Goal: Task Accomplishment & Management: Manage account settings

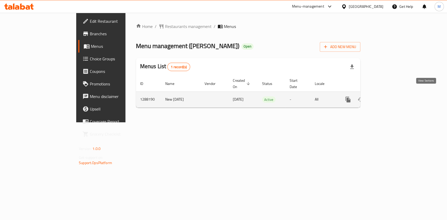
click at [389, 97] on icon "enhanced table" at bounding box center [385, 100] width 6 height 6
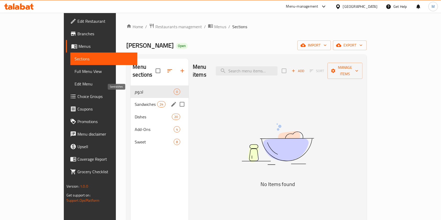
click at [135, 101] on span "Sandwiches" at bounding box center [146, 104] width 22 height 6
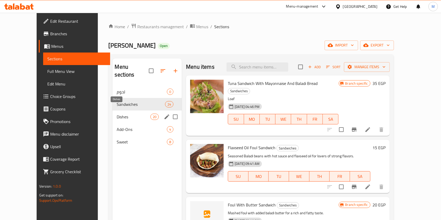
click at [117, 114] on span "Dishes" at bounding box center [134, 117] width 34 height 6
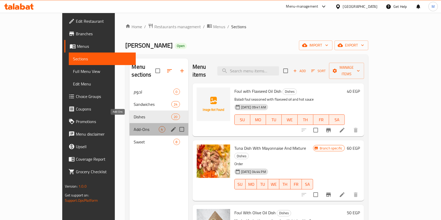
click at [134, 126] on span "Add-Ons" at bounding box center [146, 129] width 25 height 6
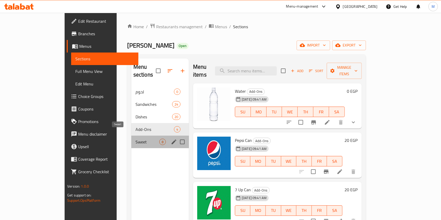
click at [136, 139] on span "Sweet" at bounding box center [148, 142] width 24 height 6
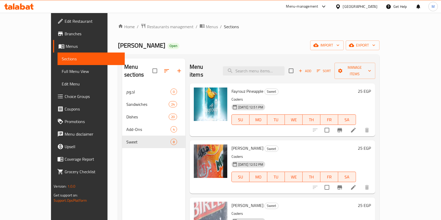
scroll to position [73, 0]
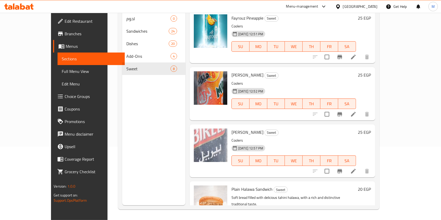
click at [18, 6] on icon at bounding box center [17, 7] width 4 height 4
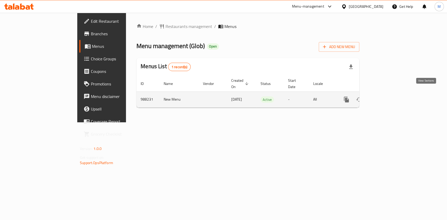
click at [387, 97] on icon "enhanced table" at bounding box center [384, 100] width 6 height 6
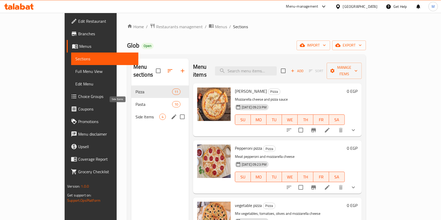
click at [136, 114] on span "Side Items" at bounding box center [148, 117] width 24 height 6
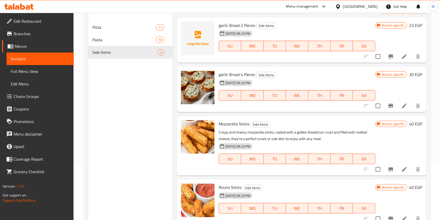
scroll to position [4, 0]
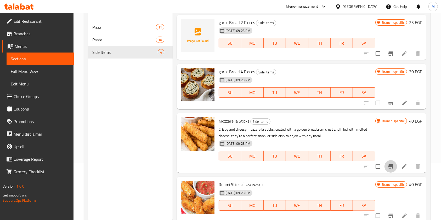
click at [389, 165] on icon "Branch-specific-item" at bounding box center [391, 167] width 5 height 4
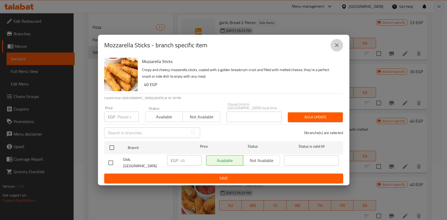
click at [340, 51] on button "close" at bounding box center [336, 45] width 13 height 13
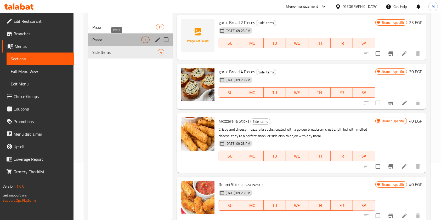
click at [120, 41] on span "Pasta" at bounding box center [116, 40] width 49 height 6
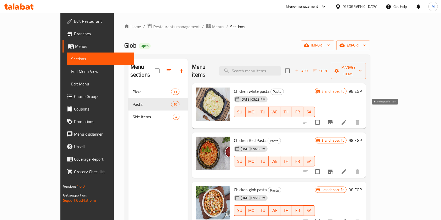
click at [334, 119] on icon "Branch-specific-item" at bounding box center [330, 122] width 6 height 6
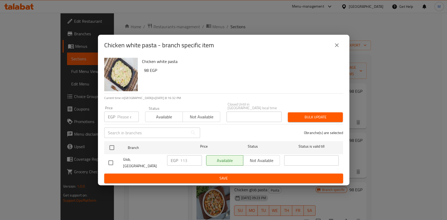
click at [110, 161] on input "checkbox" at bounding box center [110, 163] width 11 height 11
checkbox input "true"
click at [183, 163] on input "113" at bounding box center [191, 160] width 22 height 10
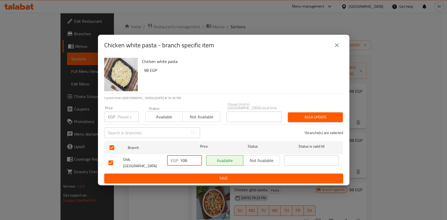
type input "106"
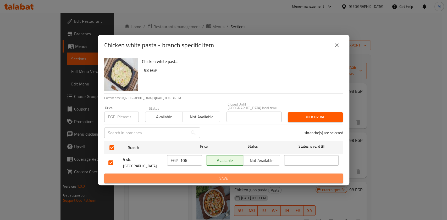
click at [201, 175] on span "Save" at bounding box center [223, 178] width 230 height 7
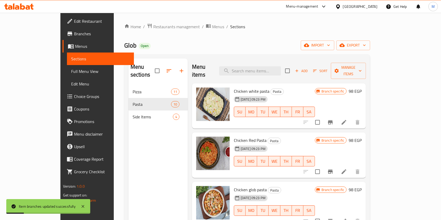
click at [333, 170] on icon "Branch-specific-item" at bounding box center [330, 172] width 5 height 4
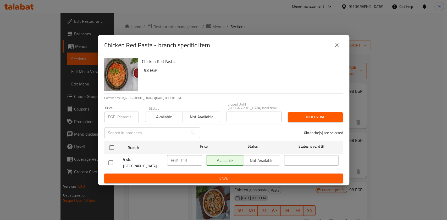
click at [114, 164] on input "checkbox" at bounding box center [110, 163] width 11 height 11
checkbox input "true"
click at [183, 162] on input "113" at bounding box center [191, 160] width 22 height 10
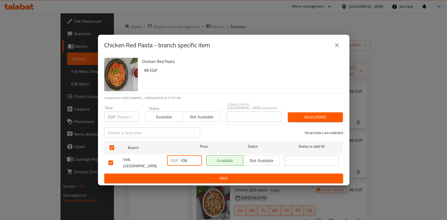
type input "106"
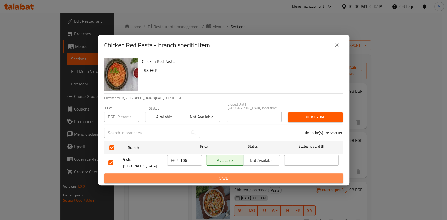
click at [191, 176] on span "Save" at bounding box center [223, 178] width 230 height 7
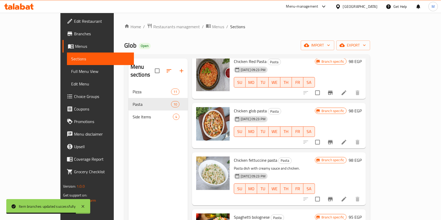
scroll to position [85, 0]
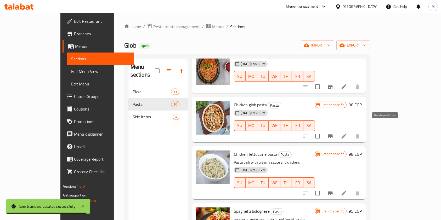
click at [337, 132] on button "Branch-specific-item" at bounding box center [330, 136] width 13 height 13
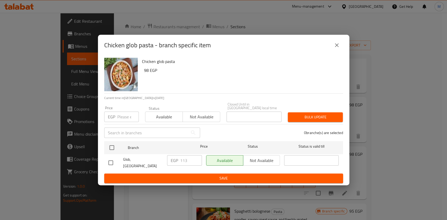
click at [110, 161] on input "checkbox" at bounding box center [110, 163] width 11 height 11
checkbox input "true"
click at [188, 160] on input "113" at bounding box center [191, 160] width 22 height 10
click at [187, 161] on input "113" at bounding box center [191, 160] width 22 height 10
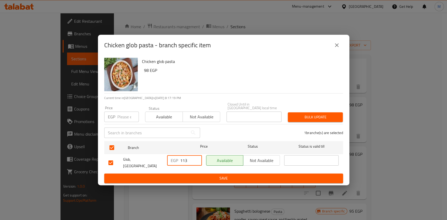
click at [186, 161] on input "113" at bounding box center [191, 160] width 22 height 10
type input "106"
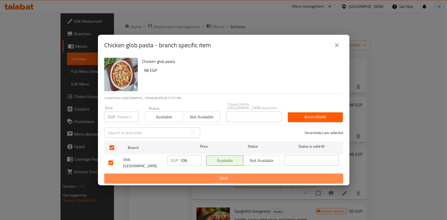
click at [243, 175] on span "Save" at bounding box center [223, 178] width 230 height 7
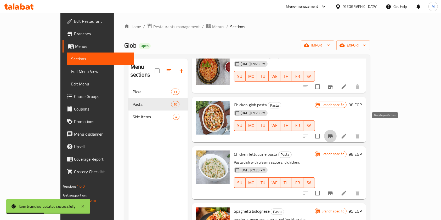
click at [334, 133] on icon "Branch-specific-item" at bounding box center [330, 136] width 6 height 6
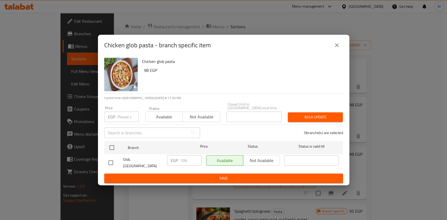
click at [333, 48] on icon "close" at bounding box center [336, 45] width 6 height 6
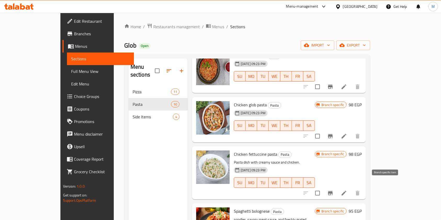
click at [334, 190] on icon "Branch-specific-item" at bounding box center [330, 193] width 6 height 6
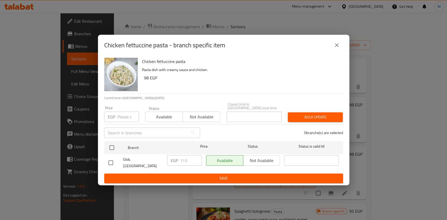
click at [111, 163] on input "checkbox" at bounding box center [110, 163] width 11 height 11
checkbox input "true"
click at [184, 163] on input "113" at bounding box center [191, 160] width 22 height 10
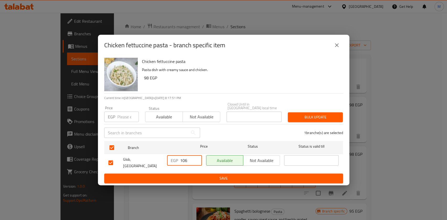
type input "106"
click at [210, 168] on div "Available Not available" at bounding box center [243, 162] width 78 height 19
click at [212, 175] on span "Save" at bounding box center [223, 178] width 230 height 7
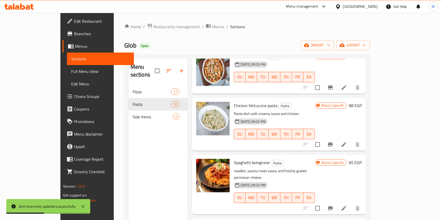
scroll to position [145, 0]
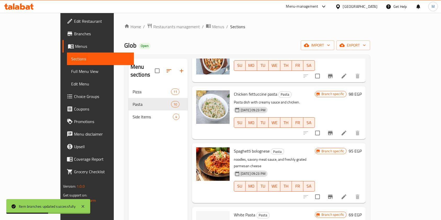
click at [334, 130] on icon "Branch-specific-item" at bounding box center [330, 133] width 6 height 6
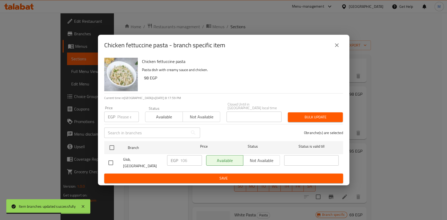
click at [341, 44] on div "Chicken fettuccine pasta - branch specific item" at bounding box center [223, 45] width 239 height 13
click at [339, 48] on icon "close" at bounding box center [336, 45] width 6 height 6
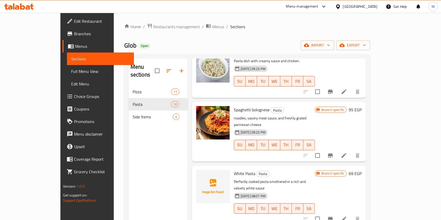
scroll to position [192, 0]
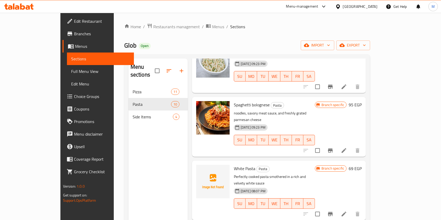
click at [352, 146] on li at bounding box center [344, 150] width 15 height 9
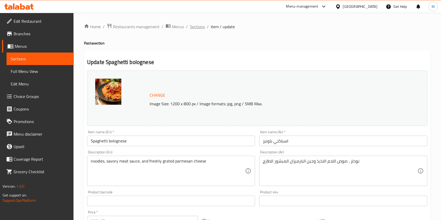
click at [202, 27] on span "Sections" at bounding box center [197, 27] width 15 height 6
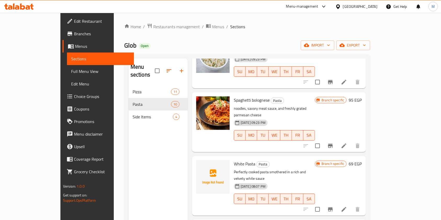
scroll to position [199, 0]
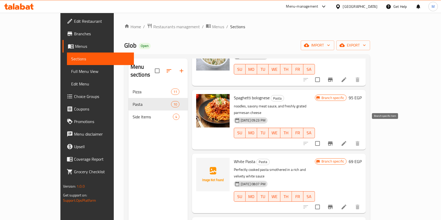
click at [334, 141] on icon "Branch-specific-item" at bounding box center [330, 144] width 6 height 6
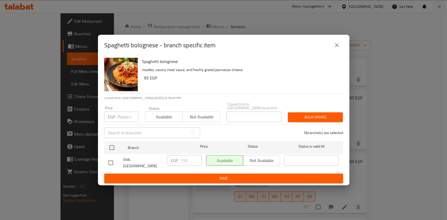
click at [113, 163] on input "checkbox" at bounding box center [110, 163] width 11 height 11
checkbox input "true"
click at [184, 162] on input "110" at bounding box center [191, 160] width 22 height 10
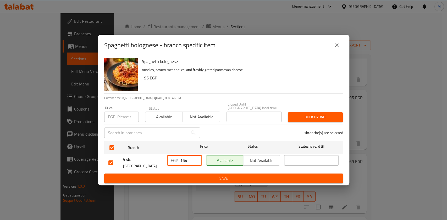
type input "164"
click at [199, 175] on span "Save" at bounding box center [223, 178] width 230 height 7
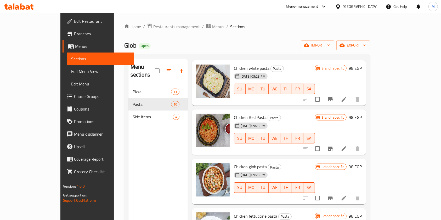
scroll to position [0, 0]
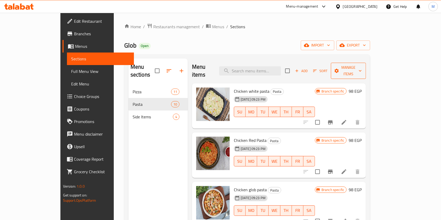
click at [366, 63] on button "Manage items" at bounding box center [348, 71] width 35 height 16
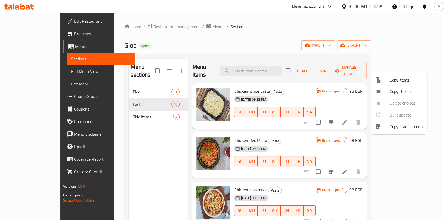
click at [440, 119] on div at bounding box center [223, 110] width 447 height 220
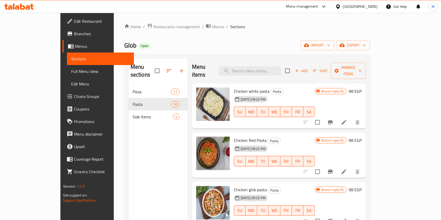
drag, startPoint x: 429, startPoint y: 101, endPoint x: 429, endPoint y: 95, distance: 6.6
click at [370, 100] on div "Menu sections Pizza 11 Pasta 10 Side Items 4 Menu items Add Sort Manage items C…" at bounding box center [247, 168] width 246 height 229
click at [334, 119] on icon "Branch-specific-item" at bounding box center [330, 122] width 6 height 6
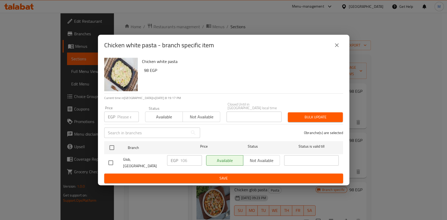
click at [110, 166] on input "checkbox" at bounding box center [110, 163] width 11 height 11
checkbox input "true"
click at [184, 160] on input "106" at bounding box center [191, 160] width 22 height 10
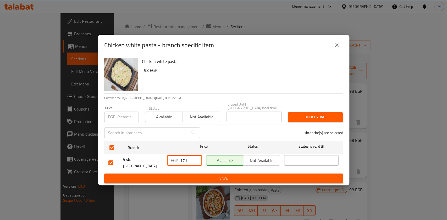
type input "171"
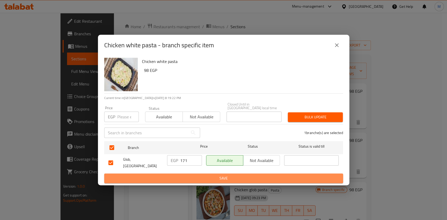
click at [212, 179] on button "Save" at bounding box center [223, 179] width 239 height 10
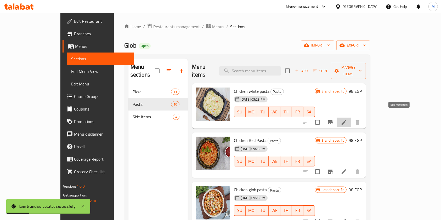
click at [347, 119] on icon at bounding box center [344, 122] width 6 height 6
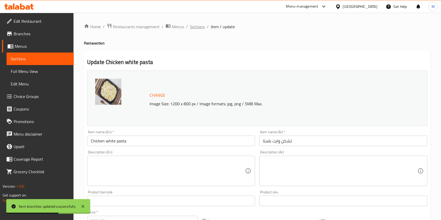
click at [202, 27] on span "Sections" at bounding box center [197, 27] width 15 height 6
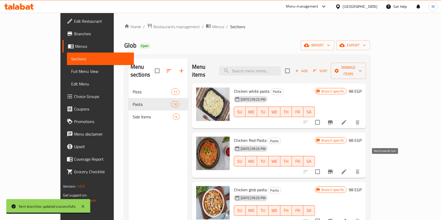
click at [334, 169] on icon "Branch-specific-item" at bounding box center [330, 172] width 6 height 6
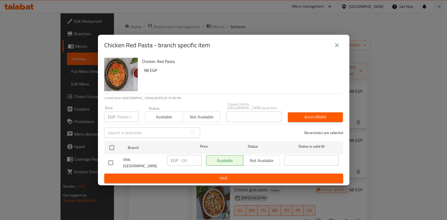
click at [112, 163] on input "checkbox" at bounding box center [110, 163] width 11 height 11
checkbox input "true"
click at [181, 158] on input "106" at bounding box center [191, 160] width 22 height 10
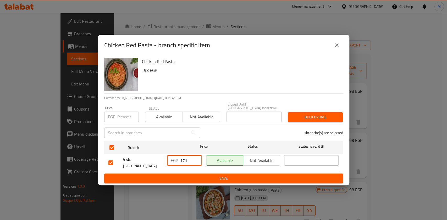
type input "171"
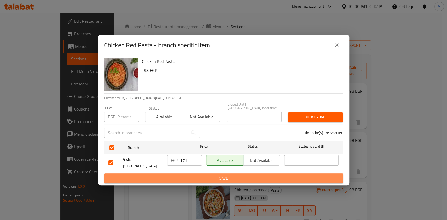
click at [195, 175] on span "Save" at bounding box center [223, 178] width 230 height 7
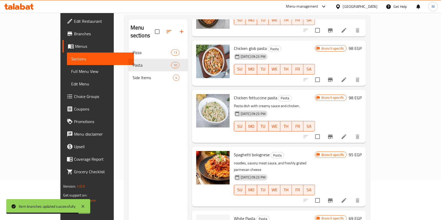
scroll to position [106, 0]
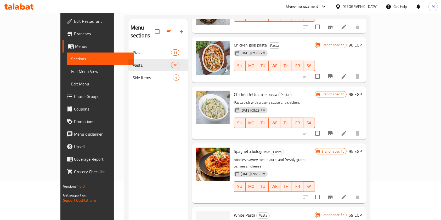
click at [333, 74] on icon "Branch-specific-item" at bounding box center [330, 76] width 5 height 4
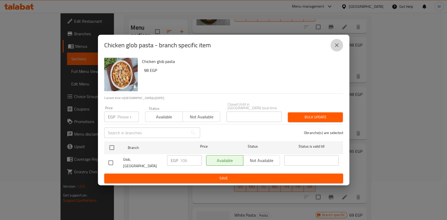
click at [341, 51] on button "close" at bounding box center [336, 45] width 13 height 13
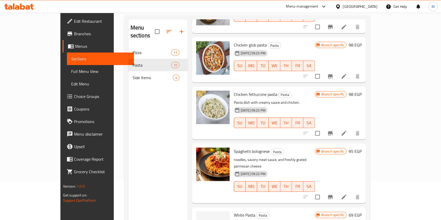
click at [333, 131] on icon "Branch-specific-item" at bounding box center [330, 133] width 5 height 4
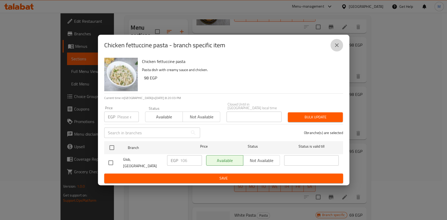
click at [336, 47] on icon "close" at bounding box center [337, 45] width 4 height 4
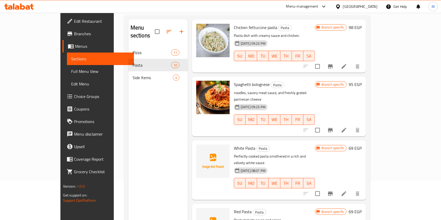
scroll to position [176, 0]
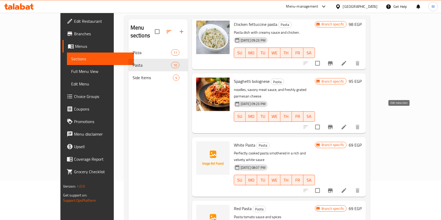
click at [347, 124] on icon at bounding box center [344, 127] width 6 height 6
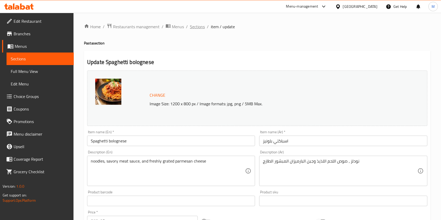
click at [198, 28] on span "Sections" at bounding box center [197, 27] width 15 height 6
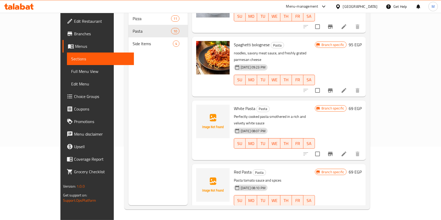
scroll to position [181, 0]
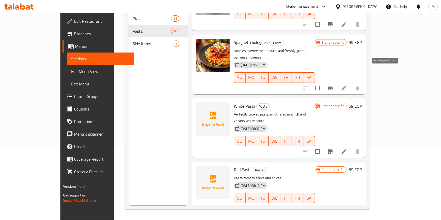
click at [333, 86] on icon "Branch-specific-item" at bounding box center [330, 88] width 5 height 4
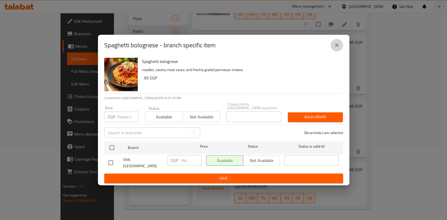
click at [339, 48] on icon "close" at bounding box center [336, 45] width 6 height 6
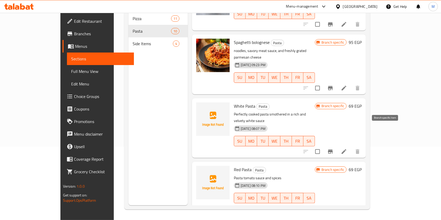
click at [334, 149] on icon "Branch-specific-item" at bounding box center [330, 152] width 6 height 6
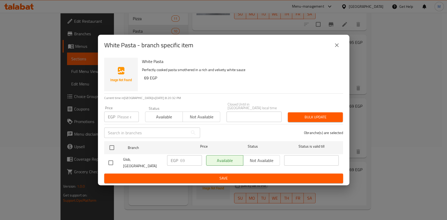
click at [109, 162] on input "checkbox" at bounding box center [110, 163] width 11 height 11
checkbox input "true"
click at [183, 163] on input "69" at bounding box center [191, 160] width 22 height 10
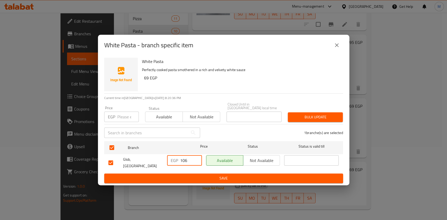
type input "106"
click at [186, 175] on span "Save" at bounding box center [223, 178] width 230 height 7
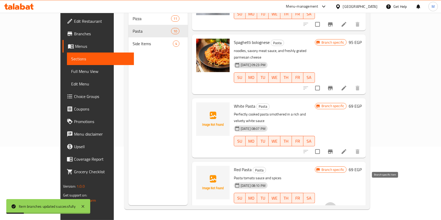
click at [333, 207] on icon "Branch-specific-item" at bounding box center [330, 209] width 5 height 4
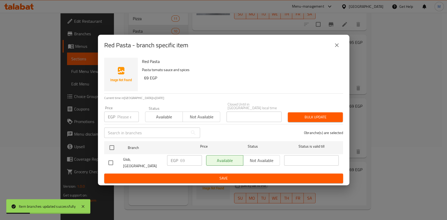
click at [116, 164] on div at bounding box center [115, 163] width 15 height 11
click at [112, 162] on input "checkbox" at bounding box center [110, 163] width 11 height 11
checkbox input "true"
click at [179, 160] on div "EGP 69 ​" at bounding box center [184, 160] width 35 height 10
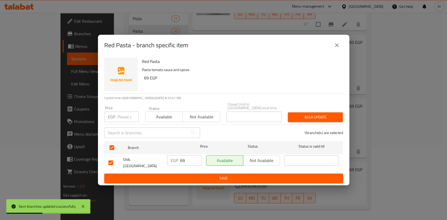
click at [179, 160] on div "EGP 69 ​" at bounding box center [184, 160] width 35 height 10
click at [183, 158] on input "69" at bounding box center [191, 160] width 22 height 10
type input "106"
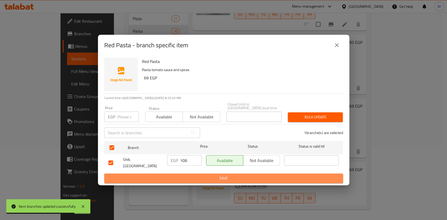
click at [194, 175] on span "Save" at bounding box center [223, 178] width 230 height 7
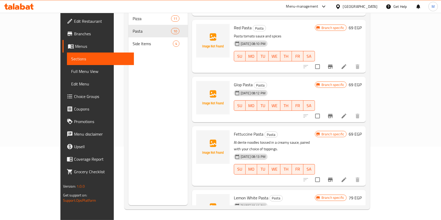
scroll to position [325, 0]
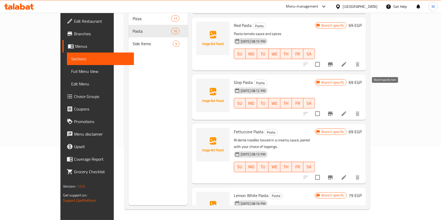
click at [334, 111] on icon "Branch-specific-item" at bounding box center [330, 114] width 6 height 6
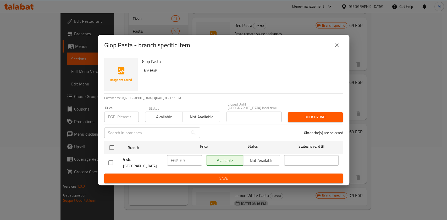
click at [113, 160] on input "checkbox" at bounding box center [110, 163] width 11 height 11
checkbox input "true"
click at [182, 162] on input "69" at bounding box center [191, 160] width 22 height 10
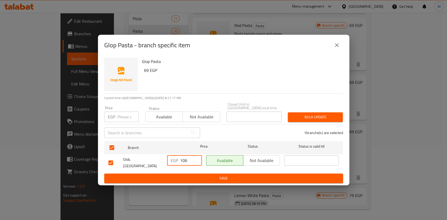
type input "106"
click at [258, 174] on button "Save" at bounding box center [223, 179] width 239 height 10
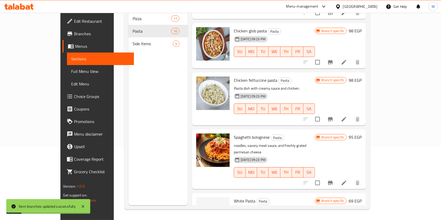
scroll to position [64, 0]
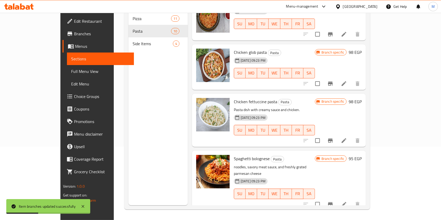
click at [334, 81] on icon "Branch-specific-item" at bounding box center [330, 84] width 6 height 6
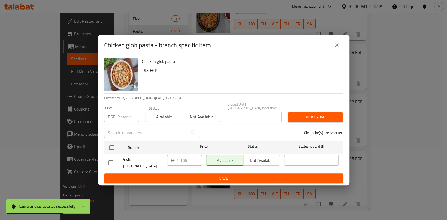
click at [110, 161] on input "checkbox" at bounding box center [110, 163] width 11 height 11
checkbox input "true"
click at [184, 162] on input "106" at bounding box center [191, 160] width 22 height 10
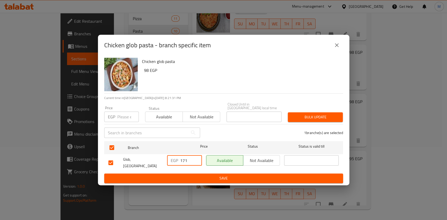
type input "171"
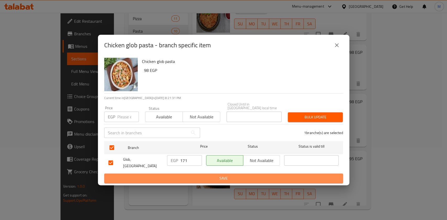
click at [193, 174] on button "Save" at bounding box center [223, 179] width 239 height 10
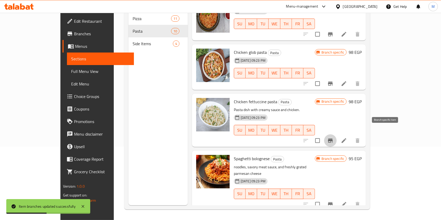
click at [334, 138] on icon "Branch-specific-item" at bounding box center [330, 141] width 6 height 6
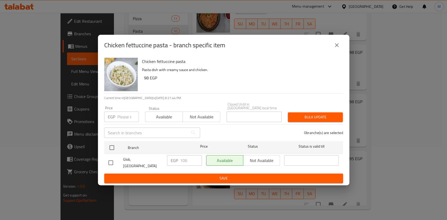
click at [110, 161] on input "checkbox" at bounding box center [110, 163] width 11 height 11
checkbox input "true"
click at [186, 162] on input "106" at bounding box center [191, 160] width 22 height 10
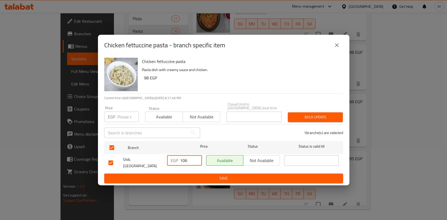
click at [186, 161] on input "106" at bounding box center [191, 160] width 22 height 10
type input "171"
click at [191, 175] on span "Save" at bounding box center [223, 178] width 230 height 7
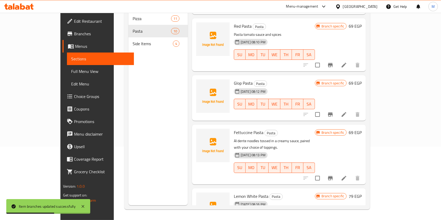
scroll to position [325, 0]
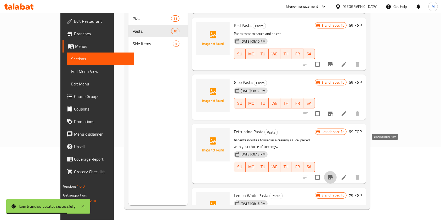
click at [334, 175] on icon "Branch-specific-item" at bounding box center [330, 178] width 6 height 6
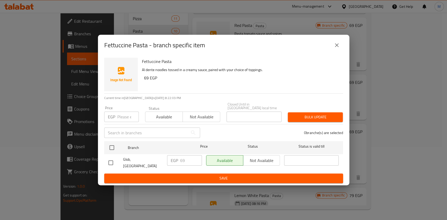
click at [112, 160] on input "checkbox" at bounding box center [110, 163] width 11 height 11
checkbox input "true"
click at [182, 163] on input "69" at bounding box center [191, 160] width 22 height 10
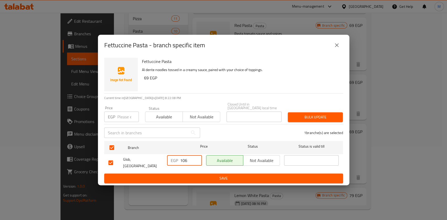
type input "106"
click at [279, 169] on ul "Branch Price Status Status is valid till Glob, El Amal Hospital EGP 106 ​ Avail…" at bounding box center [223, 156] width 239 height 35
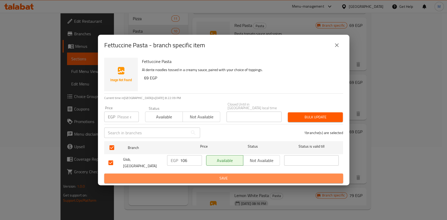
click at [279, 175] on span "Save" at bounding box center [223, 178] width 230 height 7
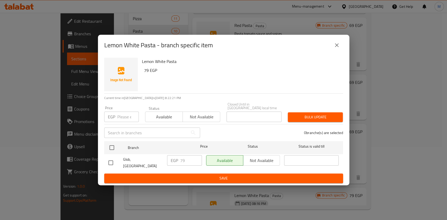
click at [115, 161] on input "checkbox" at bounding box center [110, 163] width 11 height 11
checkbox input "true"
click at [183, 163] on input "79" at bounding box center [191, 160] width 22 height 10
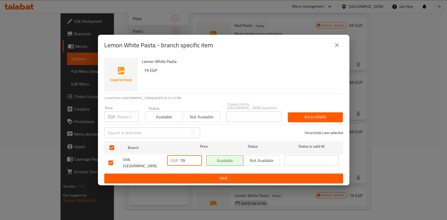
click at [182, 162] on input "79" at bounding box center [191, 160] width 22 height 10
type input "117"
click at [195, 175] on span "Save" at bounding box center [223, 178] width 230 height 7
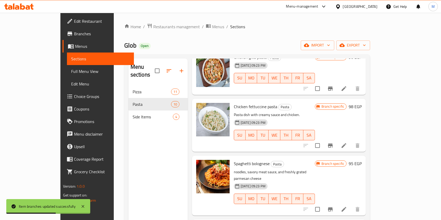
scroll to position [0, 0]
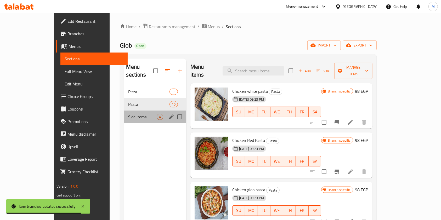
click at [124, 115] on div "Side Items 4" at bounding box center [155, 117] width 62 height 13
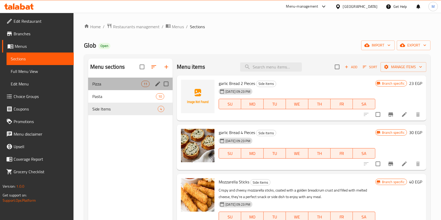
click at [109, 88] on div "Pizza 11" at bounding box center [130, 84] width 85 height 13
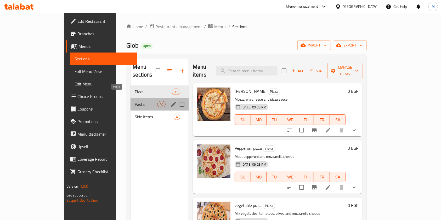
click at [135, 101] on span "Pasta" at bounding box center [146, 104] width 22 height 6
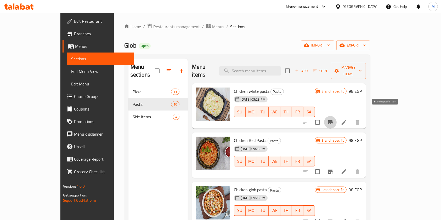
click at [337, 116] on button "Branch-specific-item" at bounding box center [330, 122] width 13 height 13
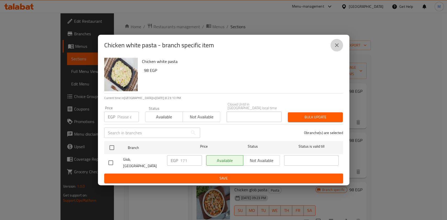
click at [335, 48] on icon "close" at bounding box center [336, 45] width 6 height 6
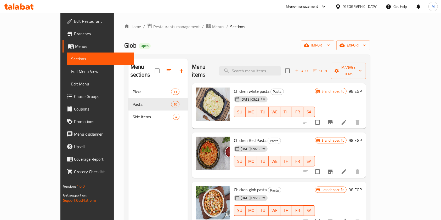
click at [333, 170] on icon "Branch-specific-item" at bounding box center [330, 172] width 5 height 4
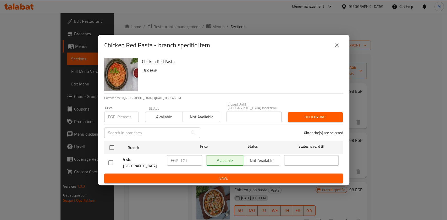
drag, startPoint x: 339, startPoint y: 51, endPoint x: 338, endPoint y: 53, distance: 2.7
click at [339, 48] on icon "close" at bounding box center [336, 45] width 6 height 6
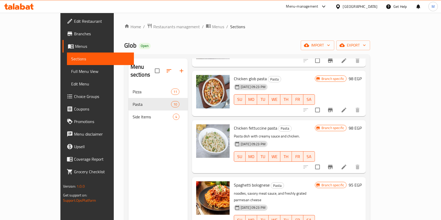
scroll to position [113, 0]
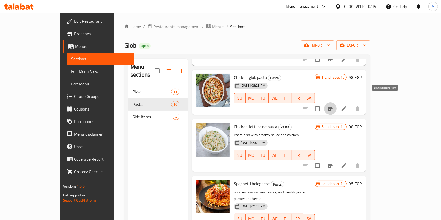
click at [334, 106] on icon "Branch-specific-item" at bounding box center [330, 109] width 6 height 6
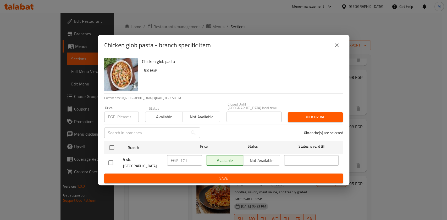
drag, startPoint x: 328, startPoint y: 51, endPoint x: 335, endPoint y: 51, distance: 7.1
click at [329, 51] on div "Chicken glob pasta - branch specific item" at bounding box center [223, 45] width 239 height 13
click at [335, 48] on icon "close" at bounding box center [336, 45] width 6 height 6
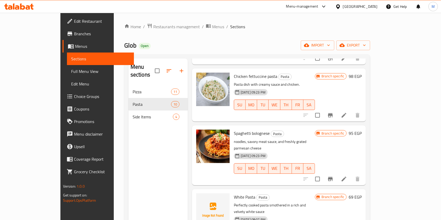
scroll to position [163, 0]
click at [334, 112] on icon "Branch-specific-item" at bounding box center [330, 115] width 6 height 6
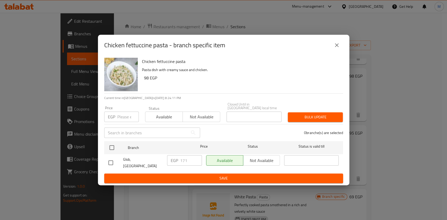
click at [341, 51] on button "close" at bounding box center [336, 45] width 13 height 13
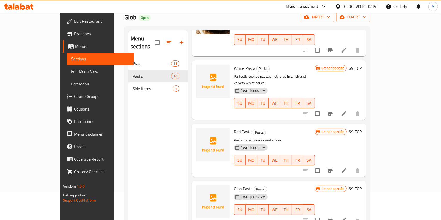
scroll to position [253, 0]
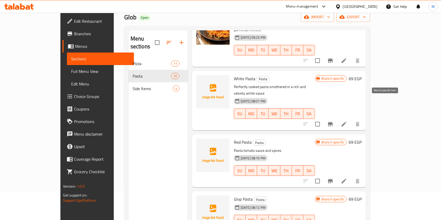
click at [337, 118] on button "Branch-specific-item" at bounding box center [330, 124] width 13 height 13
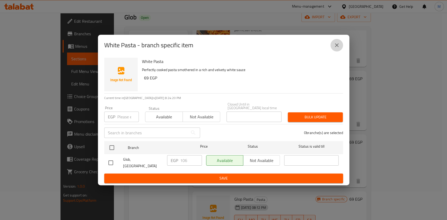
click at [333, 47] on icon "close" at bounding box center [336, 45] width 6 height 6
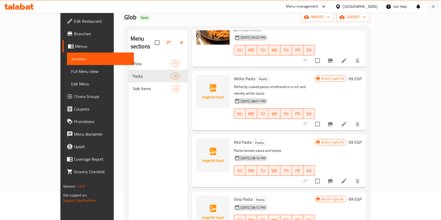
click at [334, 178] on icon "Branch-specific-item" at bounding box center [330, 181] width 6 height 6
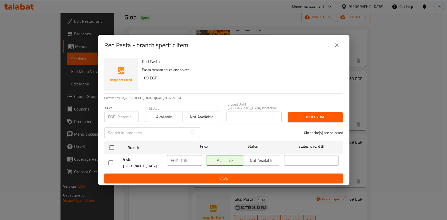
click at [338, 52] on button "close" at bounding box center [336, 45] width 13 height 13
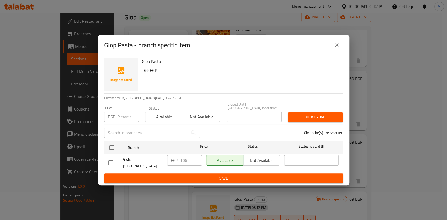
click at [333, 52] on button "close" at bounding box center [336, 45] width 13 height 13
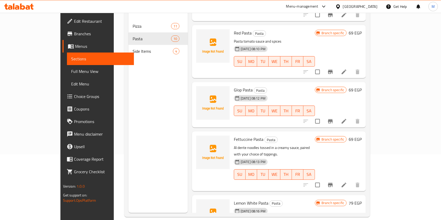
scroll to position [71, 0]
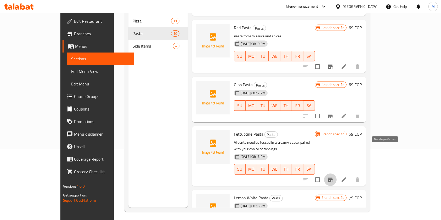
click at [334, 177] on icon "Branch-specific-item" at bounding box center [330, 180] width 6 height 6
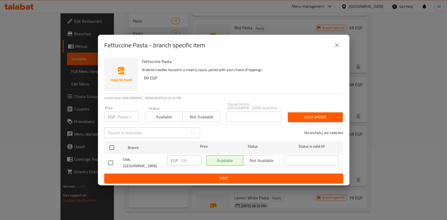
click at [334, 48] on icon "close" at bounding box center [336, 45] width 6 height 6
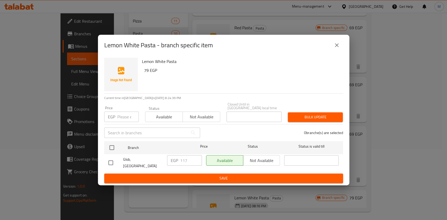
click at [344, 51] on div "Lemon White Pasta - branch specific item" at bounding box center [223, 45] width 251 height 21
click at [340, 51] on button "close" at bounding box center [336, 45] width 13 height 13
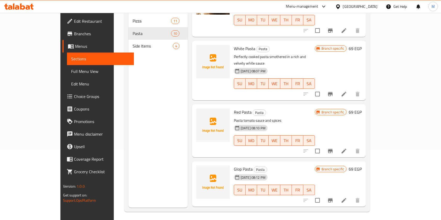
scroll to position [241, 0]
click at [352, 89] on li at bounding box center [344, 93] width 15 height 9
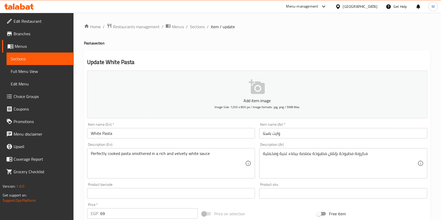
drag, startPoint x: 202, startPoint y: 28, endPoint x: 209, endPoint y: 38, distance: 12.7
click at [202, 28] on span "Sections" at bounding box center [197, 27] width 15 height 6
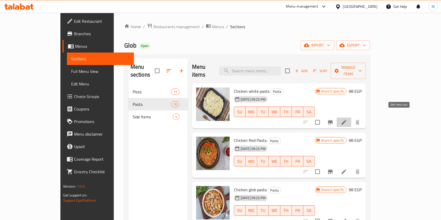
click at [347, 119] on icon at bounding box center [344, 122] width 6 height 6
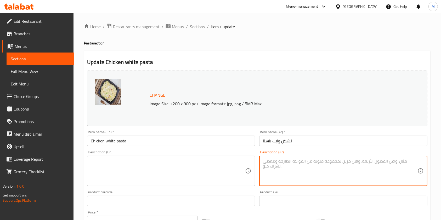
click at [310, 174] on textarea at bounding box center [340, 171] width 154 height 25
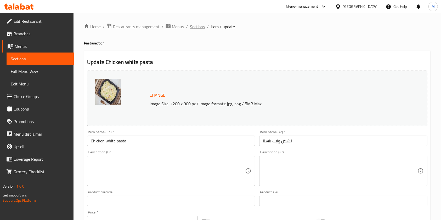
click at [204, 27] on span "Sections" at bounding box center [197, 27] width 15 height 6
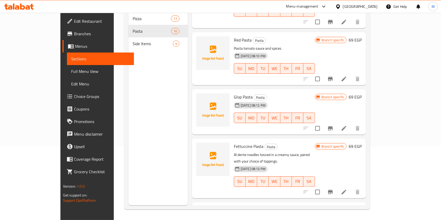
scroll to position [325, 0]
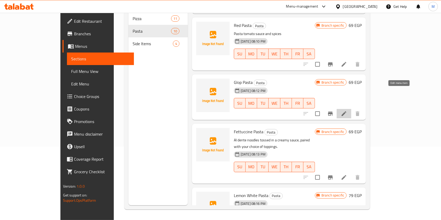
click at [347, 111] on icon at bounding box center [344, 114] width 6 height 6
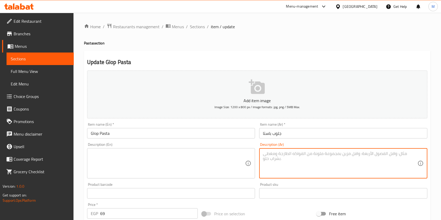
click at [303, 154] on textarea at bounding box center [340, 163] width 154 height 25
paste textarea "المكرونه اللذيذه مع صوص جلوب الرائعه ومزيد من الخضار الطازج والزيتون تقدم مع جا…"
type textarea "المكرونه اللذيذه مع صوص جلوب الرائعه ومزيد من الخضار الطازج والزيتون تقدم مع جا…"
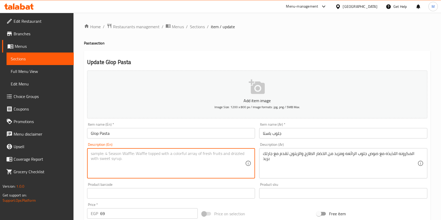
click at [205, 159] on textarea at bounding box center [168, 163] width 154 height 25
paste textarea "المكرونه اللذيذه مع صوص جلوب الرائعه ومزيد من الخضار الطازج والزيتون تقدم مع جا…"
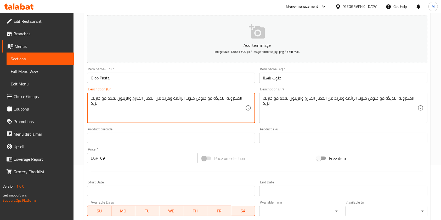
scroll to position [36, 0]
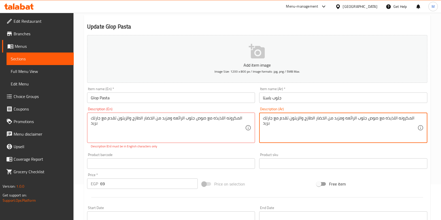
click at [307, 120] on textarea "المكرونه اللذيذه مع صوص جلوب الرائعه ومزيد من الخضار الطازج والزيتون تقدم مع جا…" at bounding box center [340, 128] width 154 height 25
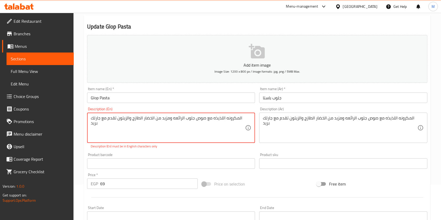
click at [201, 120] on textarea "المكرونه اللذيذه مع صوص جلوب الرائعه ومزيد من الخضار الطازج والزيتون تقدم مع جا…" at bounding box center [168, 128] width 154 height 25
paste textarea "Delicious pasta with a wonderful globe sauce and more fresh vegetables and oliv…"
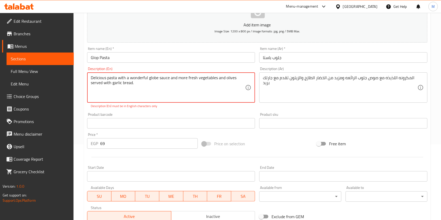
scroll to position [151, 0]
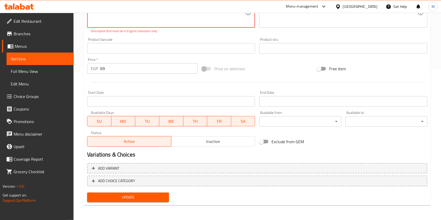
type textarea "Delicious pasta with a wonderful globe sauce and more fresh vegetables and oliv…"
click at [158, 196] on span "Update" at bounding box center [128, 197] width 74 height 7
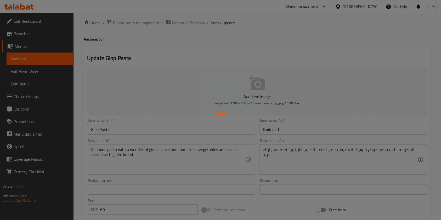
scroll to position [0, 0]
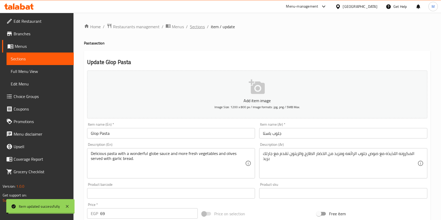
click at [200, 29] on span "Sections" at bounding box center [197, 27] width 15 height 6
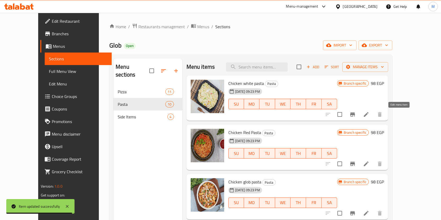
click at [369, 116] on icon at bounding box center [366, 114] width 5 height 5
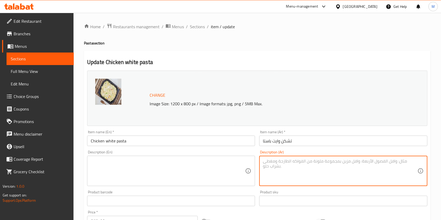
click at [287, 177] on textarea at bounding box center [340, 171] width 154 height 25
paste textarea "المكرونه اللذيذه بالصوص الابيض وشرائح الدجاج الفيليه المشوي الرائعه مع الخضار و…"
type textarea "المكرونه اللذيذه بالصوص الابيض وشرائح الدجاج الفيليه المشوي الرائعه مع الخضار و…"
click at [211, 170] on textarea at bounding box center [168, 171] width 154 height 25
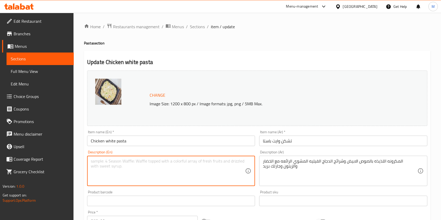
paste textarea "Delicious pasta with white sauce and wonderful grilled chicken fillet slices wi…"
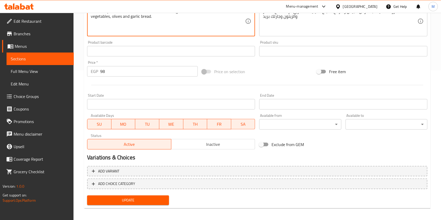
scroll to position [153, 0]
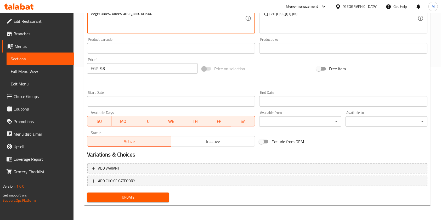
type textarea "Delicious pasta with white sauce and wonderful grilled chicken fillet slices wi…"
click at [162, 194] on button "Update" at bounding box center [128, 198] width 82 height 10
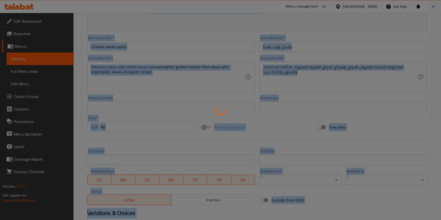
scroll to position [0, 0]
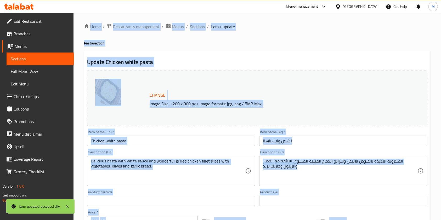
click at [433, 90] on div "Home / Restaurants management / Menus / Sections / item / update Pasta section …" at bounding box center [258, 193] width 368 height 360
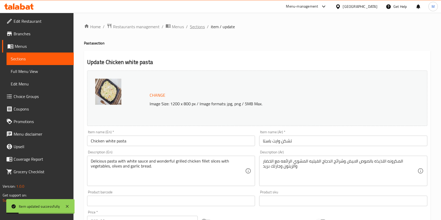
click at [202, 28] on span "Sections" at bounding box center [197, 27] width 15 height 6
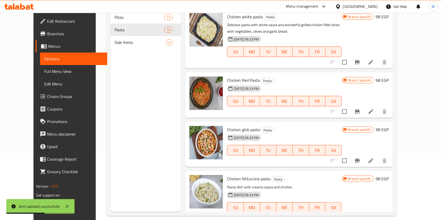
scroll to position [73, 0]
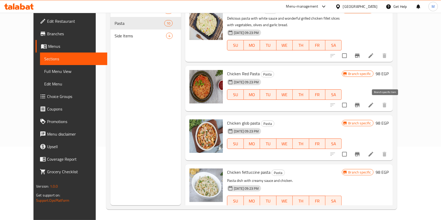
click at [360, 103] on icon "Branch-specific-item" at bounding box center [357, 105] width 5 height 4
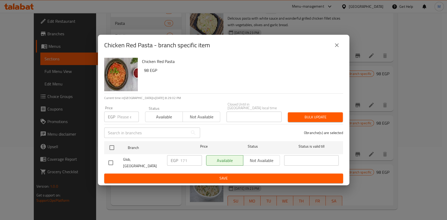
click at [335, 48] on icon "close" at bounding box center [336, 45] width 6 height 6
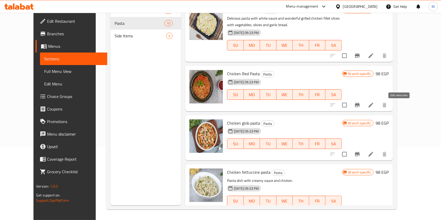
click at [374, 105] on icon at bounding box center [371, 105] width 5 height 5
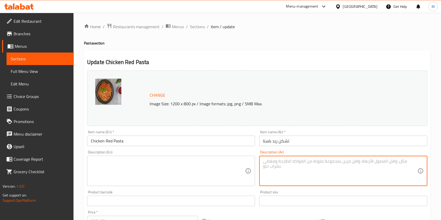
click at [304, 169] on textarea at bounding box center [340, 171] width 154 height 25
paste textarea "المكرونه بالصوص الاحمر السري وشرائح الدجاج الفيليه المشوي الرائعه مع الخضار وال…"
type textarea "المكرونه بالصوص الاحمر السري وشرائح الدجاج الفيليه المشوي الرائعه مع الخضار وال…"
click at [208, 170] on textarea at bounding box center [168, 171] width 154 height 25
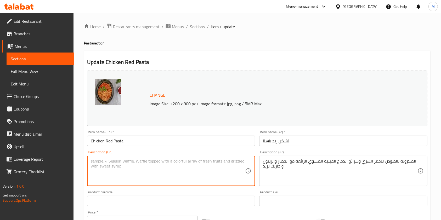
paste textarea "Pasta with secret red sauce and delicious grilled chicken fillet slices with ve…"
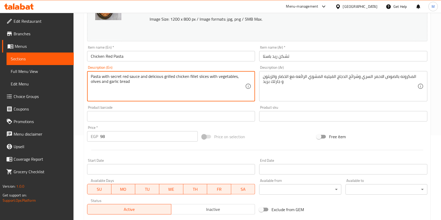
scroll to position [153, 0]
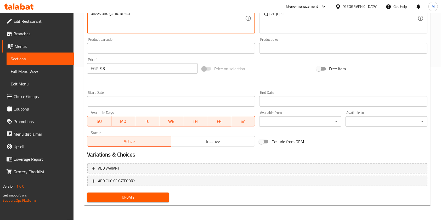
type textarea "Pasta with secret red sauce and delicious grilled chicken fillet slices with ve…"
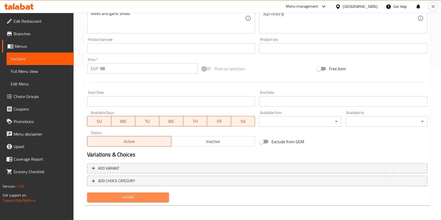
click at [153, 194] on button "Update" at bounding box center [128, 198] width 82 height 10
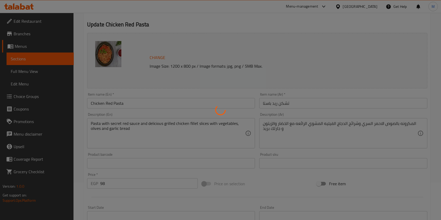
scroll to position [0, 0]
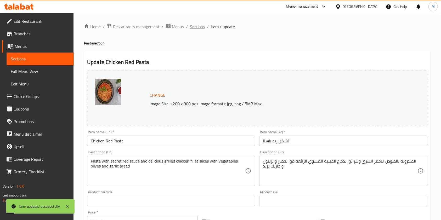
click at [198, 27] on span "Sections" at bounding box center [197, 27] width 15 height 6
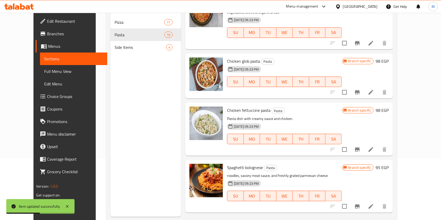
scroll to position [98, 0]
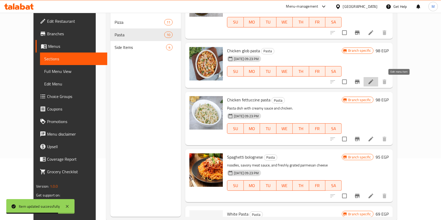
click at [374, 83] on icon at bounding box center [371, 82] width 6 height 6
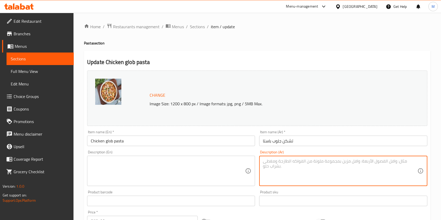
click at [290, 171] on textarea at bounding box center [340, 171] width 154 height 25
paste textarea "المكرونه اللذيذه بصوص جلوب الرائعه وشرائح الدجاج الفيليه المشوي الرائعه مع الخض…"
type textarea "المكرونه اللذيذه بصوص جلوب الرائعه وشرائح الدجاج الفيليه المشوي الرائعه مع الخض…"
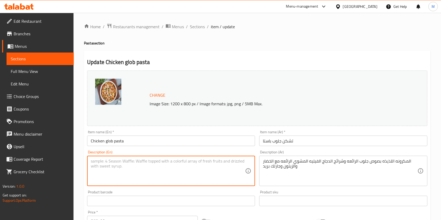
click at [214, 170] on textarea at bounding box center [168, 171] width 154 height 25
paste textarea "Delicious pasta with a wonderful Globe sauce and wonderful grilled chicken fill…"
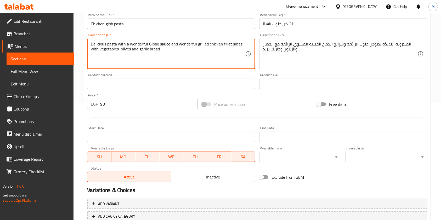
scroll to position [153, 0]
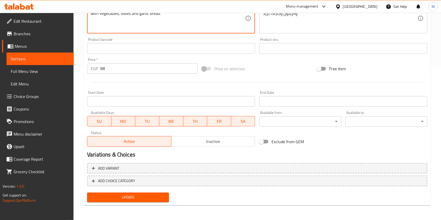
type textarea "Delicious pasta with a wonderful Globe sauce and wonderful grilled chicken fill…"
click at [169, 196] on button "Update" at bounding box center [128, 198] width 82 height 10
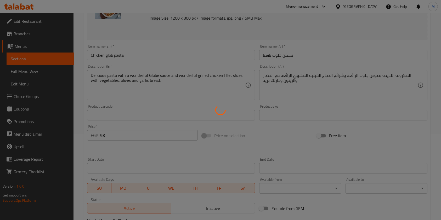
scroll to position [0, 0]
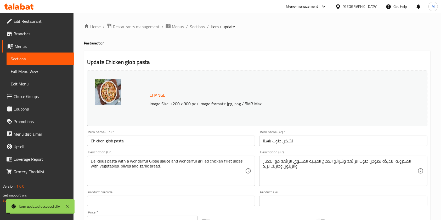
drag, startPoint x: 192, startPoint y: 26, endPoint x: 250, endPoint y: 51, distance: 63.0
click at [192, 26] on span "Sections" at bounding box center [197, 27] width 15 height 6
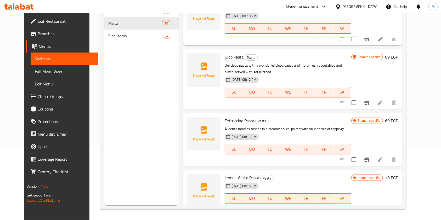
scroll to position [383, 0]
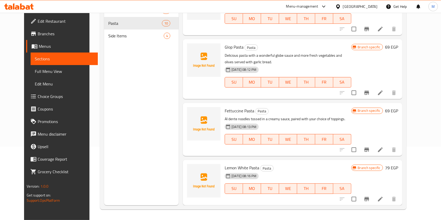
click at [231, 170] on span "Lemon White Pasta" at bounding box center [242, 168] width 35 height 8
click at [384, 198] on icon at bounding box center [380, 199] width 6 height 6
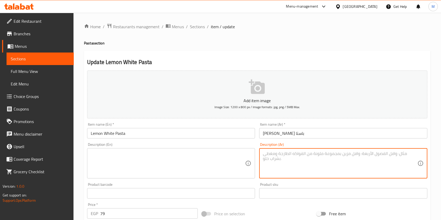
click at [316, 166] on textarea at bounding box center [340, 163] width 154 height 25
paste textarea "مكرونه بالصوص الابيض بنكهه الليمون الرائع مع الخضار والزيتون تقدم مع جارلك بريد"
type textarea "مكرونه بالصوص الابيض بنكهه الليمون الرائع مع الخضار والزيتون تقدم مع جارلك بريد"
click at [181, 162] on textarea at bounding box center [168, 163] width 154 height 25
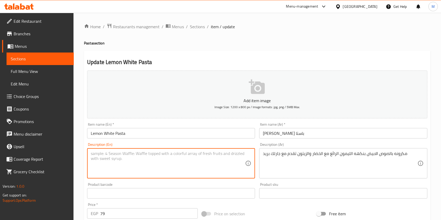
paste textarea "Pasta with white sauce, delicious lemon flavor, vegetables and olives, served w…"
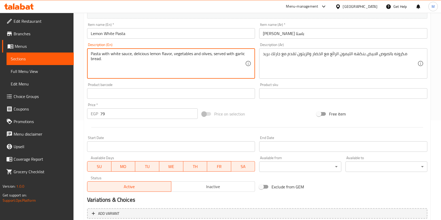
scroll to position [145, 0]
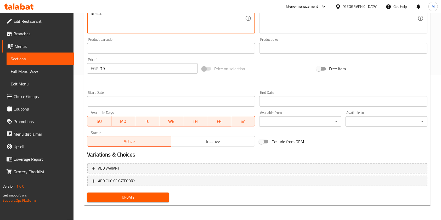
type textarea "Pasta with white sauce, delicious lemon flavor, vegetables and olives, served w…"
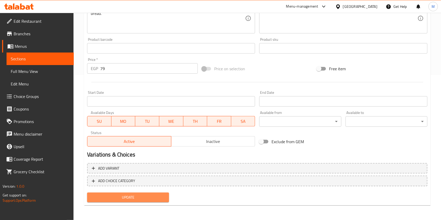
click at [155, 201] on span "Update" at bounding box center [128, 197] width 74 height 7
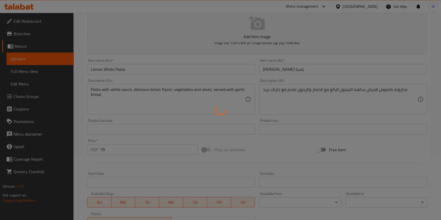
scroll to position [0, 0]
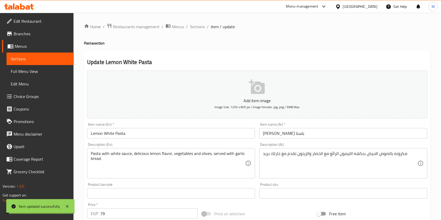
drag, startPoint x: 200, startPoint y: 29, endPoint x: 205, endPoint y: 35, distance: 8.2
click at [200, 29] on span "Sections" at bounding box center [197, 27] width 15 height 6
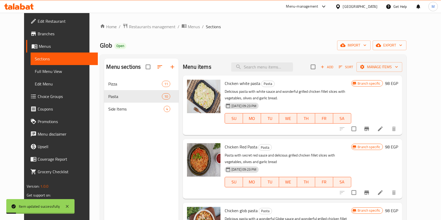
scroll to position [40, 0]
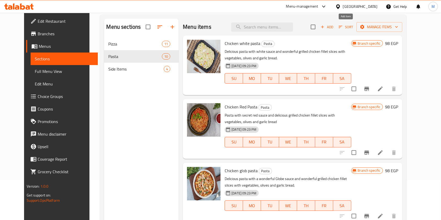
click at [334, 30] on span "Add" at bounding box center [327, 27] width 14 height 6
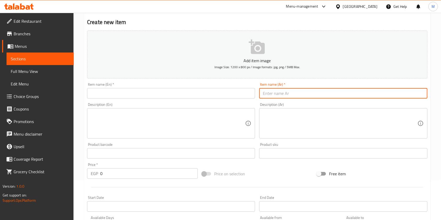
click at [273, 98] on input "text" at bounding box center [343, 93] width 168 height 10
paste input "هوت دوج باستا"
type input "هوت دوج باستا"
click at [216, 91] on input "text" at bounding box center [171, 93] width 168 height 10
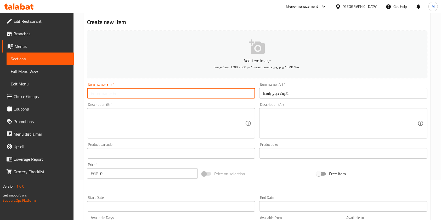
paste input "Hot Dog Pasta"
type input "Hot Dog Pasta"
click at [267, 133] on textarea at bounding box center [340, 123] width 154 height 25
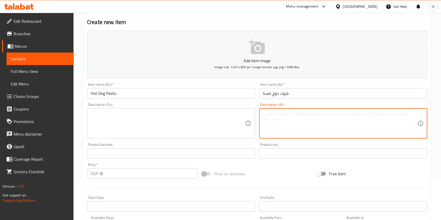
paste textarea "المكرونه اللذيذه بالصوص الاحمر وقطع الهوت دوج الرائعه مع الخضار والزيتون وجارلك…"
type textarea "المكرونه اللذيذه بالصوص الاحمر وقطع الهوت دوج الرائعه مع الخضار والزيتون وجارلك…"
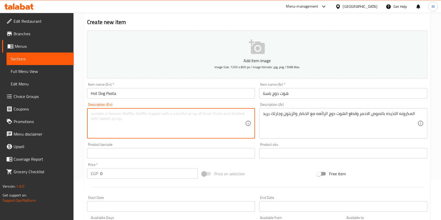
drag, startPoint x: 267, startPoint y: 133, endPoint x: 197, endPoint y: 123, distance: 71.3
click at [197, 123] on textarea at bounding box center [168, 123] width 154 height 25
paste textarea "Delicious pasta with red sauce and delicious hot dog pieces with vegetables, ol…"
type textarea "Delicious pasta with red sauce and delicious hot dog pieces with vegetables, ol…"
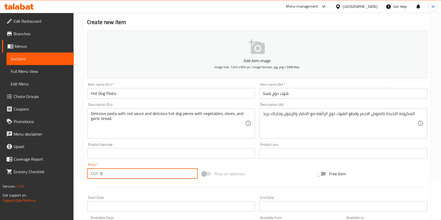
drag, startPoint x: 105, startPoint y: 172, endPoint x: 100, endPoint y: 173, distance: 5.7
click at [100, 173] on div "EGP 0 Price *" at bounding box center [142, 174] width 111 height 10
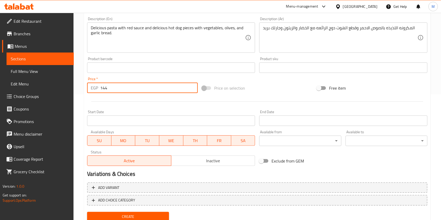
scroll to position [145, 0]
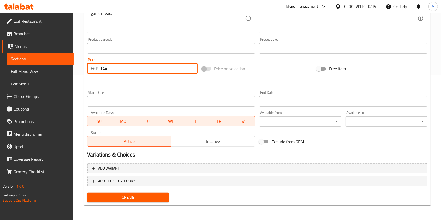
type input "144"
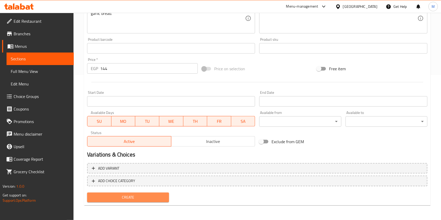
click at [138, 196] on span "Create" at bounding box center [128, 197] width 74 height 7
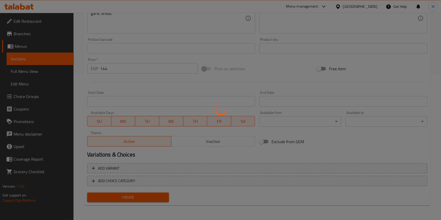
type input "0"
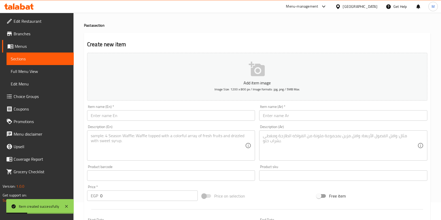
scroll to position [0, 0]
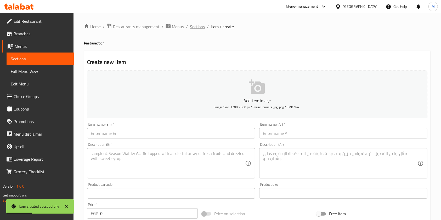
click at [201, 26] on span "Sections" at bounding box center [197, 27] width 15 height 6
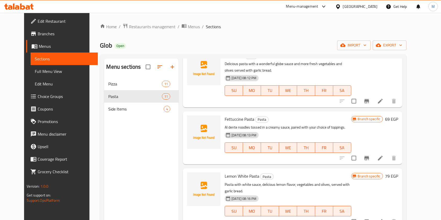
click at [407, 71] on div "Menu sections Pizza 11 Pasta 11 Side Items 4 Menu items Add Sort Manage items C…" at bounding box center [253, 168] width 307 height 229
click at [402, 67] on div "Glop Pasta Pasta Delicious pasta with a wonderful globe sauce and more fresh ve…" at bounding box center [292, 78] width 219 height 60
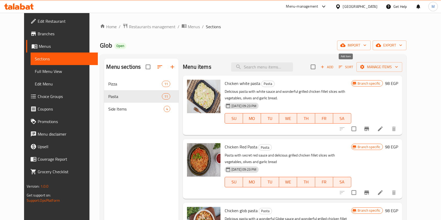
click at [334, 69] on span "Add" at bounding box center [327, 67] width 14 height 6
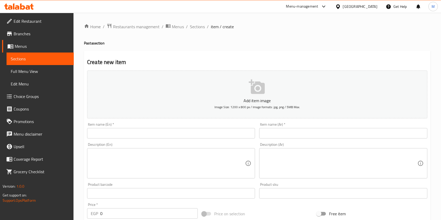
click at [271, 135] on input "text" at bounding box center [343, 133] width 168 height 10
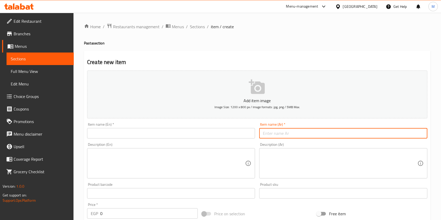
paste input "بيتزو باستا"
type input "بيتزو باستا"
click at [205, 129] on input "text" at bounding box center [171, 133] width 168 height 10
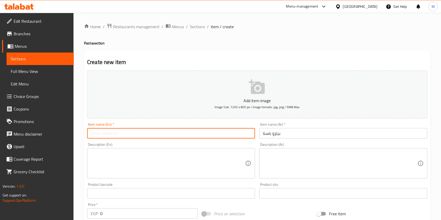
paste input "Pizza Pasta"
type input "Pizza Pasta"
click at [268, 160] on textarea at bounding box center [340, 163] width 154 height 25
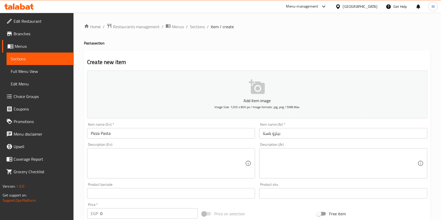
click at [373, 158] on textarea at bounding box center [340, 163] width 154 height 25
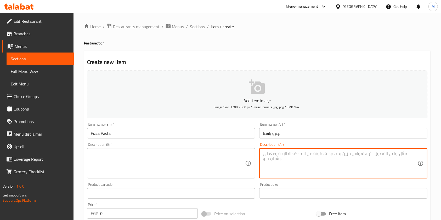
click at [373, 158] on textarea at bounding box center [340, 163] width 154 height 25
paste textarea "مكرونه بصوص (وايت او ريد او بينك)مع اختيارك من شرائح البيبروني مع الجبن الموتزا…"
type textarea "مكرونه بصوص (وايت او ريد او بينك)مع اختيارك من شرائح البيبروني مع الجبن الموتزا…"
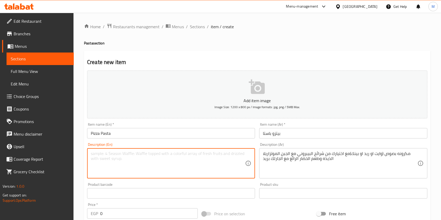
click at [217, 170] on textarea at bounding box center [168, 163] width 154 height 25
paste textarea "Pasta with white, red, or pink sauce, your choice of pepperoni slices, deliciou…"
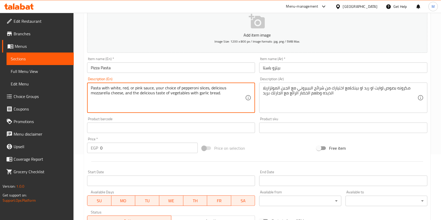
scroll to position [144, 0]
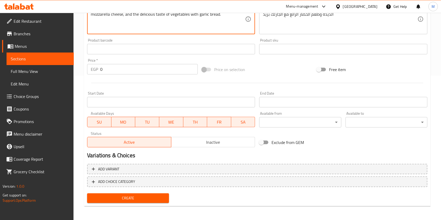
type textarea "Pasta with white, red, or pink sauce, your choice of pepperoni slices, deliciou…"
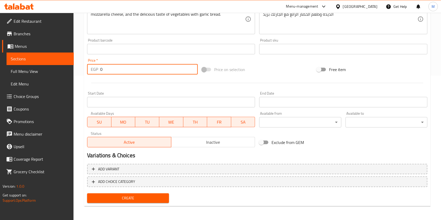
drag, startPoint x: 112, startPoint y: 69, endPoint x: 101, endPoint y: 70, distance: 11.3
click at [101, 70] on input "0" at bounding box center [149, 69] width 98 height 10
type input "191"
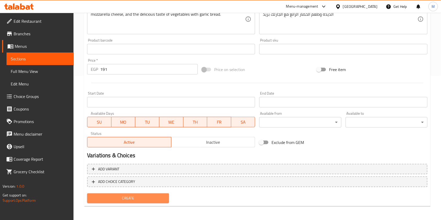
click at [161, 201] on span "Create" at bounding box center [128, 198] width 74 height 7
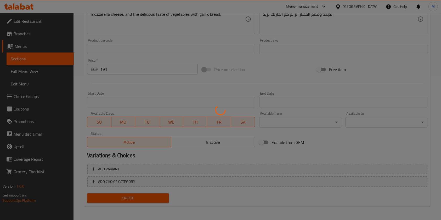
type input "0"
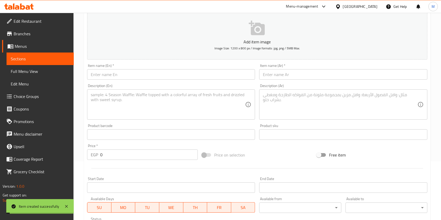
scroll to position [0, 0]
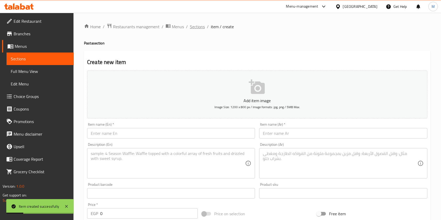
click at [199, 26] on span "Sections" at bounding box center [197, 27] width 15 height 6
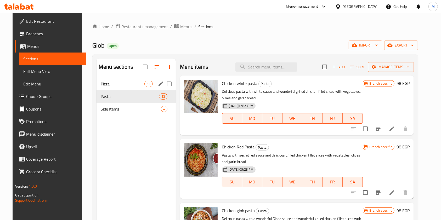
click at [115, 90] on div "Pizza 11" at bounding box center [136, 84] width 79 height 13
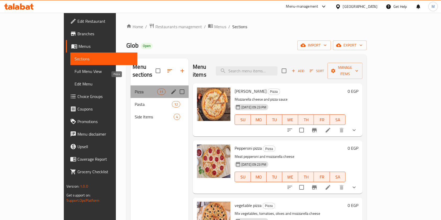
click at [135, 89] on span "Pizza" at bounding box center [146, 92] width 22 height 6
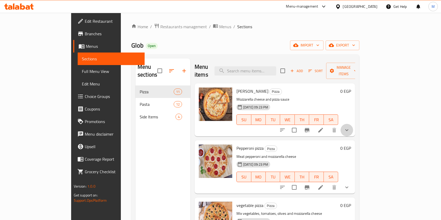
click at [350, 127] on icon "show more" at bounding box center [347, 130] width 6 height 6
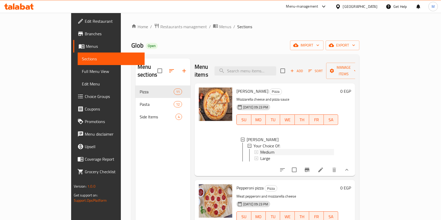
click at [260, 149] on div "Medium" at bounding box center [297, 152] width 74 height 6
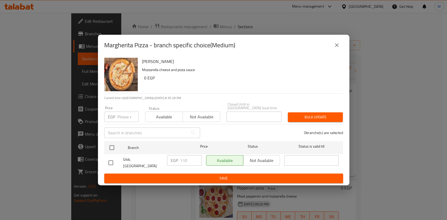
click at [111, 160] on input "checkbox" at bounding box center [110, 163] width 11 height 11
checkbox input "true"
click at [183, 162] on input "110" at bounding box center [191, 160] width 22 height 10
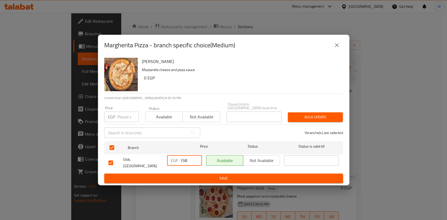
type input "158"
click at [208, 175] on span "Save" at bounding box center [223, 178] width 230 height 7
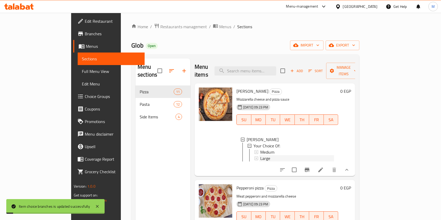
click at [267, 155] on div "Large" at bounding box center [297, 158] width 74 height 6
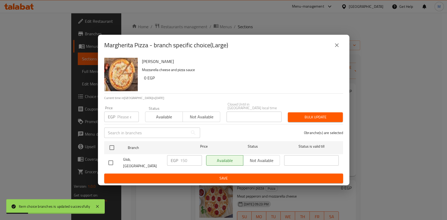
click at [113, 162] on input "checkbox" at bounding box center [110, 163] width 11 height 11
checkbox input "true"
click at [180, 162] on input "150" at bounding box center [191, 160] width 22 height 10
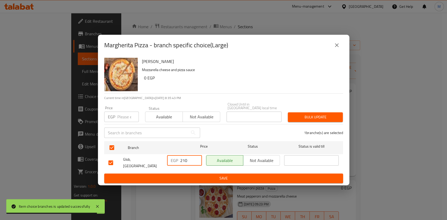
type input "210"
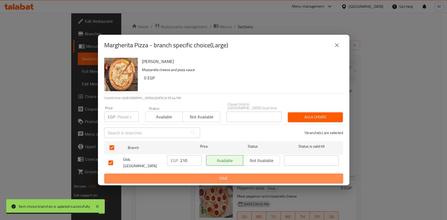
click at [192, 175] on span "Save" at bounding box center [223, 178] width 230 height 7
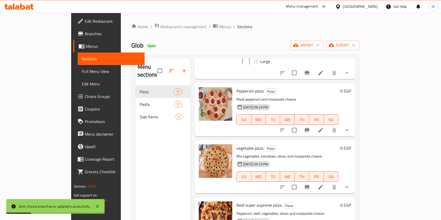
scroll to position [101, 0]
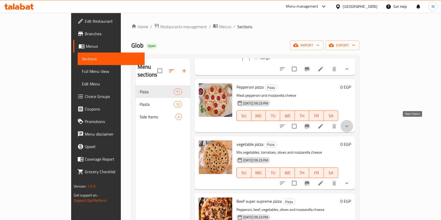
click at [350, 124] on icon "show more" at bounding box center [347, 126] width 6 height 6
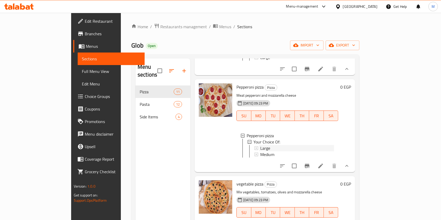
click at [271, 145] on div "Large" at bounding box center [297, 148] width 74 height 6
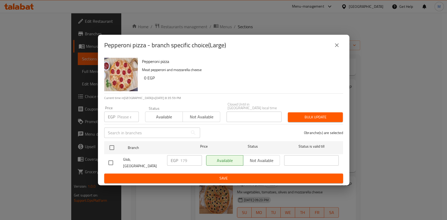
drag, startPoint x: 111, startPoint y: 161, endPoint x: 124, endPoint y: 160, distance: 13.7
click at [112, 162] on input "checkbox" at bounding box center [110, 163] width 11 height 11
checkbox input "true"
click at [185, 163] on input "179" at bounding box center [191, 160] width 22 height 10
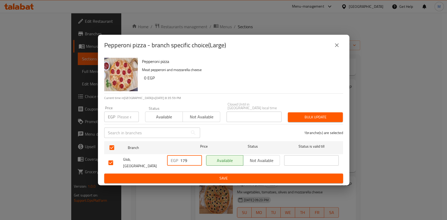
click at [185, 163] on input "179" at bounding box center [191, 160] width 22 height 10
type input "210"
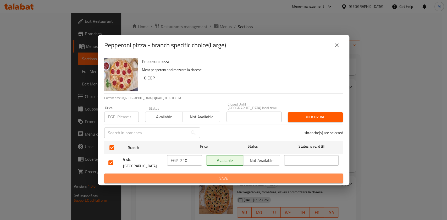
click at [195, 175] on span "Save" at bounding box center [223, 178] width 230 height 7
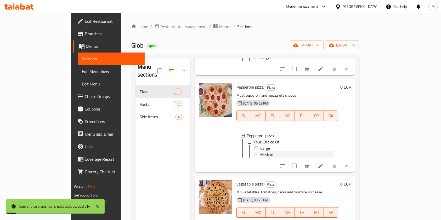
click at [260, 153] on span "Medium" at bounding box center [267, 155] width 14 height 6
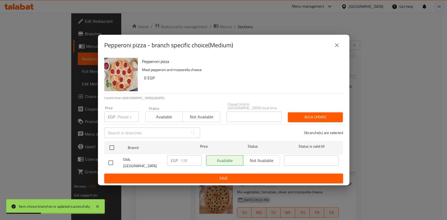
click at [113, 160] on input "checkbox" at bounding box center [110, 163] width 11 height 11
checkbox input "true"
click at [181, 163] on input "138" at bounding box center [191, 160] width 22 height 10
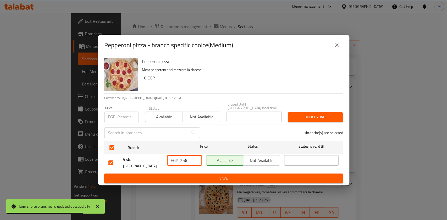
type input "256"
click at [257, 178] on button "Save" at bounding box center [223, 179] width 239 height 10
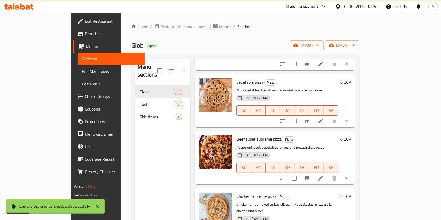
scroll to position [205, 0]
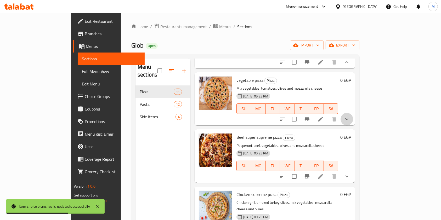
click at [353, 125] on button "show more" at bounding box center [347, 119] width 13 height 13
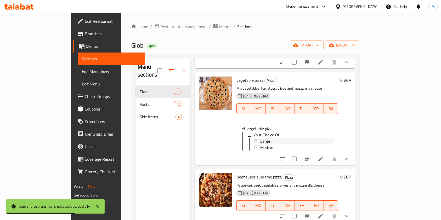
click at [282, 142] on div "Large" at bounding box center [297, 141] width 74 height 6
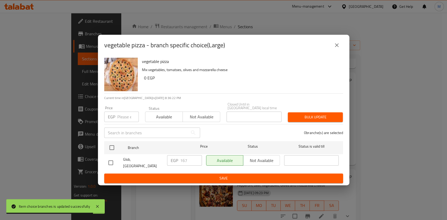
click at [111, 160] on input "checkbox" at bounding box center [110, 163] width 11 height 11
checkbox input "true"
click at [181, 162] on input "167" at bounding box center [191, 160] width 22 height 10
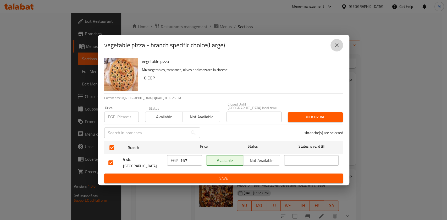
click at [336, 48] on icon "close" at bounding box center [336, 45] width 6 height 6
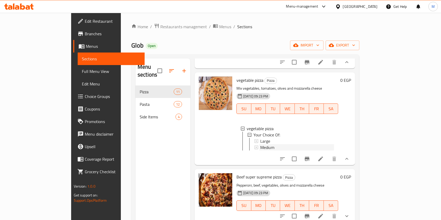
click at [260, 151] on span "Medium" at bounding box center [267, 147] width 14 height 6
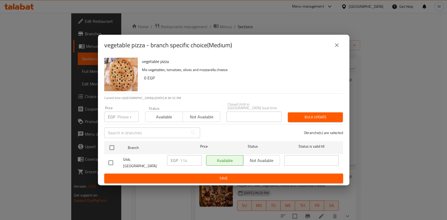
click at [111, 160] on input "checkbox" at bounding box center [110, 163] width 11 height 11
checkbox input "true"
click at [182, 162] on input "114" at bounding box center [191, 160] width 22 height 10
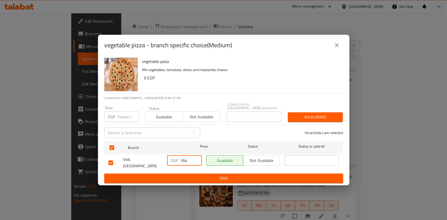
type input "164"
click at [194, 175] on span "Save" at bounding box center [223, 178] width 230 height 7
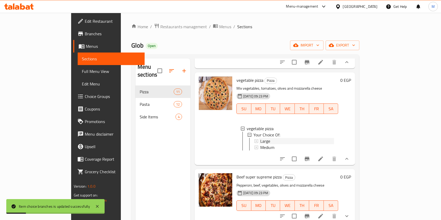
click at [260, 144] on span "Large" at bounding box center [265, 141] width 10 height 6
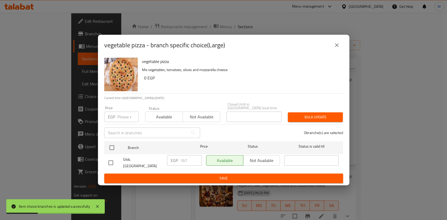
click at [107, 162] on input "checkbox" at bounding box center [110, 163] width 11 height 11
checkbox input "true"
click at [182, 162] on input "167" at bounding box center [191, 160] width 22 height 10
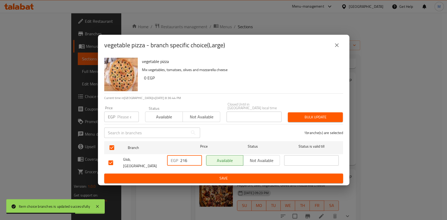
type input "216"
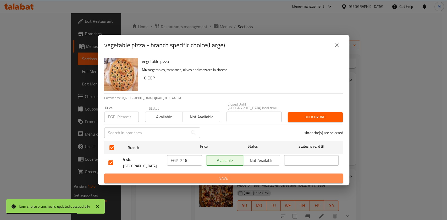
click at [200, 175] on span "Save" at bounding box center [223, 178] width 230 height 7
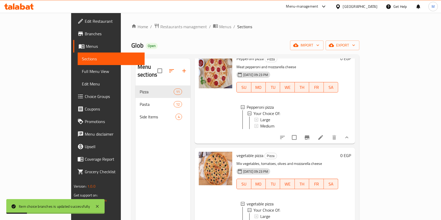
scroll to position [125, 0]
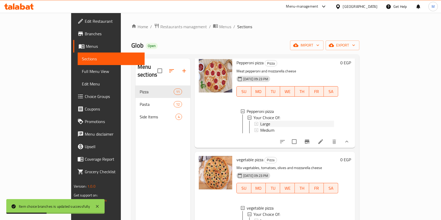
click at [277, 121] on div "Large" at bounding box center [297, 124] width 74 height 6
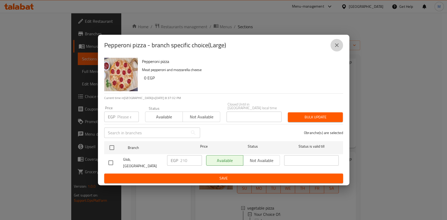
click at [337, 48] on icon "close" at bounding box center [336, 45] width 6 height 6
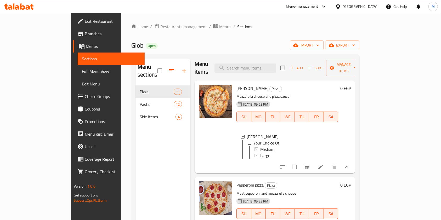
scroll to position [0, 0]
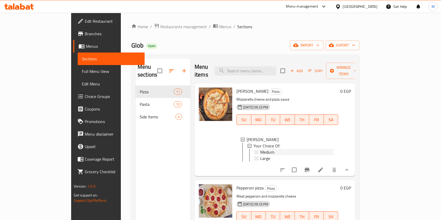
click at [260, 149] on span "Medium" at bounding box center [267, 152] width 14 height 6
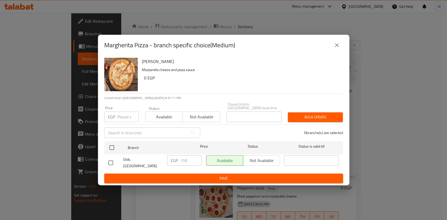
click at [340, 47] on button "close" at bounding box center [336, 45] width 13 height 13
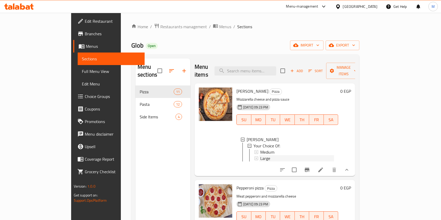
click at [260, 155] on span "Large" at bounding box center [265, 158] width 10 height 6
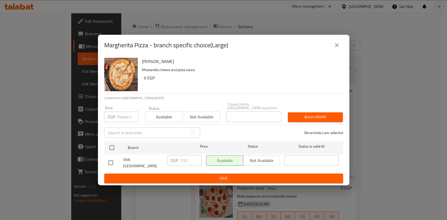
click at [336, 48] on icon "close" at bounding box center [336, 45] width 6 height 6
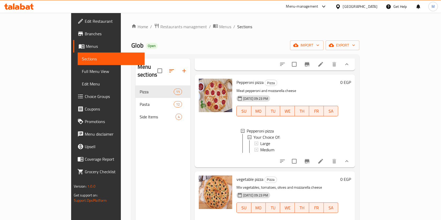
scroll to position [111, 0]
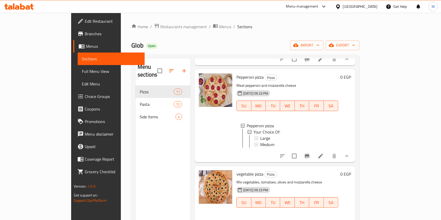
click at [260, 136] on span "Large" at bounding box center [265, 138] width 10 height 6
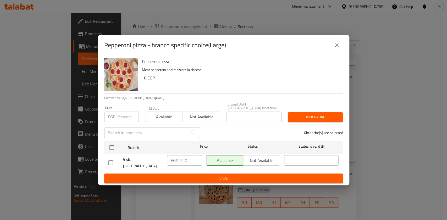
click at [110, 161] on input "checkbox" at bounding box center [110, 163] width 11 height 11
checkbox input "true"
click at [184, 160] on input "210" at bounding box center [191, 160] width 22 height 10
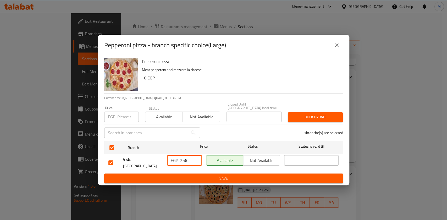
type input "256"
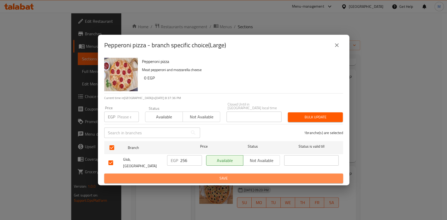
click at [195, 175] on span "Save" at bounding box center [223, 178] width 230 height 7
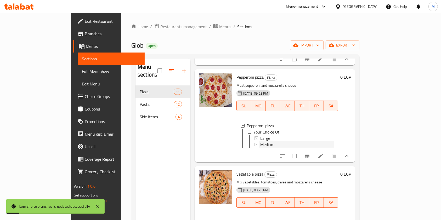
click at [260, 145] on span "Medium" at bounding box center [267, 145] width 14 height 6
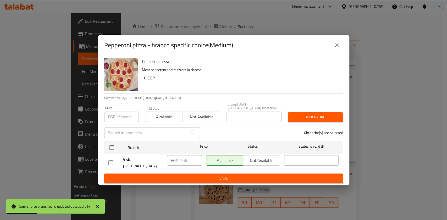
click at [112, 162] on input "checkbox" at bounding box center [110, 163] width 11 height 11
checkbox input "true"
click at [185, 162] on input "256" at bounding box center [191, 160] width 22 height 10
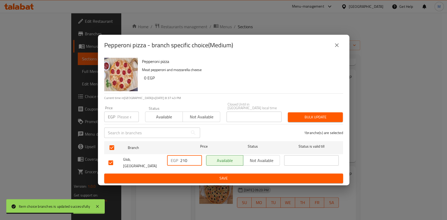
type input "210"
click at [201, 175] on span "Save" at bounding box center [223, 178] width 230 height 7
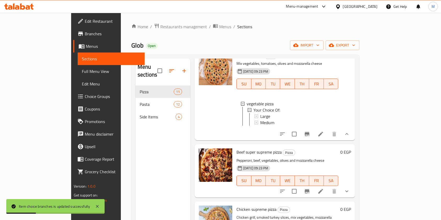
scroll to position [220, 0]
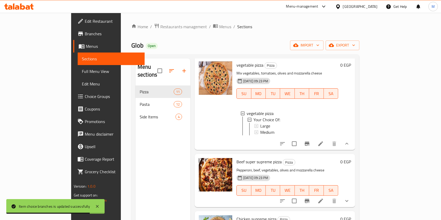
click at [254, 127] on div "Large" at bounding box center [294, 126] width 80 height 6
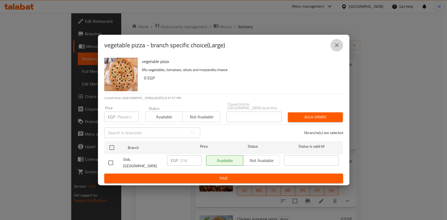
click at [338, 48] on icon "close" at bounding box center [336, 45] width 6 height 6
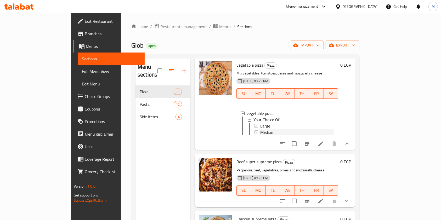
click at [260, 135] on span "Medium" at bounding box center [267, 132] width 14 height 6
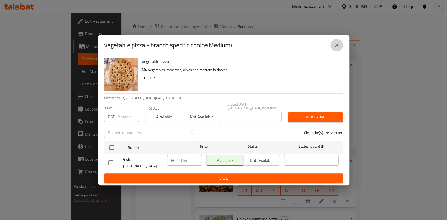
click at [339, 48] on icon "close" at bounding box center [336, 45] width 6 height 6
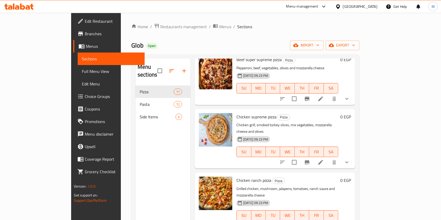
scroll to position [323, 0]
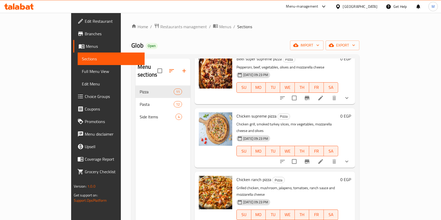
click at [350, 101] on icon "show more" at bounding box center [347, 98] width 6 height 6
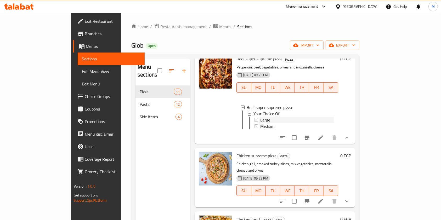
click at [270, 123] on div "Large" at bounding box center [297, 120] width 74 height 6
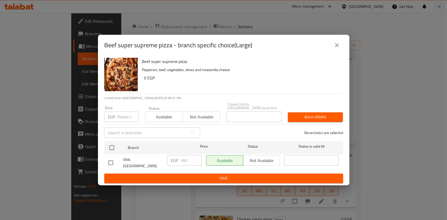
click at [337, 48] on icon "close" at bounding box center [336, 45] width 6 height 6
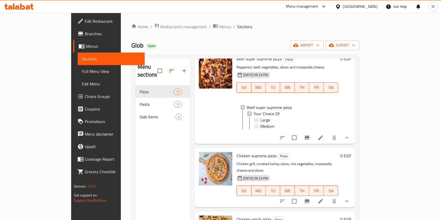
click at [260, 123] on div "Large" at bounding box center [297, 120] width 74 height 6
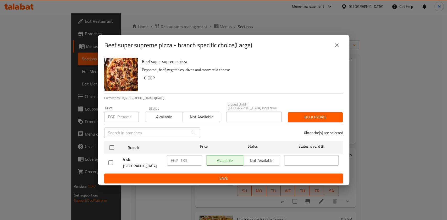
click at [112, 160] on input "checkbox" at bounding box center [110, 163] width 11 height 11
checkbox input "true"
click at [185, 160] on input "183" at bounding box center [191, 160] width 22 height 10
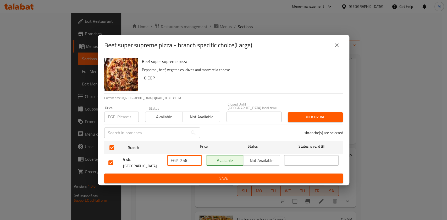
type input "256"
click at [199, 175] on span "Save" at bounding box center [223, 178] width 230 height 7
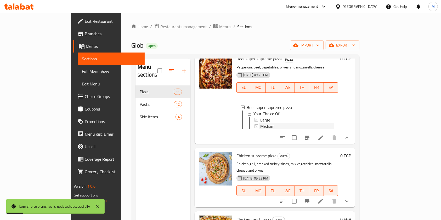
click at [260, 130] on span "Medium" at bounding box center [267, 126] width 14 height 6
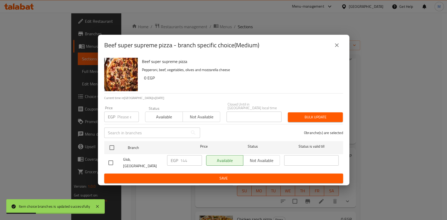
click at [112, 161] on input "checkbox" at bounding box center [110, 163] width 11 height 11
checkbox input "true"
click at [184, 162] on input "144" at bounding box center [191, 160] width 22 height 10
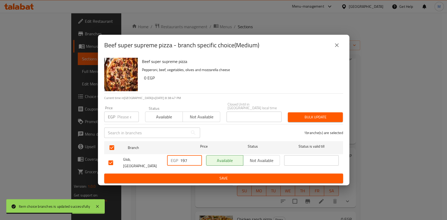
type input "197"
click at [222, 175] on span "Save" at bounding box center [223, 178] width 230 height 7
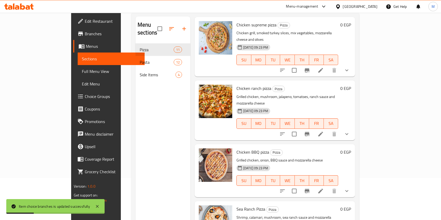
scroll to position [45, 0]
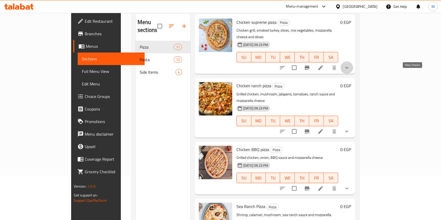
click at [350, 71] on icon "show more" at bounding box center [347, 68] width 6 height 6
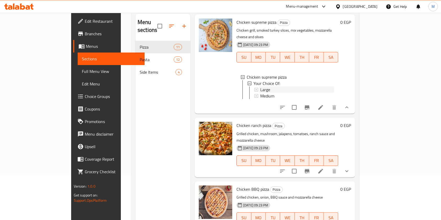
click at [280, 93] on div "Large" at bounding box center [297, 90] width 74 height 6
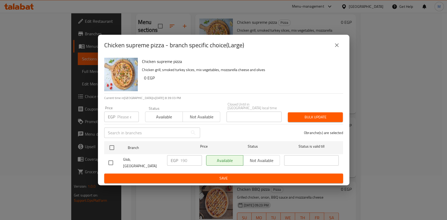
click at [109, 161] on input "checkbox" at bounding box center [110, 163] width 11 height 11
checkbox input "true"
click at [182, 162] on input "190" at bounding box center [191, 160] width 22 height 10
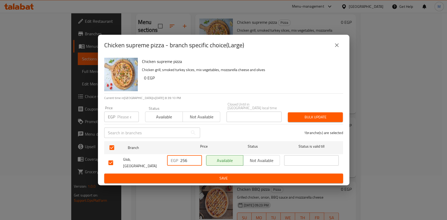
type input "256"
click at [197, 176] on span "Save" at bounding box center [223, 178] width 230 height 7
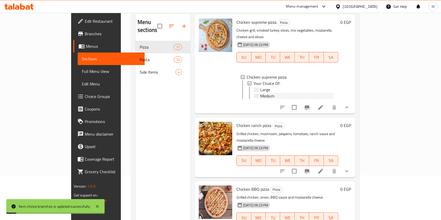
click at [260, 99] on span "Medium" at bounding box center [267, 96] width 14 height 6
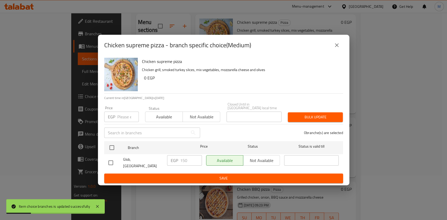
click at [111, 159] on input "checkbox" at bounding box center [110, 163] width 11 height 11
checkbox input "true"
click at [182, 159] on input "150" at bounding box center [191, 160] width 22 height 10
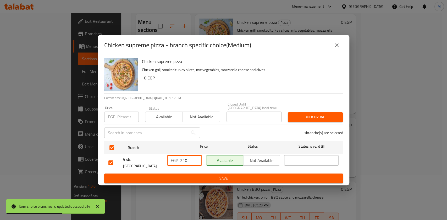
type input "210"
click at [199, 180] on div "Chicken supreme pizza Chicken grill, smoked turkey slices, mix vegetables, mozz…" at bounding box center [223, 121] width 251 height 130
click at [202, 178] on button "Save" at bounding box center [223, 179] width 239 height 10
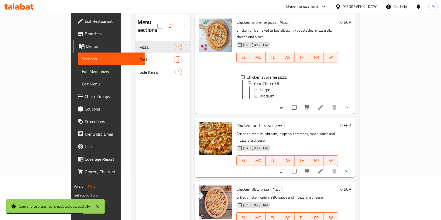
drag, startPoint x: 426, startPoint y: 155, endPoint x: 425, endPoint y: 163, distance: 7.8
click at [360, 163] on div "Menu sections Pizza 11 Pasta 12 Side Items 4 Menu items Add Sort Manage items M…" at bounding box center [245, 124] width 228 height 229
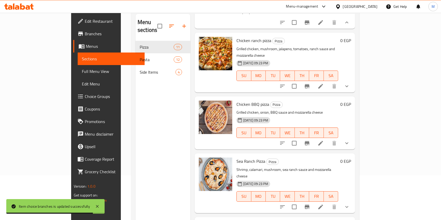
scroll to position [509, 0]
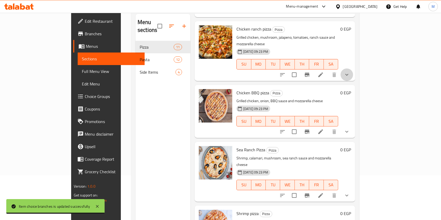
click at [353, 81] on button "show more" at bounding box center [347, 75] width 13 height 13
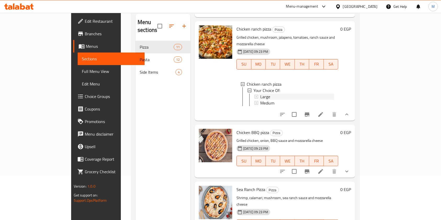
click at [282, 100] on div "Large" at bounding box center [297, 97] width 74 height 6
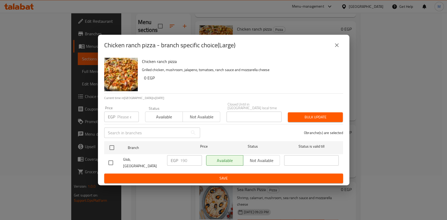
click at [114, 161] on input "checkbox" at bounding box center [110, 163] width 11 height 11
checkbox input "true"
click at [184, 161] on input "190" at bounding box center [191, 160] width 22 height 10
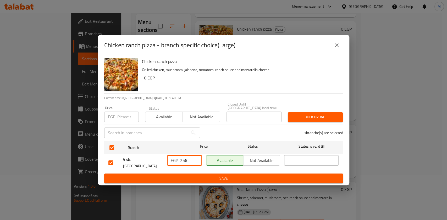
type input "256"
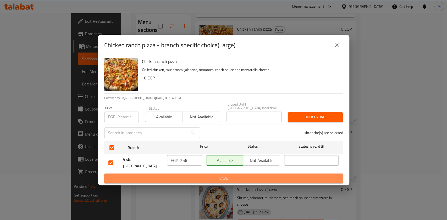
click at [191, 176] on span "Save" at bounding box center [223, 178] width 230 height 7
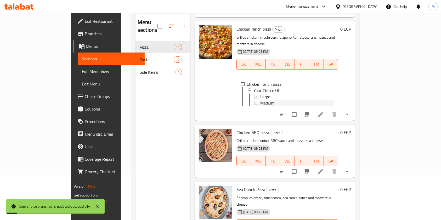
click at [260, 106] on span "Medium" at bounding box center [267, 103] width 14 height 6
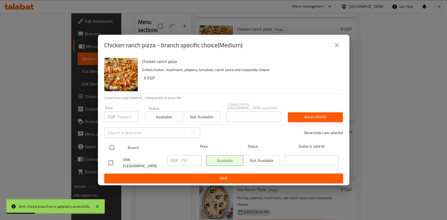
click at [111, 150] on input "checkbox" at bounding box center [111, 147] width 11 height 11
checkbox input "true"
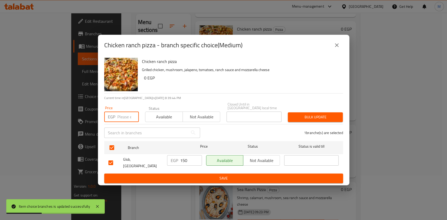
click at [120, 121] on input "number" at bounding box center [127, 117] width 21 height 10
type input "210"
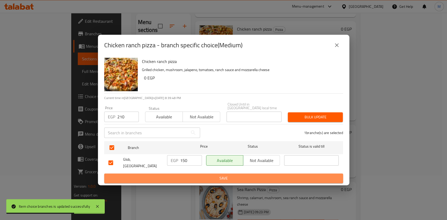
click at [256, 175] on span "Save" at bounding box center [223, 178] width 230 height 7
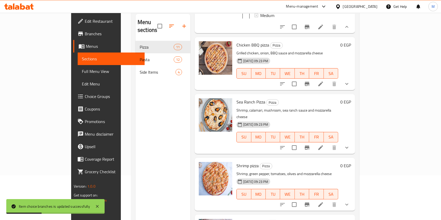
scroll to position [597, 0]
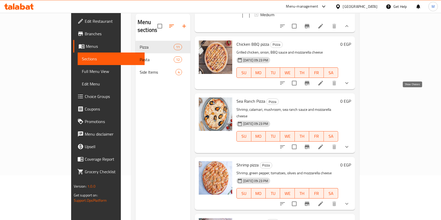
click at [350, 86] on icon "show more" at bounding box center [347, 83] width 6 height 6
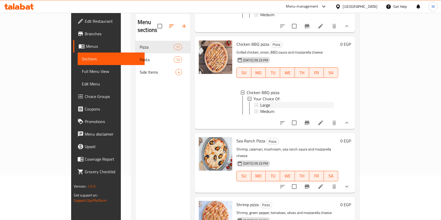
click at [275, 108] on div "Large" at bounding box center [297, 105] width 74 height 6
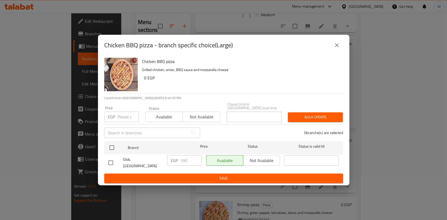
click at [110, 163] on input "checkbox" at bounding box center [110, 163] width 11 height 11
checkbox input "true"
click at [183, 162] on input "190" at bounding box center [191, 160] width 22 height 10
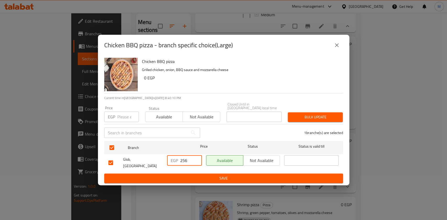
type input "256"
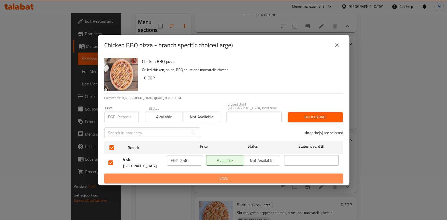
click at [205, 179] on button "Save" at bounding box center [223, 179] width 239 height 10
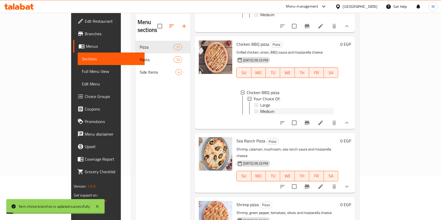
click at [260, 115] on span "Medium" at bounding box center [267, 111] width 14 height 6
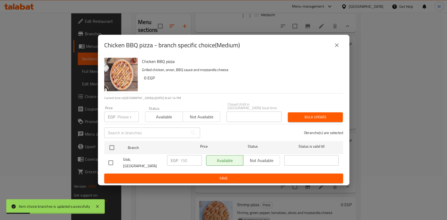
click at [114, 160] on input "checkbox" at bounding box center [110, 163] width 11 height 11
checkbox input "true"
click at [183, 163] on input "150" at bounding box center [191, 160] width 22 height 10
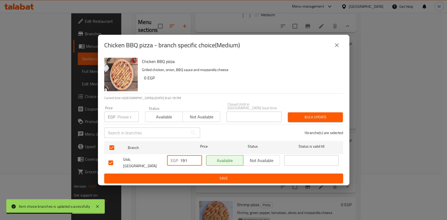
type input "191"
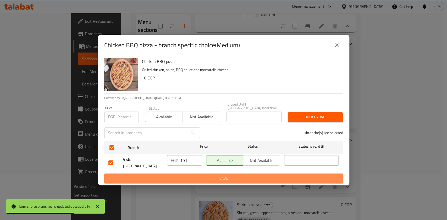
click at [182, 174] on button "Save" at bounding box center [223, 179] width 239 height 10
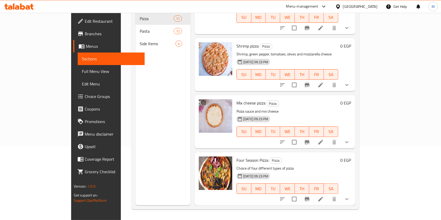
scroll to position [738, 0]
click at [350, 143] on icon "show more" at bounding box center [347, 142] width 6 height 6
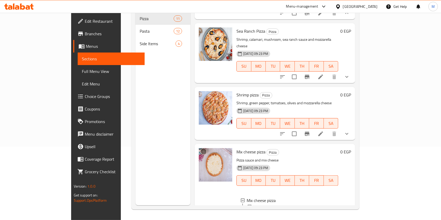
scroll to position [636, 0]
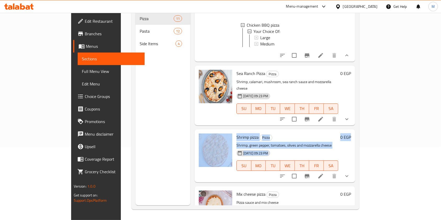
drag, startPoint x: 426, startPoint y: 136, endPoint x: 427, endPoint y: 109, distance: 26.7
click at [360, 109] on div "Menu sections Pizza 11 Pasta 12 Side Items 4 Menu items Add Sort Manage items M…" at bounding box center [245, 95] width 228 height 229
click at [370, 121] on div "Home / Restaurants management / Menus / Sections Glob Open import export Menu s…" at bounding box center [245, 80] width 249 height 281
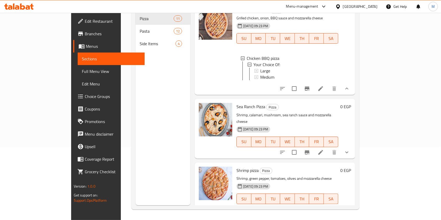
scroll to position [606, 0]
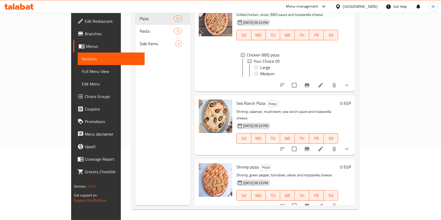
click at [286, 77] on div "Medium" at bounding box center [297, 74] width 74 height 6
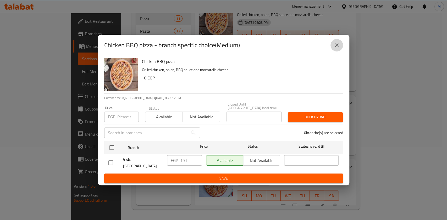
click at [339, 52] on button "close" at bounding box center [336, 45] width 13 height 13
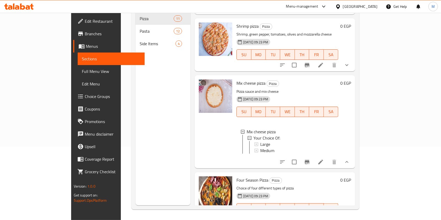
scroll to position [783, 0]
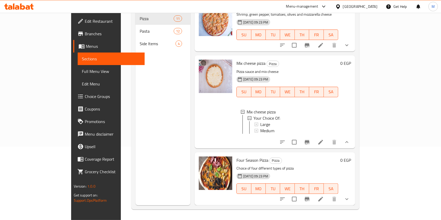
click at [350, 200] on icon "show more" at bounding box center [347, 199] width 6 height 6
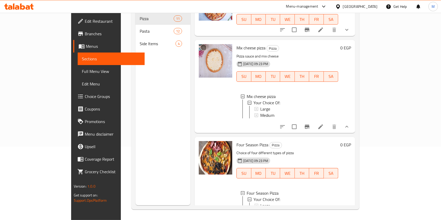
scroll to position [897, 0]
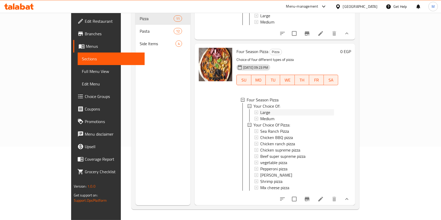
click at [260, 109] on span "Large" at bounding box center [265, 112] width 10 height 6
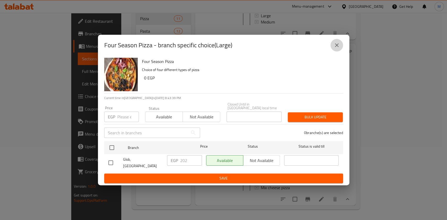
click at [335, 48] on icon "close" at bounding box center [336, 45] width 6 height 6
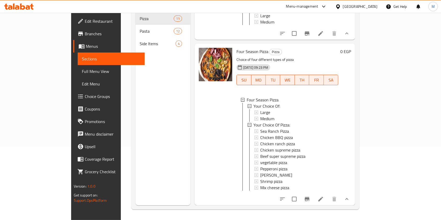
click at [260, 109] on div "Large" at bounding box center [297, 112] width 74 height 6
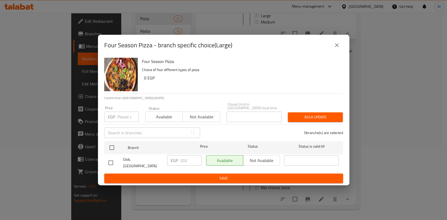
click at [112, 159] on input "checkbox" at bounding box center [110, 163] width 11 height 11
checkbox input "true"
click at [188, 161] on input "202" at bounding box center [191, 160] width 22 height 10
click at [186, 161] on input "202" at bounding box center [191, 160] width 22 height 10
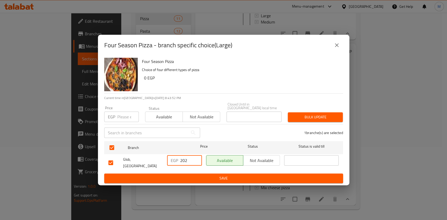
click at [186, 161] on input "202" at bounding box center [191, 160] width 22 height 10
type input "269"
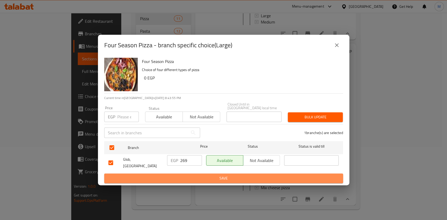
click at [188, 175] on span "Save" at bounding box center [223, 178] width 230 height 7
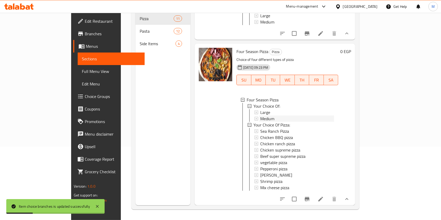
click at [260, 116] on span "Medium" at bounding box center [267, 119] width 14 height 6
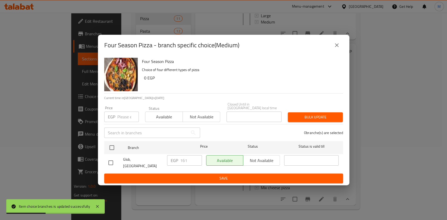
click at [111, 162] on input "checkbox" at bounding box center [110, 163] width 11 height 11
checkbox input "true"
click at [181, 158] on input "161" at bounding box center [191, 160] width 22 height 10
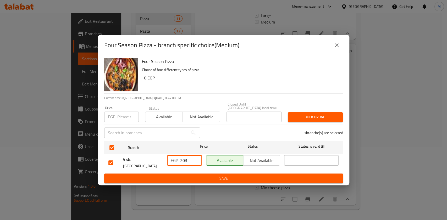
type input "203"
click at [201, 174] on button "Save" at bounding box center [223, 179] width 239 height 10
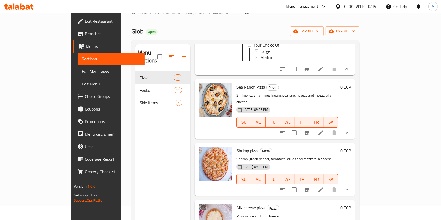
scroll to position [712, 0]
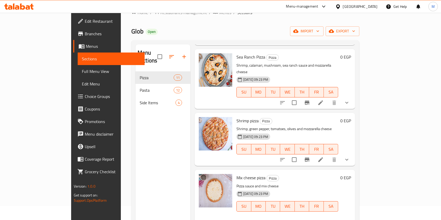
click at [360, 186] on div "Menu sections Pizza 11 Pasta 12 Side Items 4 Menu items Add Sort Manage items M…" at bounding box center [245, 154] width 228 height 229
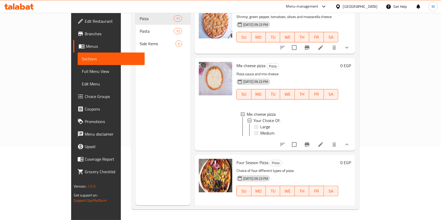
scroll to position [771, 0]
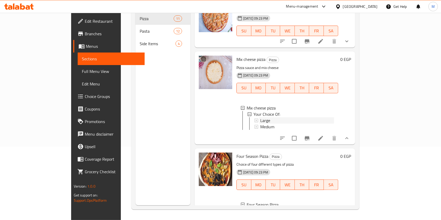
click at [260, 124] on div "Large" at bounding box center [297, 121] width 74 height 6
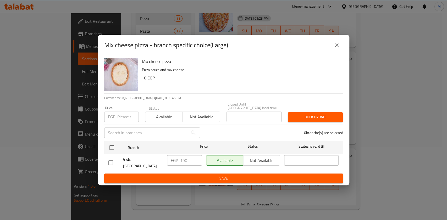
click at [335, 48] on icon "close" at bounding box center [336, 45] width 6 height 6
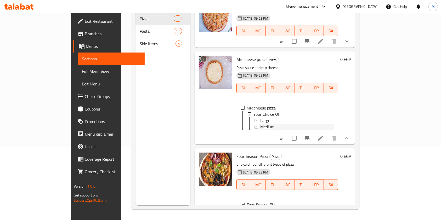
click at [260, 130] on div "Medium" at bounding box center [297, 127] width 74 height 6
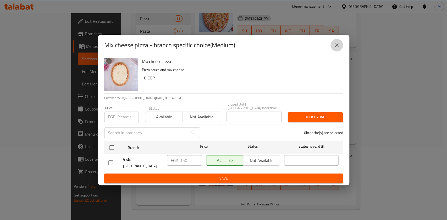
click at [335, 48] on icon "close" at bounding box center [336, 45] width 6 height 6
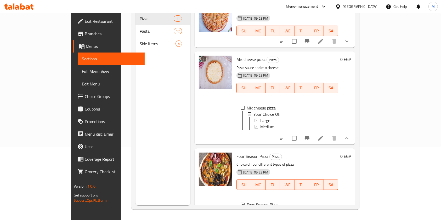
click at [370, 143] on div "Home / Restaurants management / Menus / Sections Glob Open import export Menu s…" at bounding box center [245, 80] width 249 height 281
click at [260, 130] on span "Medium" at bounding box center [267, 127] width 14 height 6
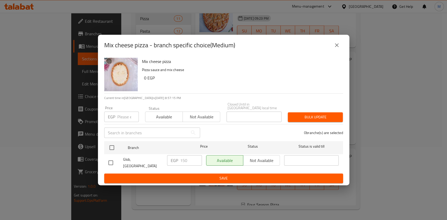
click at [111, 162] on input "checkbox" at bounding box center [110, 163] width 11 height 11
checkbox input "true"
click at [186, 160] on input "150" at bounding box center [191, 160] width 22 height 10
click at [185, 160] on input "150" at bounding box center [191, 160] width 22 height 10
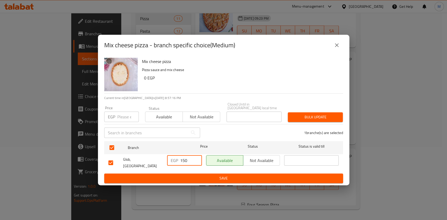
click at [185, 160] on input "150" at bounding box center [191, 160] width 22 height 10
type input "191"
click at [177, 175] on span "Save" at bounding box center [223, 178] width 230 height 7
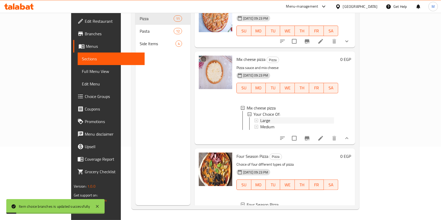
click at [260, 124] on span "Large" at bounding box center [265, 121] width 10 height 6
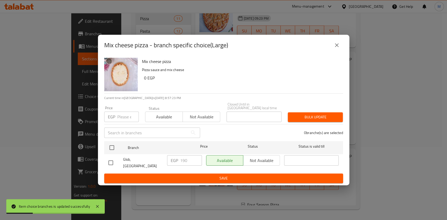
click at [113, 161] on input "checkbox" at bounding box center [110, 163] width 11 height 11
checkbox input "true"
click at [182, 162] on input "190" at bounding box center [191, 160] width 22 height 10
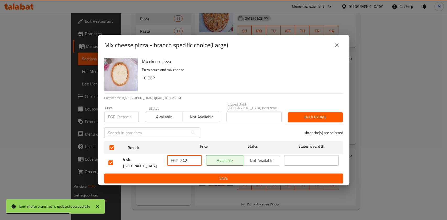
type input "242"
click at [198, 175] on span "Save" at bounding box center [223, 178] width 230 height 7
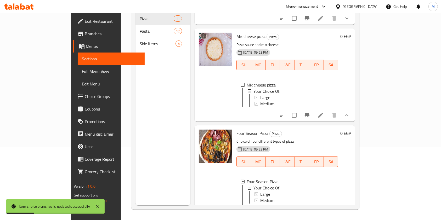
scroll to position [796, 0]
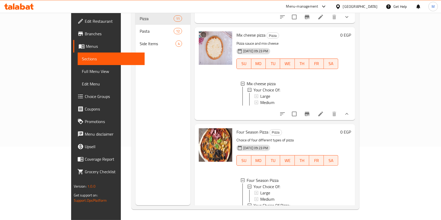
click at [260, 99] on span "Large" at bounding box center [265, 96] width 10 height 6
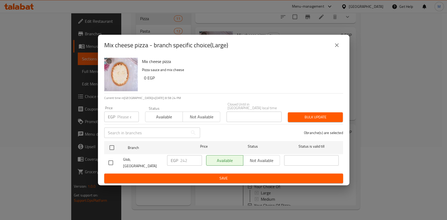
click at [331, 52] on button "close" at bounding box center [336, 45] width 13 height 13
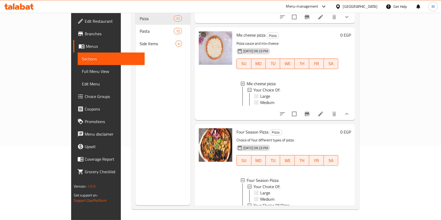
click at [328, 119] on li at bounding box center [321, 113] width 15 height 9
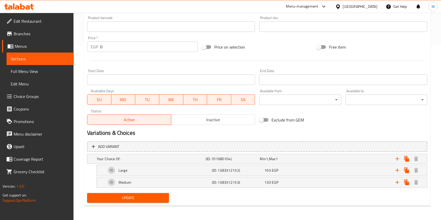
scroll to position [175, 0]
click at [281, 172] on div "165 EGP" at bounding box center [290, 170] width 51 height 5
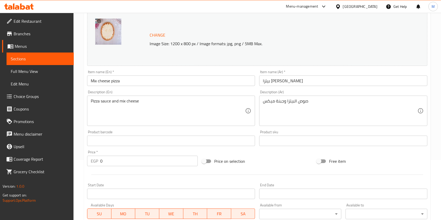
scroll to position [0, 0]
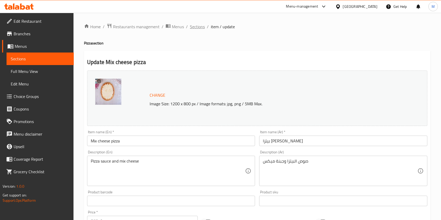
click at [197, 28] on span "Sections" at bounding box center [197, 27] width 15 height 6
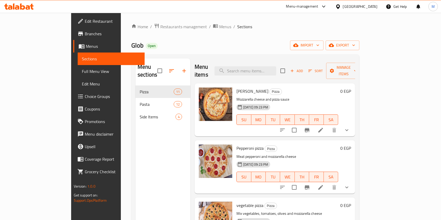
click at [85, 97] on span "Choice Groups" at bounding box center [113, 96] width 56 height 6
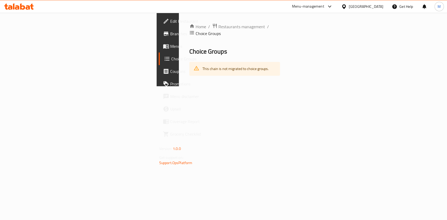
click at [170, 47] on span "Menus" at bounding box center [198, 46] width 57 height 6
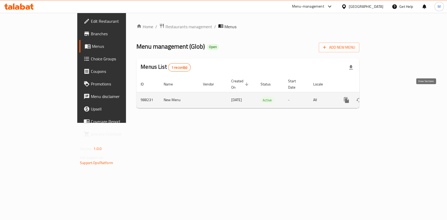
click at [386, 98] on icon "enhanced table" at bounding box center [384, 100] width 5 height 5
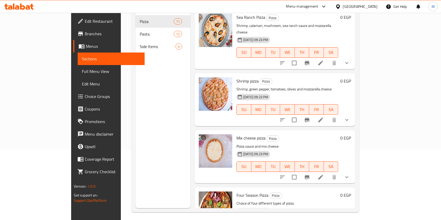
scroll to position [422, 0]
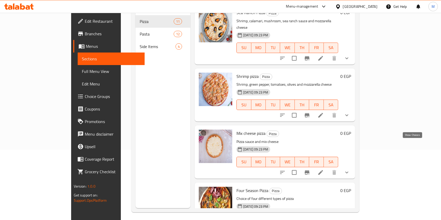
click at [350, 170] on icon "show more" at bounding box center [347, 173] width 6 height 6
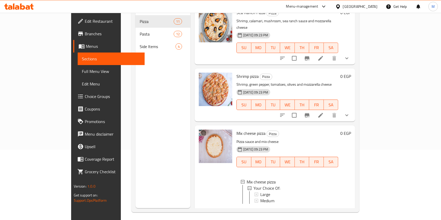
scroll to position [467, 0]
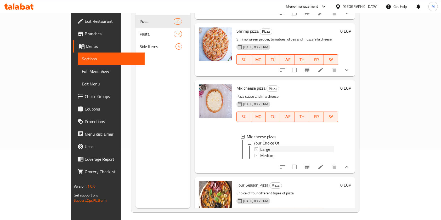
click at [270, 146] on div "Large" at bounding box center [297, 149] width 74 height 6
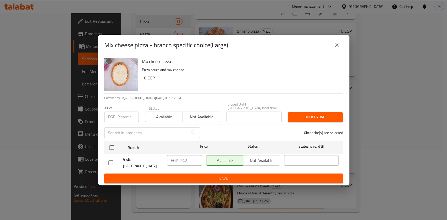
click at [185, 175] on span "Save" at bounding box center [223, 178] width 230 height 7
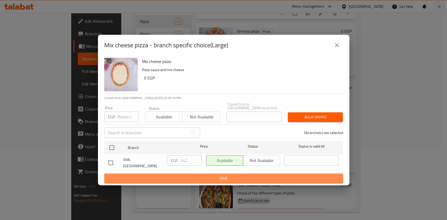
click at [252, 175] on span "Save" at bounding box center [223, 178] width 230 height 7
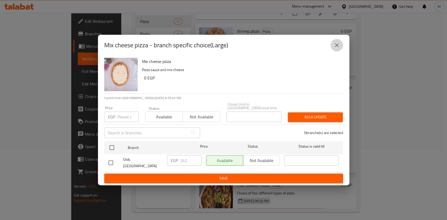
click at [336, 48] on icon "close" at bounding box center [336, 45] width 6 height 6
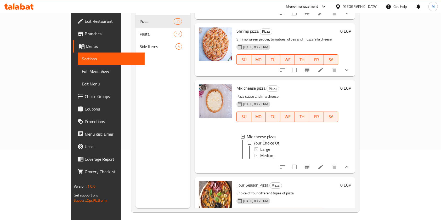
click at [260, 146] on div "Large" at bounding box center [297, 149] width 74 height 6
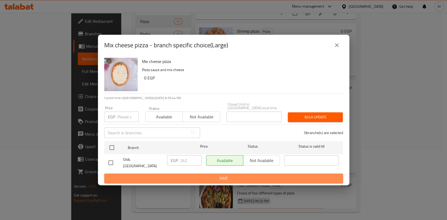
click at [205, 176] on span "Save" at bounding box center [223, 178] width 230 height 7
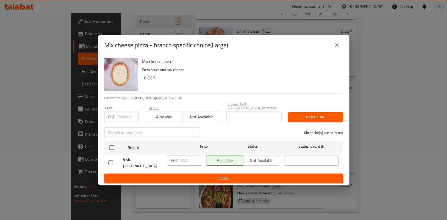
click at [249, 174] on button "Save" at bounding box center [223, 179] width 239 height 10
click at [114, 152] on input "checkbox" at bounding box center [111, 147] width 11 height 11
checkbox input "true"
click at [162, 175] on span "Save" at bounding box center [223, 178] width 230 height 7
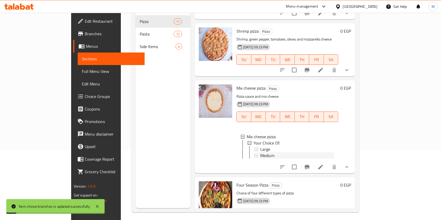
click at [260, 153] on span "Medium" at bounding box center [267, 156] width 14 height 6
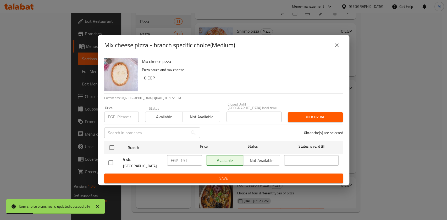
click at [111, 160] on input "checkbox" at bounding box center [110, 163] width 11 height 11
checkbox input "true"
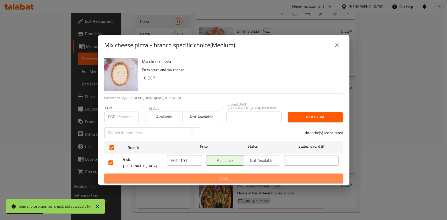
click at [156, 175] on span "Save" at bounding box center [223, 178] width 230 height 7
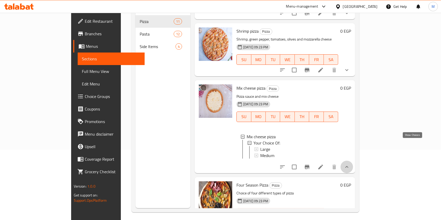
click at [350, 164] on icon "show more" at bounding box center [347, 167] width 6 height 6
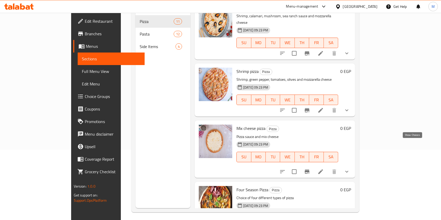
scroll to position [422, 0]
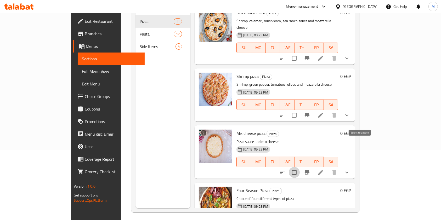
click at [300, 167] on input "checkbox" at bounding box center [294, 172] width 11 height 11
checkbox input "false"
click at [286, 170] on icon "sort-choices" at bounding box center [283, 173] width 6 height 6
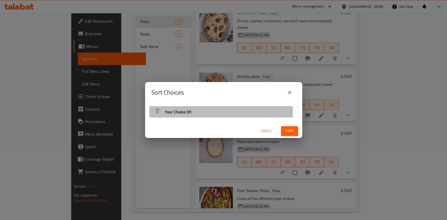
click at [179, 111] on span "Your Choice Of:" at bounding box center [178, 112] width 27 height 8
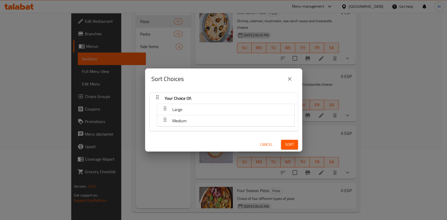
click at [181, 113] on span "Large" at bounding box center [177, 110] width 10 height 8
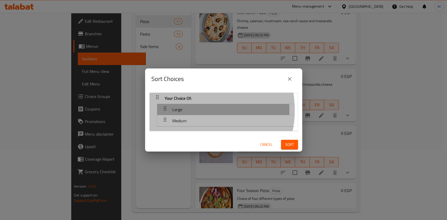
drag, startPoint x: 181, startPoint y: 110, endPoint x: 170, endPoint y: 110, distance: 11.0
click at [181, 110] on span "Large" at bounding box center [177, 110] width 10 height 8
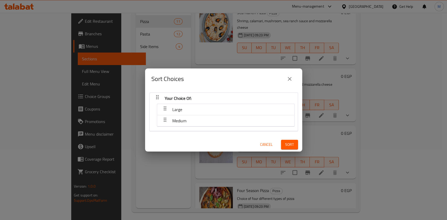
click at [163, 108] on icon "button" at bounding box center [165, 108] width 6 height 6
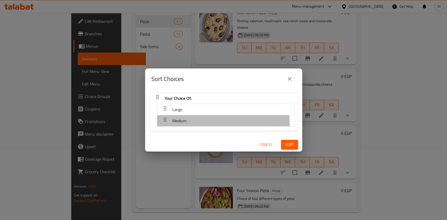
click at [168, 124] on div "button" at bounding box center [165, 121] width 10 height 13
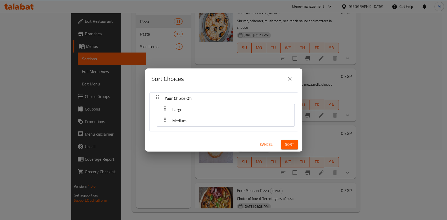
click at [286, 79] on icon "close" at bounding box center [289, 79] width 6 height 6
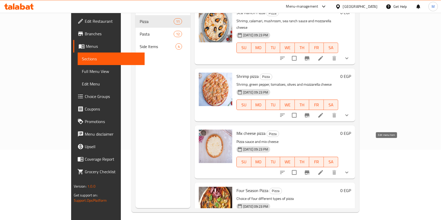
click at [324, 170] on icon at bounding box center [321, 173] width 6 height 6
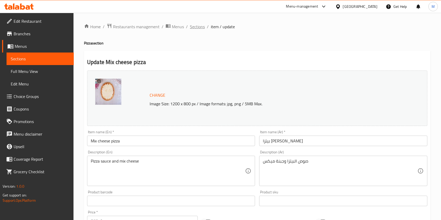
click at [193, 30] on span "Sections" at bounding box center [197, 27] width 15 height 6
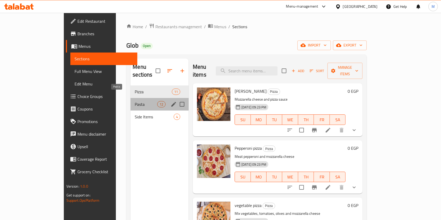
drag, startPoint x: 130, startPoint y: 101, endPoint x: 150, endPoint y: 101, distance: 20.2
click at [131, 104] on div "Pizza 11 Pasta 12 Side Items 4" at bounding box center [160, 105] width 58 height 38
click at [135, 101] on span "Pasta" at bounding box center [146, 104] width 22 height 6
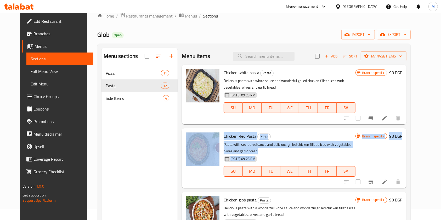
drag, startPoint x: 446, startPoint y: 140, endPoint x: 445, endPoint y: 163, distance: 22.8
click at [441, 166] on html "​ Menu-management Egypt Get Help M Edit Restaurant Branches Menus Sections Full…" at bounding box center [220, 99] width 441 height 220
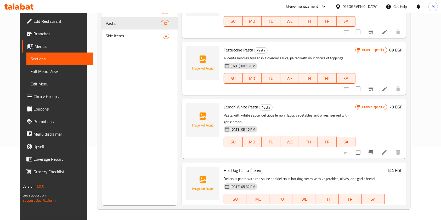
scroll to position [430, 0]
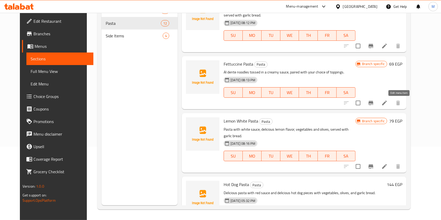
click at [388, 105] on icon at bounding box center [385, 103] width 6 height 6
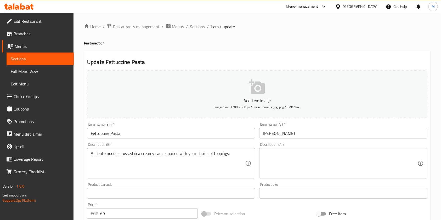
click at [289, 157] on textarea at bounding box center [340, 163] width 154 height 25
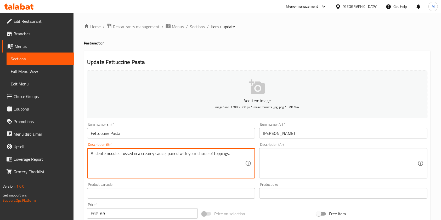
click at [155, 159] on textarea "Al dente noodles tossed in a creamy sauce, paired with your choice of toppings." at bounding box center [168, 163] width 154 height 25
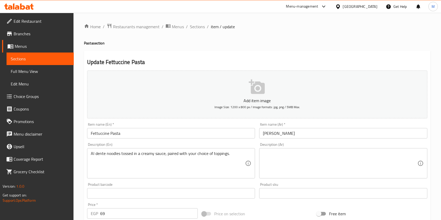
click at [392, 90] on button "Add item image Image Size: 1200 x 800 px / Image formats: jpg, png / 5MB Max." at bounding box center [257, 95] width 341 height 48
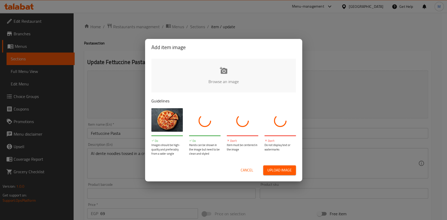
click at [329, 143] on div "Add item image Browse an image Guidelines Do Images should be high-quality and …" at bounding box center [223, 110] width 447 height 220
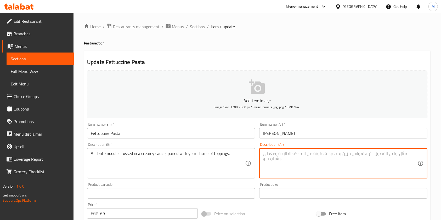
click at [287, 153] on textarea at bounding box center [340, 163] width 154 height 25
paste textarea "مكرونه شرائط ممزوجه بالصوص الابيض الرائع مع الخضار والزيتون تقدم مع جارلك بريد"
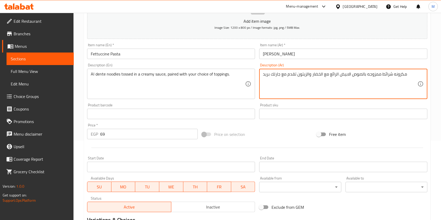
scroll to position [145, 0]
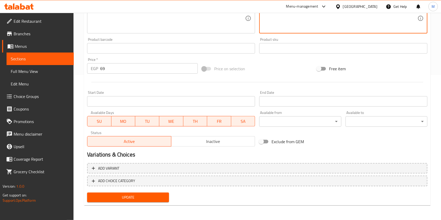
type textarea "مكرونه شرائط ممزوجه بالصوص الابيض الرائع مع الخضار والزيتون تقدم مع جارلك بريد"
click at [166, 194] on button "Update" at bounding box center [128, 198] width 82 height 10
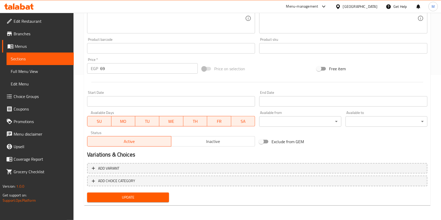
scroll to position [0, 0]
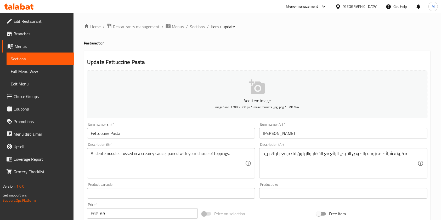
drag, startPoint x: 197, startPoint y: 26, endPoint x: 210, endPoint y: 53, distance: 29.9
click at [197, 26] on span "Sections" at bounding box center [197, 27] width 15 height 6
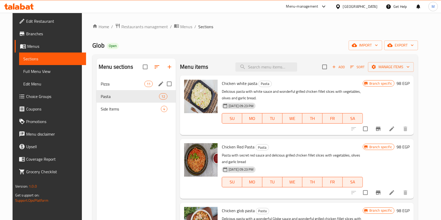
click at [125, 78] on div "Pizza 11" at bounding box center [136, 84] width 79 height 13
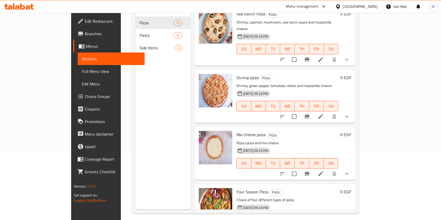
scroll to position [73, 0]
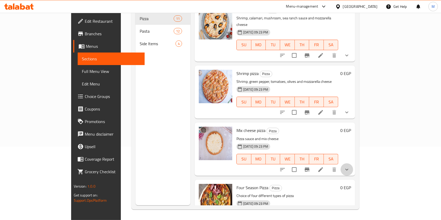
click at [353, 164] on button "show more" at bounding box center [347, 170] width 13 height 13
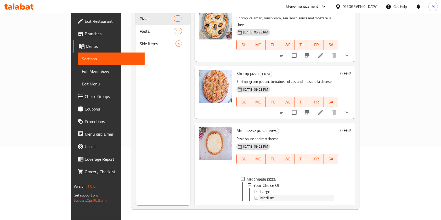
click at [260, 195] on span "Medium" at bounding box center [267, 198] width 14 height 6
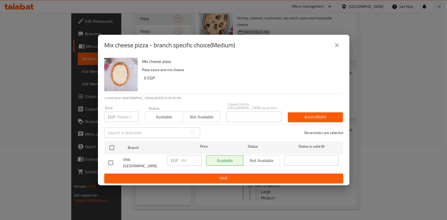
click at [335, 48] on icon "close" at bounding box center [336, 45] width 6 height 6
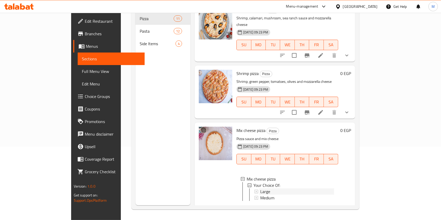
click at [260, 189] on div "Large" at bounding box center [297, 192] width 74 height 6
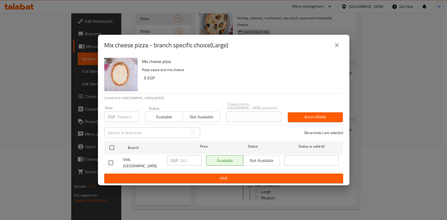
click at [336, 48] on icon "close" at bounding box center [336, 45] width 6 height 6
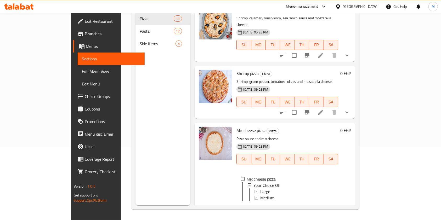
scroll to position [467, 0]
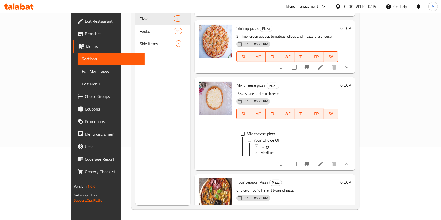
click at [328, 160] on li at bounding box center [321, 164] width 15 height 9
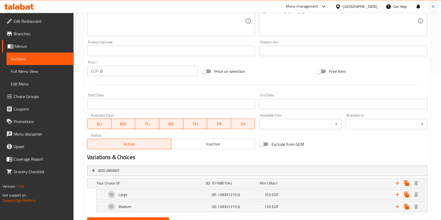
scroll to position [171, 0]
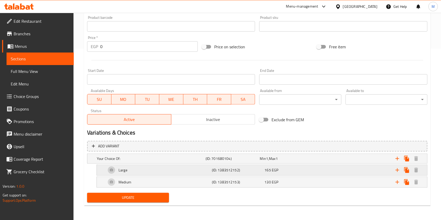
click at [211, 171] on div "(ID: 1383512152)" at bounding box center [237, 170] width 53 height 7
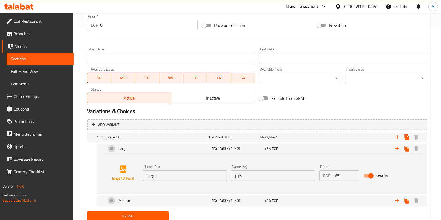
scroll to position [212, 0]
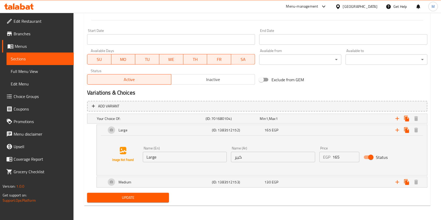
click at [337, 158] on input "165" at bounding box center [346, 157] width 27 height 10
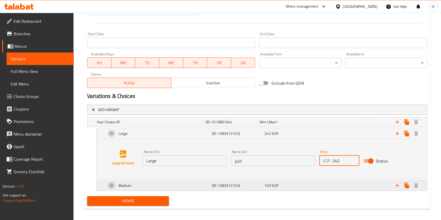
type input "242"
click at [305, 187] on div "130 EGP" at bounding box center [290, 185] width 51 height 5
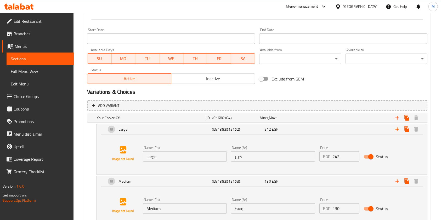
scroll to position [255, 0]
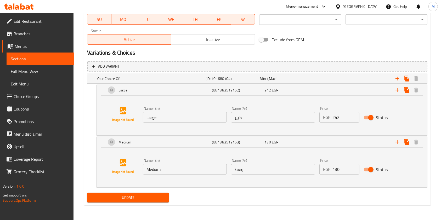
click at [338, 170] on input "130" at bounding box center [346, 169] width 27 height 10
type input "191"
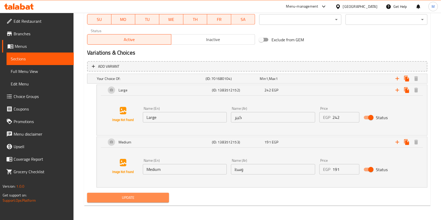
click at [155, 198] on span "Update" at bounding box center [128, 198] width 74 height 7
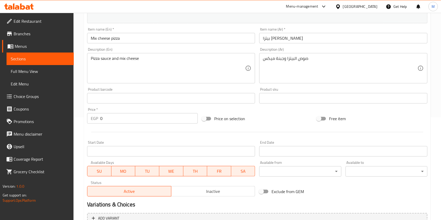
scroll to position [0, 0]
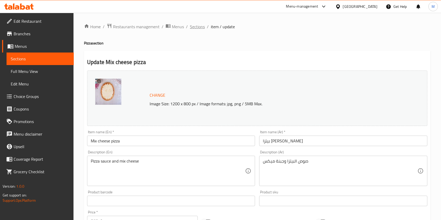
click at [197, 26] on span "Sections" at bounding box center [197, 27] width 15 height 6
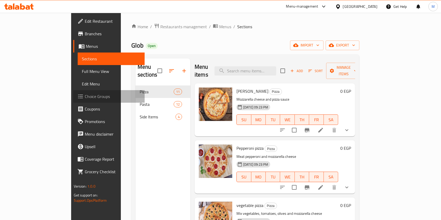
click at [85, 99] on span "Choice Groups" at bounding box center [113, 96] width 56 height 6
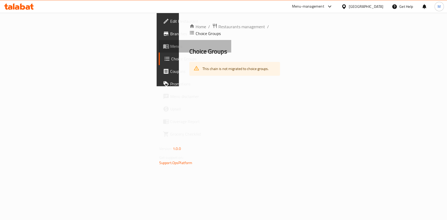
click at [170, 47] on span "Menus" at bounding box center [198, 46] width 57 height 6
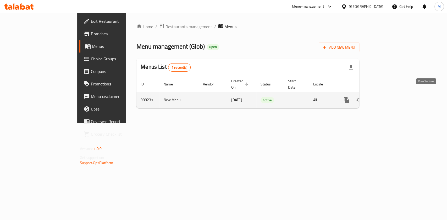
click at [390, 94] on link "enhanced table" at bounding box center [384, 100] width 13 height 13
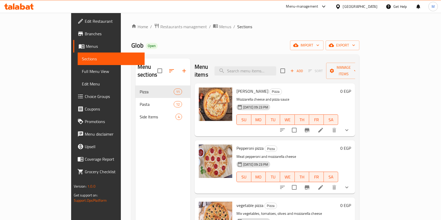
click at [32, 7] on icon at bounding box center [32, 7] width 4 height 6
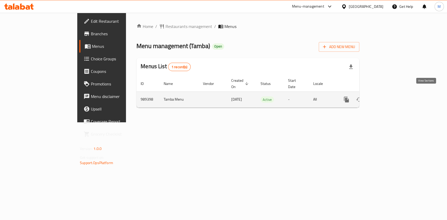
click at [387, 97] on icon "enhanced table" at bounding box center [384, 100] width 6 height 6
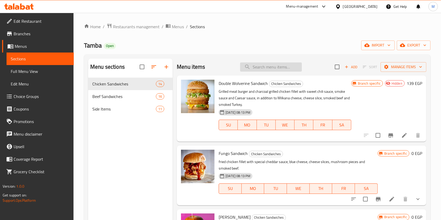
click at [272, 67] on input "search" at bounding box center [271, 67] width 62 height 9
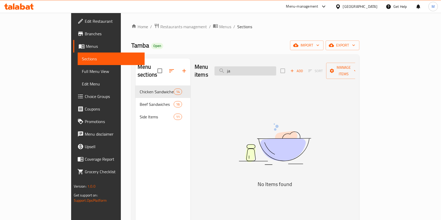
type input "j"
type input "غ"
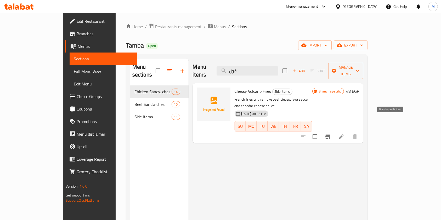
type input "فول"
click at [331, 134] on icon "Branch-specific-item" at bounding box center [328, 137] width 6 height 6
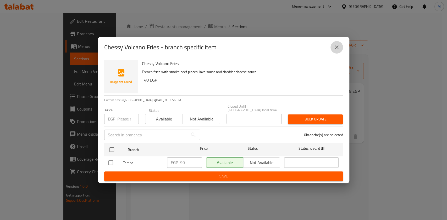
click at [333, 48] on icon "close" at bounding box center [336, 47] width 6 height 6
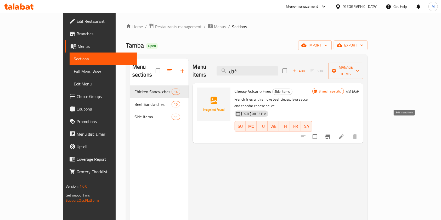
click at [345, 134] on icon at bounding box center [341, 137] width 6 height 6
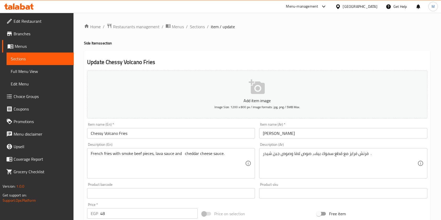
click at [205, 27] on ol "Home / Restaurants management / Menus / Sections / item / update" at bounding box center [257, 26] width 347 height 7
click at [201, 29] on span "Sections" at bounding box center [197, 27] width 15 height 6
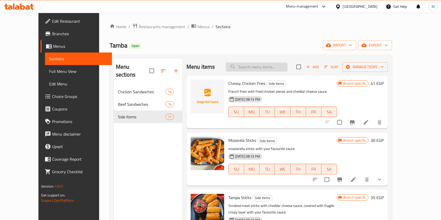
click at [266, 66] on input "search" at bounding box center [257, 67] width 62 height 9
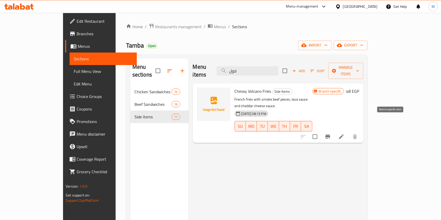
type input "فول"
click at [331, 134] on icon "Branch-specific-item" at bounding box center [328, 137] width 6 height 6
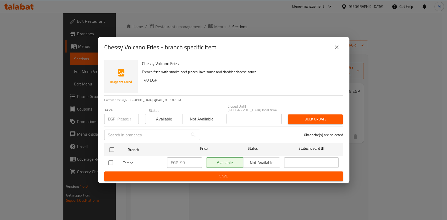
click at [343, 46] on div "Chessy Volcano Fries - branch specific item" at bounding box center [223, 47] width 251 height 21
click at [334, 48] on icon "close" at bounding box center [336, 47] width 6 height 6
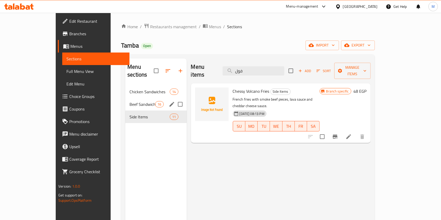
click at [131, 98] on div "Beef Sandwiches 16" at bounding box center [155, 104] width 61 height 13
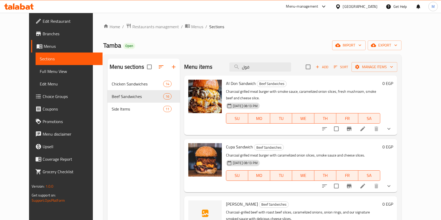
click at [27, 7] on icon at bounding box center [28, 7] width 4 height 4
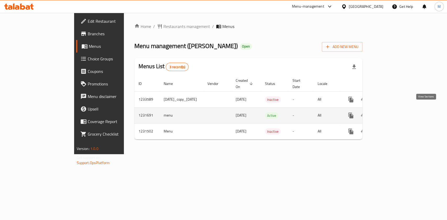
click at [391, 113] on icon "enhanced table" at bounding box center [388, 115] width 5 height 5
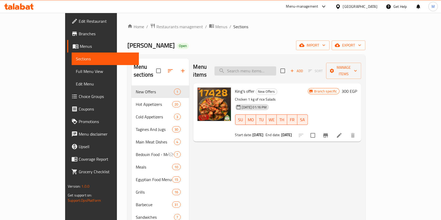
click at [274, 68] on input "search" at bounding box center [246, 70] width 62 height 9
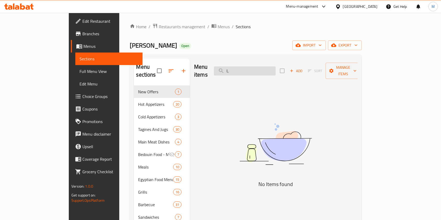
type input "l"
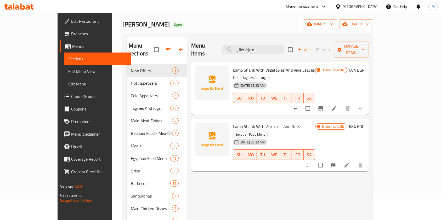
scroll to position [11, 0]
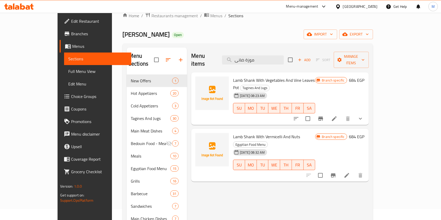
type input "موزة ضانى"
click at [327, 113] on button "Branch-specific-item" at bounding box center [321, 119] width 13 height 13
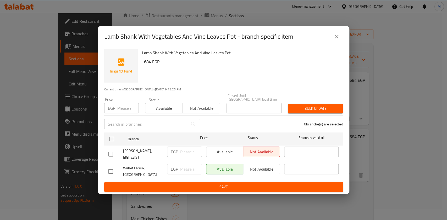
click at [339, 36] on button "close" at bounding box center [336, 36] width 13 height 13
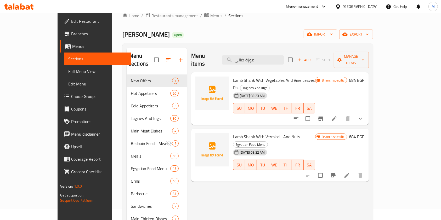
click at [29, 6] on icon at bounding box center [28, 7] width 4 height 4
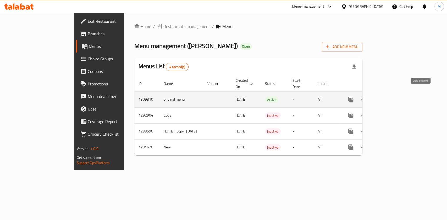
click at [392, 97] on icon "enhanced table" at bounding box center [388, 100] width 6 height 6
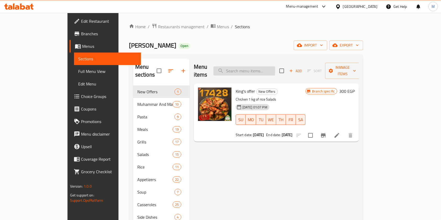
click at [264, 69] on input "search" at bounding box center [245, 70] width 62 height 9
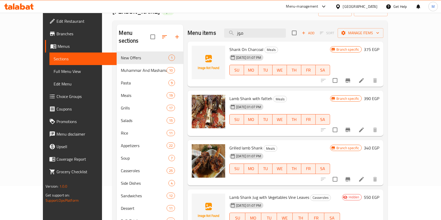
scroll to position [37, 0]
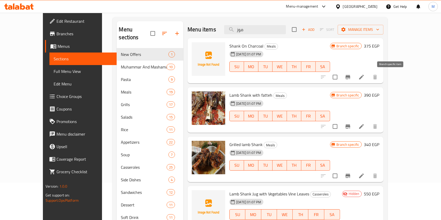
type input "موز"
click at [354, 76] on button "Branch-specific-item" at bounding box center [348, 77] width 13 height 13
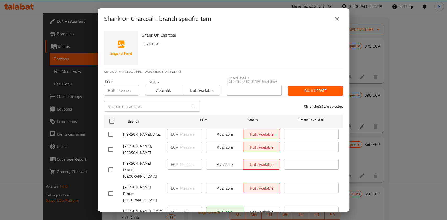
click at [337, 21] on icon "close" at bounding box center [336, 19] width 6 height 6
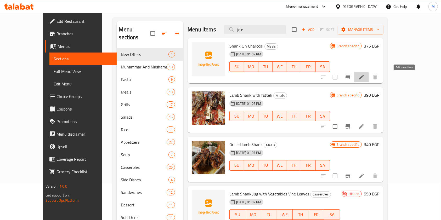
click at [365, 79] on icon at bounding box center [362, 77] width 6 height 6
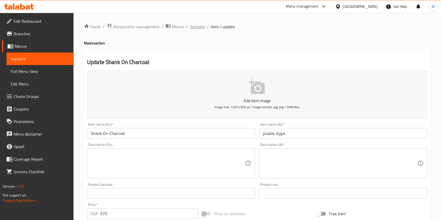
click at [201, 26] on span "Sections" at bounding box center [197, 27] width 15 height 6
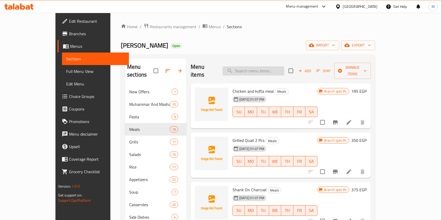
click at [282, 67] on input "search" at bounding box center [254, 70] width 62 height 9
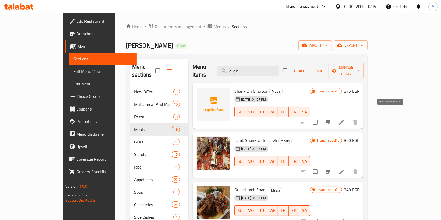
type input "موزة"
click at [335, 116] on button "Branch-specific-item" at bounding box center [328, 122] width 13 height 13
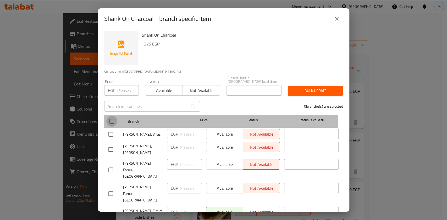
drag, startPoint x: 115, startPoint y: 118, endPoint x: 114, endPoint y: 115, distance: 3.4
click at [115, 118] on input "checkbox" at bounding box center [111, 121] width 11 height 11
checkbox input "true"
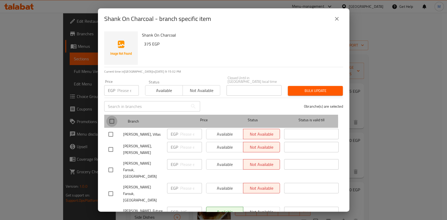
checkbox input "true"
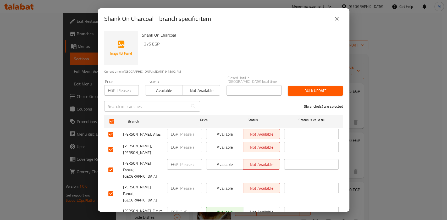
click at [125, 88] on input "number" at bounding box center [127, 90] width 21 height 10
type input "475"
click at [289, 83] on div "Bulk update" at bounding box center [315, 91] width 61 height 16
click at [292, 88] on span "Bulk update" at bounding box center [315, 91] width 47 height 7
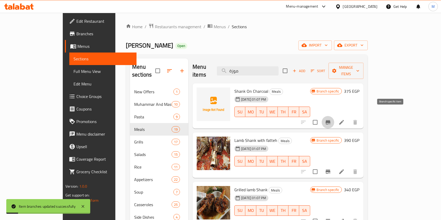
click at [331, 119] on icon "Branch-specific-item" at bounding box center [328, 122] width 6 height 6
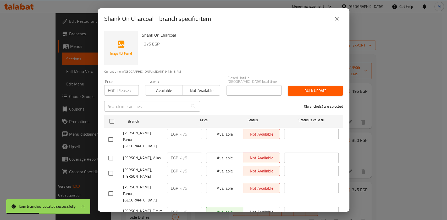
click at [339, 18] on icon "close" at bounding box center [336, 19] width 6 height 6
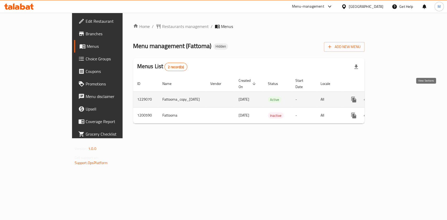
click at [394, 97] on icon "enhanced table" at bounding box center [391, 100] width 6 height 6
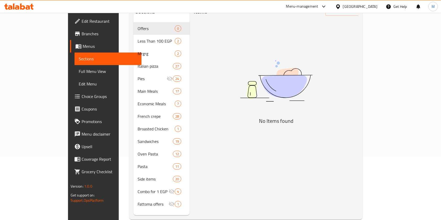
scroll to position [69, 0]
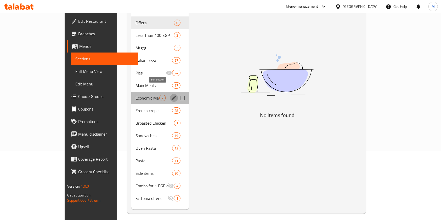
click at [171, 95] on icon "edit" at bounding box center [174, 98] width 6 height 6
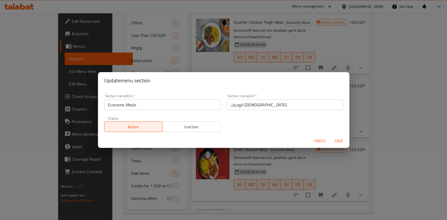
drag, startPoint x: 317, startPoint y: 140, endPoint x: 307, endPoint y: 136, distance: 10.9
click at [317, 140] on span "Cancel" at bounding box center [320, 141] width 13 height 7
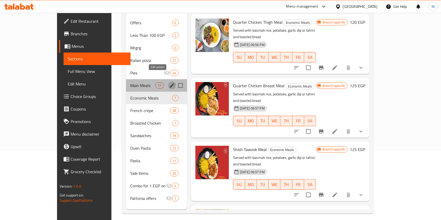
click at [169, 82] on icon "edit" at bounding box center [172, 85] width 6 height 6
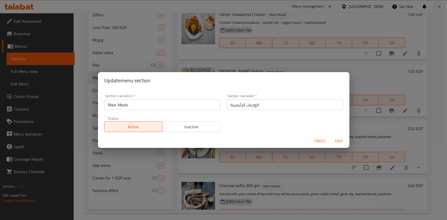
drag, startPoint x: 316, startPoint y: 139, endPoint x: 229, endPoint y: 124, distance: 88.6
click at [316, 139] on span "Cancel" at bounding box center [320, 141] width 13 height 7
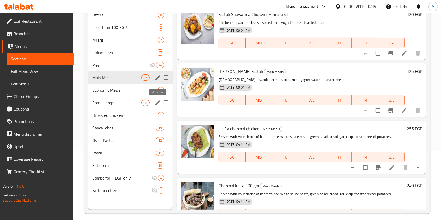
click at [157, 103] on icon "edit" at bounding box center [157, 103] width 5 height 5
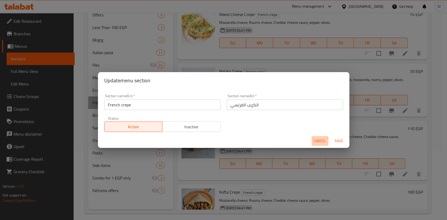
drag, startPoint x: 320, startPoint y: 141, endPoint x: 309, endPoint y: 137, distance: 11.5
click at [319, 141] on span "Cancel" at bounding box center [320, 141] width 13 height 7
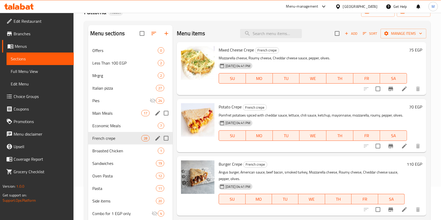
scroll to position [35, 0]
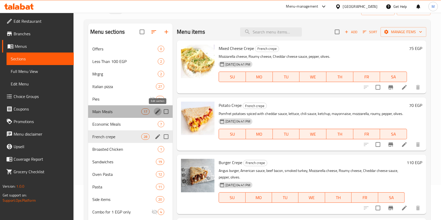
click at [155, 111] on button "edit" at bounding box center [158, 112] width 8 height 8
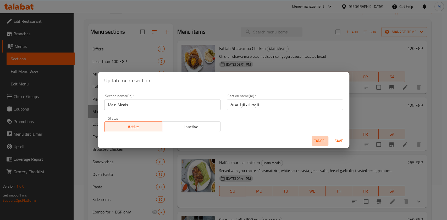
click at [322, 141] on span "Cancel" at bounding box center [320, 141] width 13 height 7
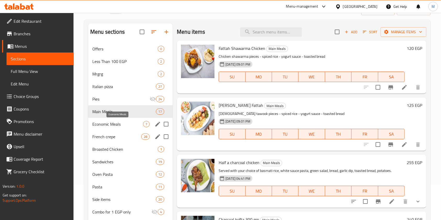
click at [121, 125] on span "Economic Meals" at bounding box center [117, 124] width 51 height 6
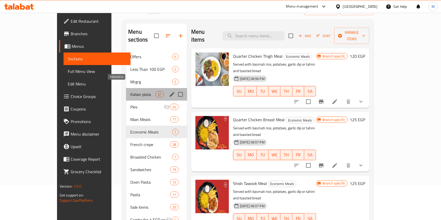
click at [130, 91] on span "Italian pizza" at bounding box center [142, 94] width 25 height 6
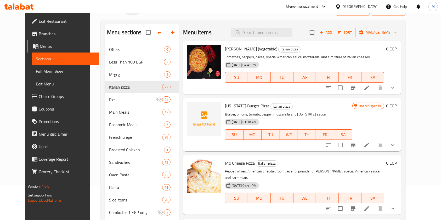
scroll to position [42, 0]
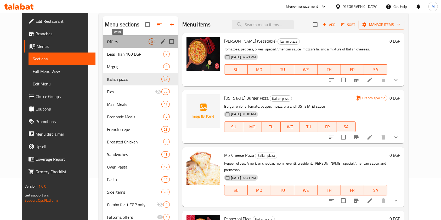
click at [131, 40] on span "Offers" at bounding box center [128, 41] width 42 height 6
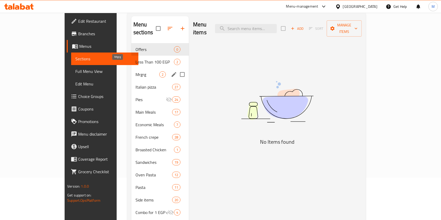
click at [136, 71] on span "Mrgrg" at bounding box center [148, 74] width 24 height 6
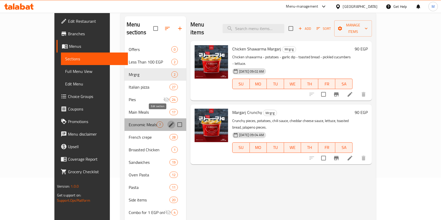
click at [169, 123] on icon "edit" at bounding box center [171, 125] width 5 height 5
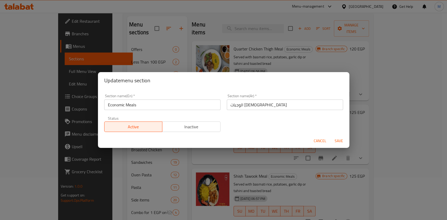
drag, startPoint x: 320, startPoint y: 142, endPoint x: 286, endPoint y: 141, distance: 34.0
click at [320, 142] on span "Cancel" at bounding box center [320, 141] width 13 height 7
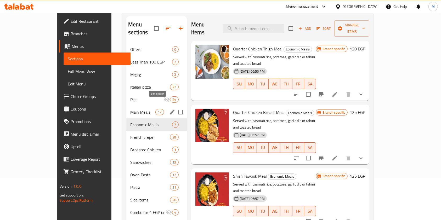
click at [170, 110] on icon "edit" at bounding box center [172, 112] width 5 height 5
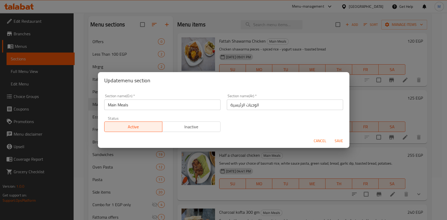
drag, startPoint x: 325, startPoint y: 142, endPoint x: 270, endPoint y: 141, distance: 54.4
click at [324, 143] on span "Cancel" at bounding box center [320, 141] width 13 height 7
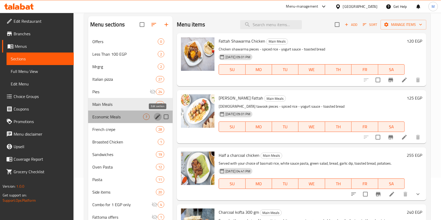
click at [157, 118] on icon "edit" at bounding box center [157, 117] width 5 height 5
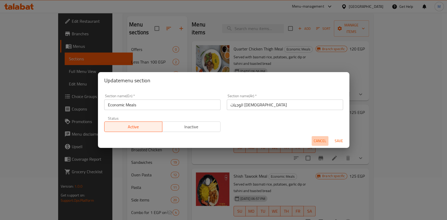
click at [320, 140] on span "Cancel" at bounding box center [320, 141] width 13 height 7
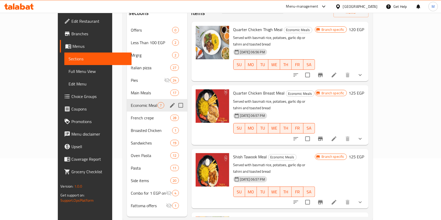
scroll to position [73, 0]
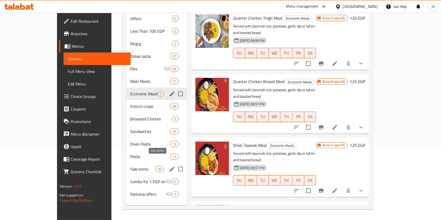
click at [169, 166] on icon "edit" at bounding box center [172, 169] width 6 height 6
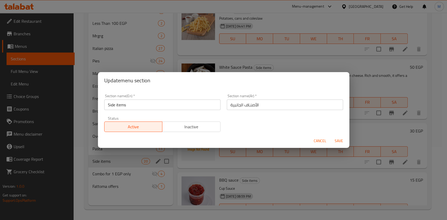
click at [314, 140] on span "Cancel" at bounding box center [320, 141] width 13 height 7
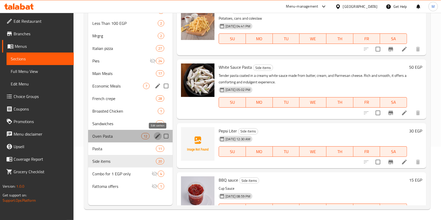
click at [157, 137] on icon "edit" at bounding box center [158, 136] width 6 height 6
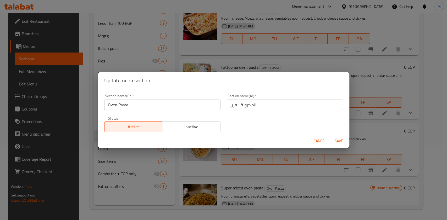
drag, startPoint x: 320, startPoint y: 140, endPoint x: 277, endPoint y: 140, distance: 42.4
click at [320, 140] on span "Cancel" at bounding box center [320, 141] width 13 height 7
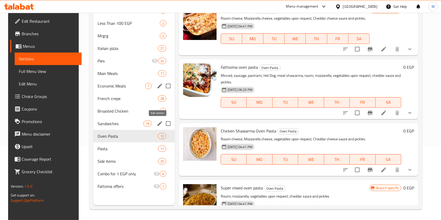
click at [158, 124] on icon "edit" at bounding box center [160, 123] width 5 height 5
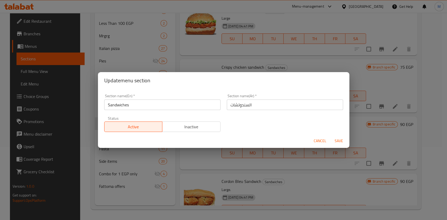
click at [312, 140] on button "Cancel" at bounding box center [319, 141] width 17 height 10
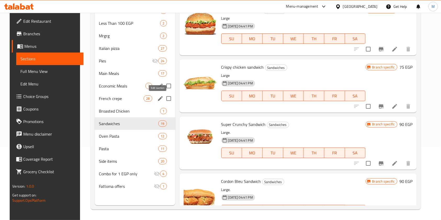
click at [157, 98] on icon "edit" at bounding box center [160, 99] width 6 height 6
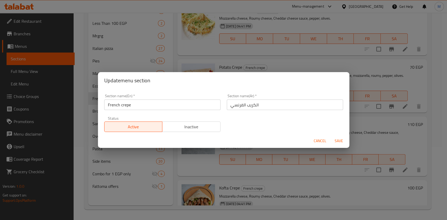
click at [320, 139] on span "Cancel" at bounding box center [320, 141] width 13 height 7
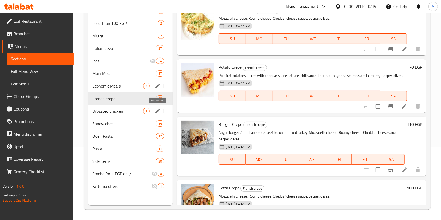
click at [157, 112] on icon "edit" at bounding box center [157, 111] width 5 height 5
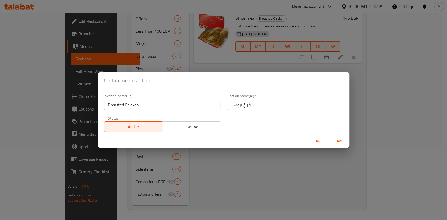
click at [320, 141] on span "Cancel" at bounding box center [320, 141] width 13 height 7
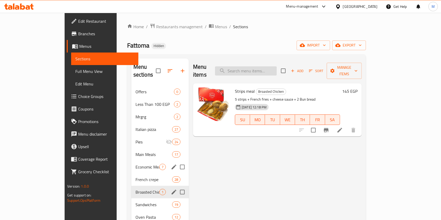
click at [270, 69] on input "search" at bounding box center [246, 70] width 62 height 9
click at [131, 163] on div "Economic Meals 7" at bounding box center [160, 167] width 58 height 13
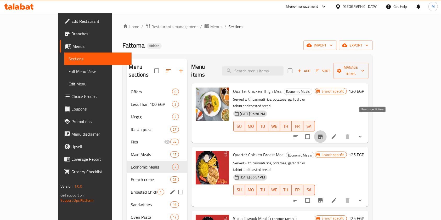
click at [324, 134] on icon "Branch-specific-item" at bounding box center [321, 137] width 6 height 6
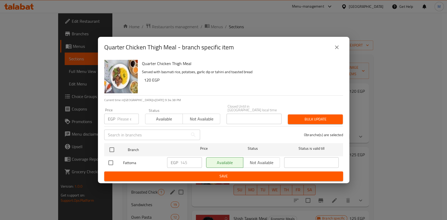
click at [336, 51] on icon "close" at bounding box center [336, 47] width 6 height 6
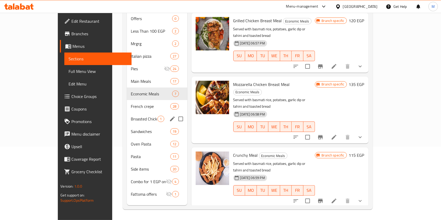
scroll to position [193, 0]
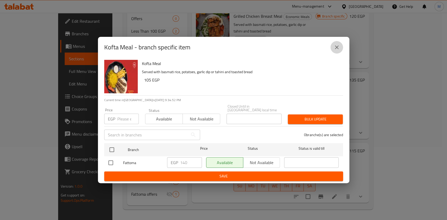
click at [336, 44] on button "close" at bounding box center [336, 47] width 13 height 13
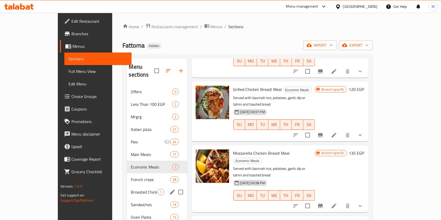
scroll to position [0, 0]
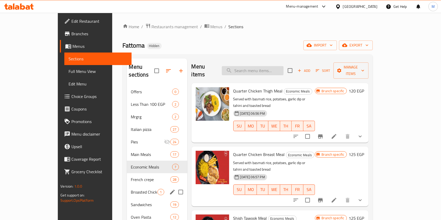
click at [279, 68] on input "search" at bounding box center [253, 70] width 62 height 9
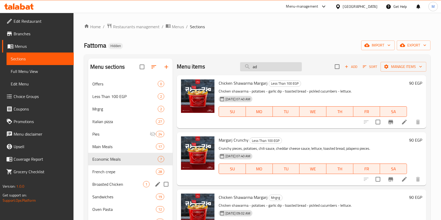
type input "a"
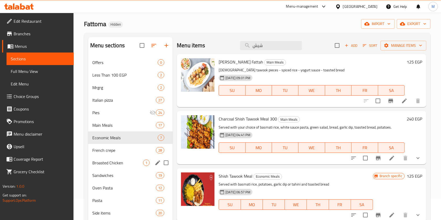
scroll to position [19, 0]
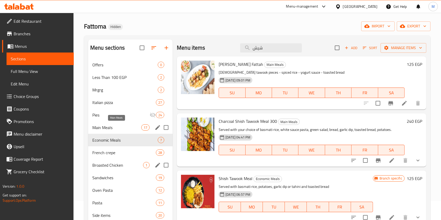
type input "شيش"
click at [113, 130] on span "Main Meals" at bounding box center [116, 128] width 49 height 6
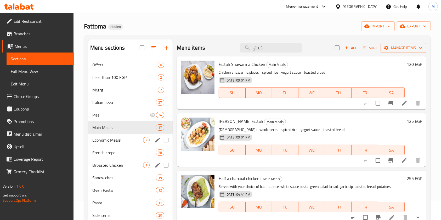
click at [125, 138] on span "Economic Meals" at bounding box center [117, 140] width 51 height 6
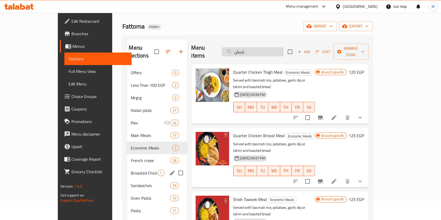
click at [276, 47] on input "شيش" at bounding box center [253, 51] width 62 height 9
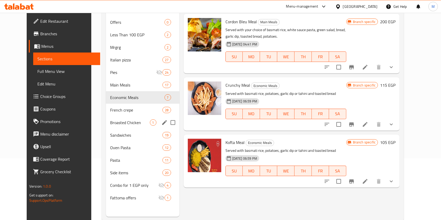
scroll to position [73, 0]
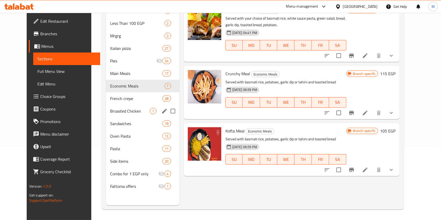
type input "وجبة ك"
click at [395, 170] on icon "show more" at bounding box center [391, 170] width 6 height 6
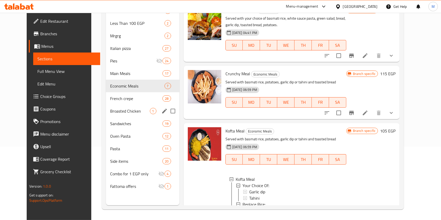
click at [25, 7] on icon at bounding box center [22, 6] width 5 height 6
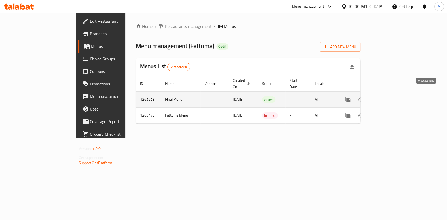
click at [392, 93] on link "enhanced table" at bounding box center [385, 99] width 13 height 13
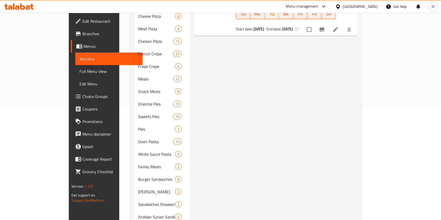
scroll to position [111, 0]
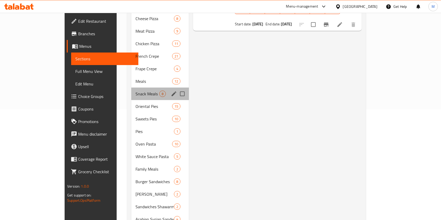
click at [131, 90] on div "Snack Meals 8" at bounding box center [160, 94] width 58 height 13
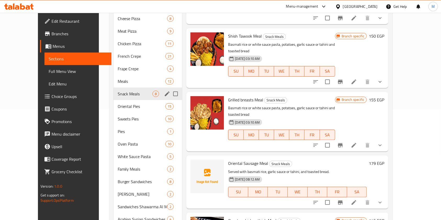
click at [165, 92] on icon "edit" at bounding box center [167, 94] width 5 height 5
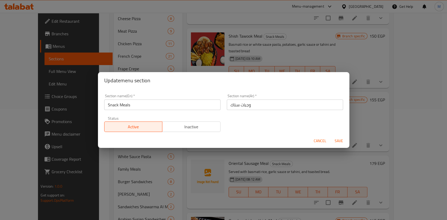
click at [314, 139] on span "Cancel" at bounding box center [320, 141] width 13 height 7
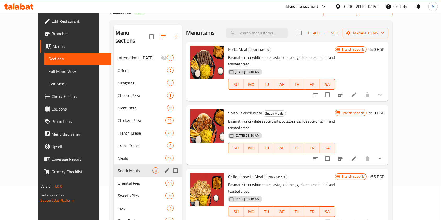
scroll to position [20, 0]
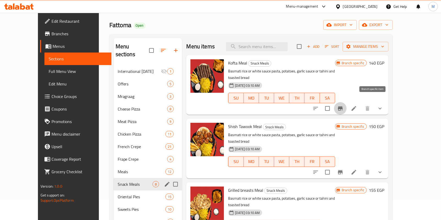
click at [344, 105] on icon "Branch-specific-item" at bounding box center [340, 108] width 6 height 6
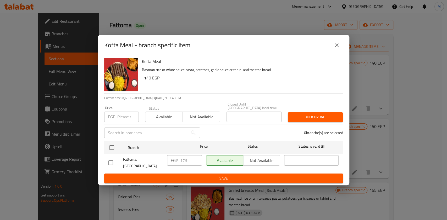
click at [340, 42] on button "close" at bounding box center [336, 45] width 13 height 13
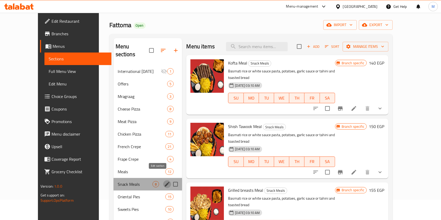
click at [164, 181] on icon "edit" at bounding box center [167, 184] width 6 height 6
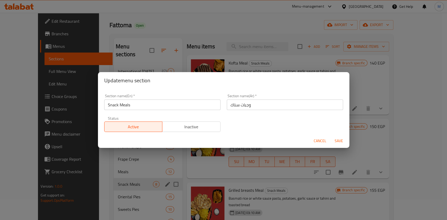
click at [157, 176] on div "Update menu section Section name(En)   * Snack Meals Section name(En) * Section…" at bounding box center [223, 110] width 447 height 220
click at [138, 175] on div "Update menu section Section name(En)   * Snack Meals Section name(En) * Section…" at bounding box center [223, 110] width 447 height 220
drag, startPoint x: 321, startPoint y: 140, endPoint x: 293, endPoint y: 139, distance: 27.7
click at [321, 140] on span "Cancel" at bounding box center [320, 141] width 13 height 7
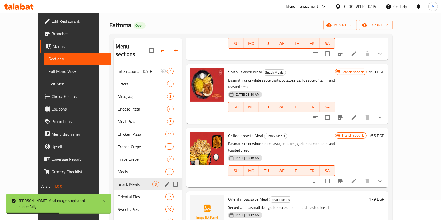
scroll to position [55, 0]
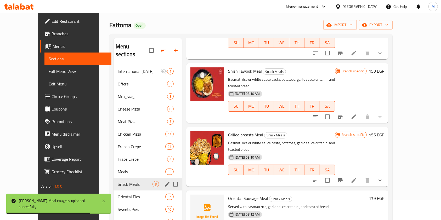
click at [357, 177] on icon at bounding box center [354, 180] width 6 height 6
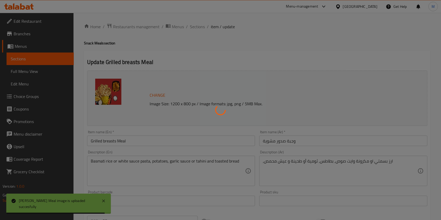
type input "اختيارك للطبق الجانبي:"
type input "1"
type input "إختيارك من:"
type input "1"
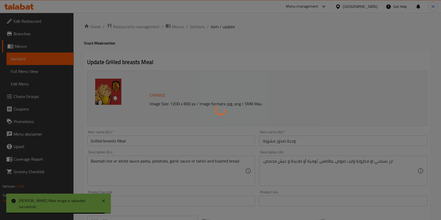
type input "1"
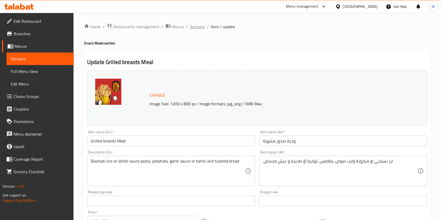
click at [204, 24] on span "Sections" at bounding box center [197, 27] width 15 height 6
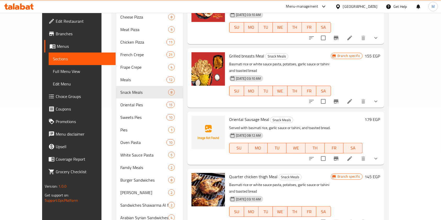
scroll to position [125, 0]
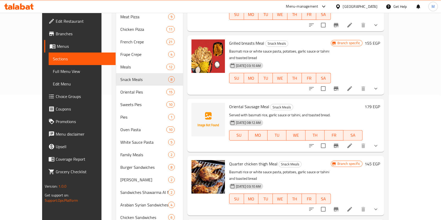
click at [389, 125] on div "Menu sections International Potato Day 1 Offers 5 Mragraag 3 Cheese Pizza 8 Mea…" at bounding box center [250, 105] width 277 height 352
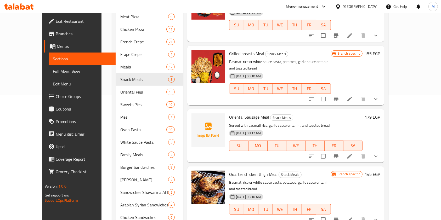
scroll to position [27, 0]
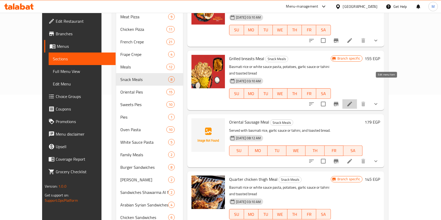
click at [353, 101] on icon at bounding box center [350, 104] width 6 height 6
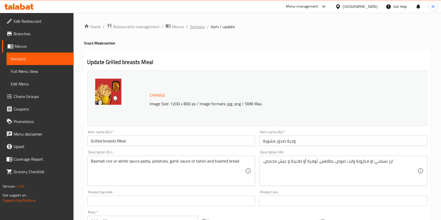
click at [196, 30] on span "Sections" at bounding box center [197, 27] width 15 height 6
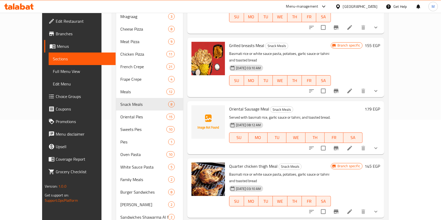
scroll to position [77, 0]
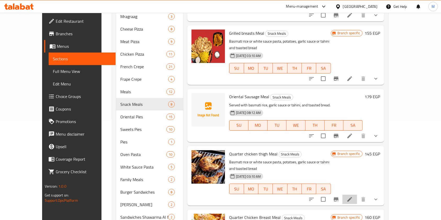
click at [357, 195] on li at bounding box center [350, 199] width 15 height 9
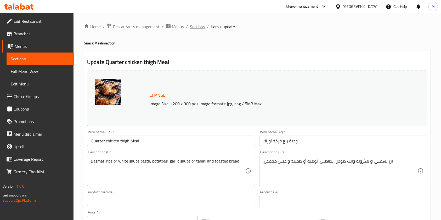
click at [200, 26] on span "Sections" at bounding box center [197, 27] width 15 height 6
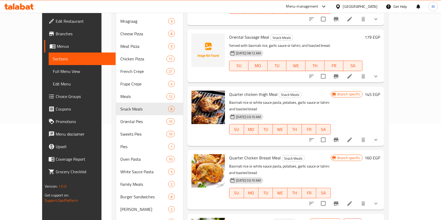
scroll to position [94, 0]
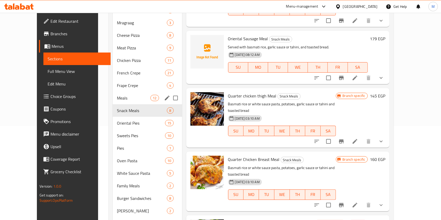
click at [113, 95] on div "Meals 12" at bounding box center [147, 98] width 69 height 13
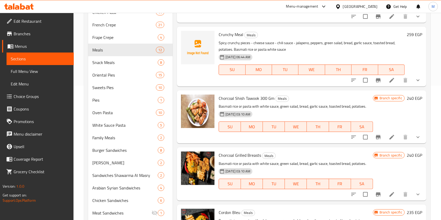
scroll to position [225, 0]
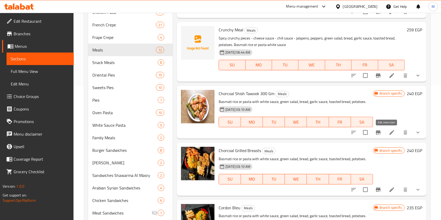
click at [389, 133] on icon at bounding box center [392, 133] width 6 height 6
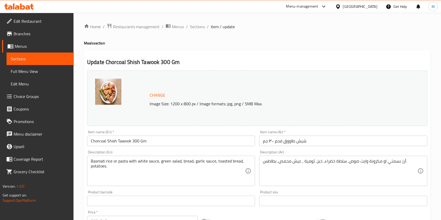
click at [201, 30] on div "Home / Restaurants management / Menus / Sections / item / update Meals section …" at bounding box center [257, 199] width 347 height 352
click at [200, 29] on span "Sections" at bounding box center [197, 27] width 15 height 6
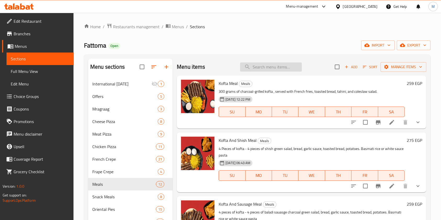
click at [267, 65] on input "search" at bounding box center [271, 67] width 62 height 9
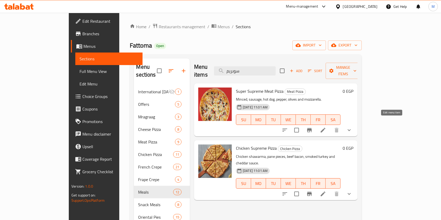
type input "سوبريم"
click at [326, 128] on icon at bounding box center [323, 130] width 5 height 5
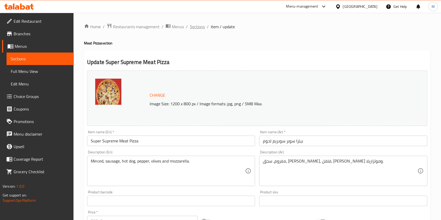
click at [204, 26] on span "Sections" at bounding box center [197, 27] width 15 height 6
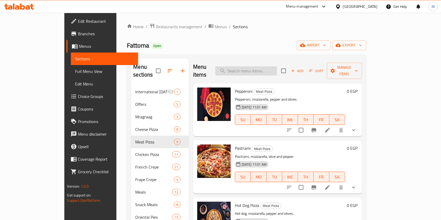
click at [262, 66] on input "search" at bounding box center [246, 70] width 62 height 9
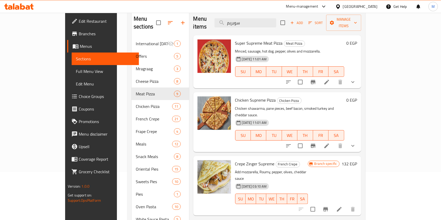
scroll to position [13, 0]
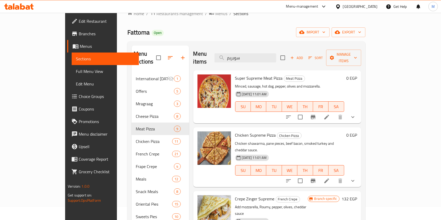
type input "سوبريم"
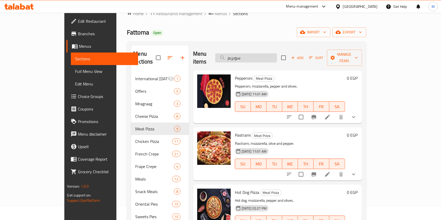
click at [276, 55] on input "سوبريم" at bounding box center [246, 57] width 62 height 9
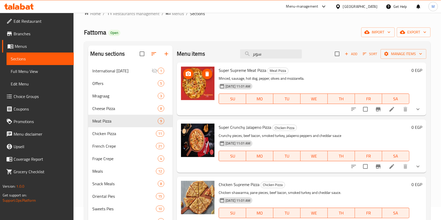
type input "سوبر"
click at [208, 83] on img at bounding box center [198, 84] width 34 height 34
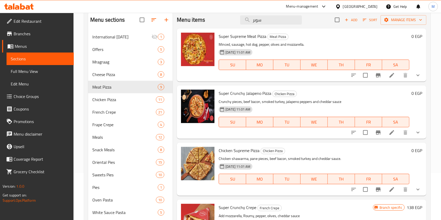
scroll to position [0, 0]
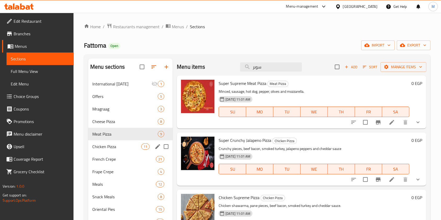
drag, startPoint x: 128, startPoint y: 144, endPoint x: 147, endPoint y: 143, distance: 18.9
click at [128, 144] on span "Chicken Pizza" at bounding box center [116, 147] width 49 height 6
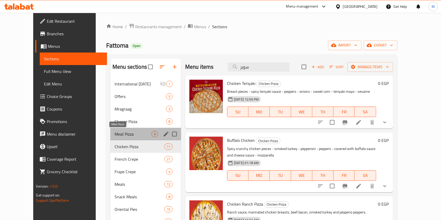
click at [117, 133] on span "Meat Pizza" at bounding box center [133, 134] width 37 height 6
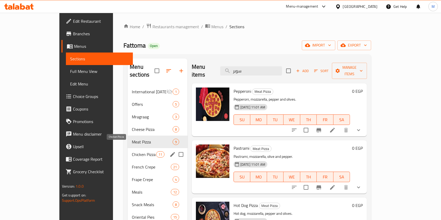
click at [132, 152] on span "Chicken Pizza" at bounding box center [144, 155] width 24 height 6
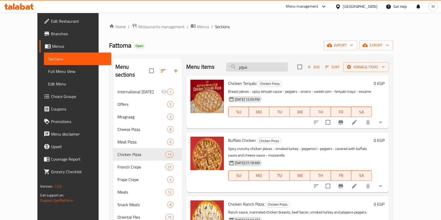
click at [272, 64] on input "سوبر" at bounding box center [257, 67] width 62 height 9
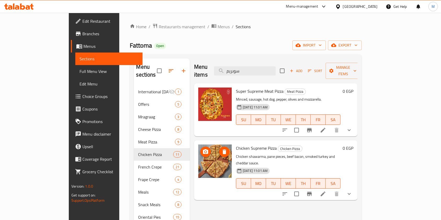
type input "سوبريم"
click at [203, 160] on img at bounding box center [215, 162] width 34 height 34
click at [223, 93] on icon "delete image" at bounding box center [225, 95] width 4 height 5
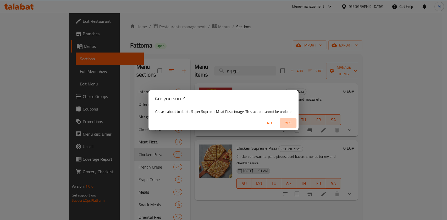
click at [286, 121] on span "Yes" at bounding box center [288, 123] width 13 height 7
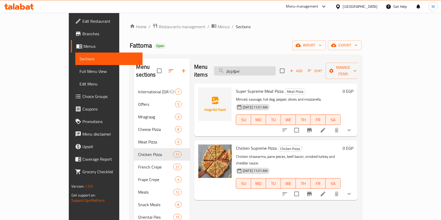
click at [276, 66] on input "سوبريم" at bounding box center [245, 70] width 62 height 9
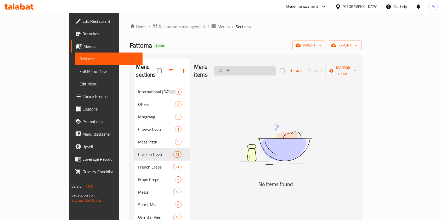
type input "t"
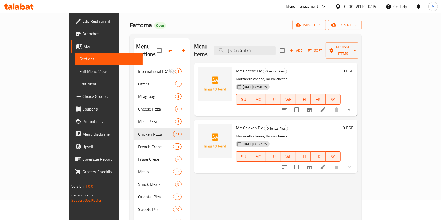
scroll to position [23, 0]
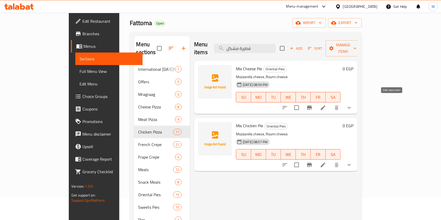
type input "فطيرة مشكل"
click at [326, 105] on icon at bounding box center [323, 108] width 6 height 6
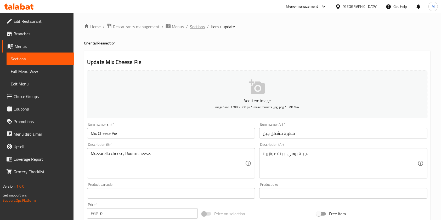
click at [199, 27] on span "Sections" at bounding box center [197, 27] width 15 height 6
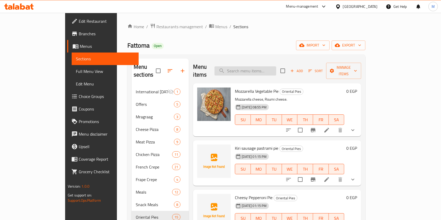
click at [250, 67] on input "search" at bounding box center [246, 70] width 62 height 9
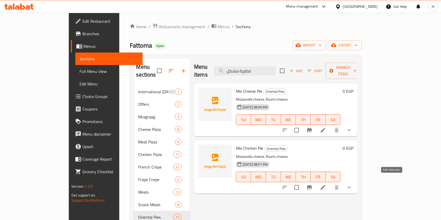
type input "فطيرة مشكل"
click at [326, 185] on icon at bounding box center [323, 188] width 6 height 6
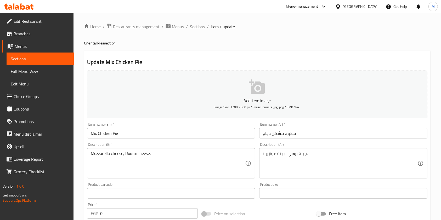
click at [206, 25] on ol "Home / Restaurants management / Menus / Sections / item / update" at bounding box center [257, 26] width 347 height 7
click at [200, 25] on span "Sections" at bounding box center [197, 27] width 15 height 6
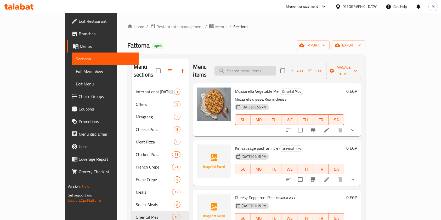
click at [268, 66] on input "search" at bounding box center [246, 70] width 62 height 9
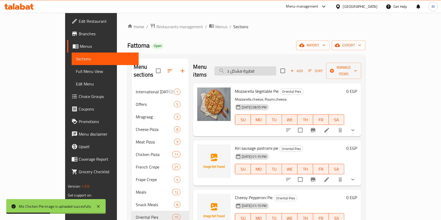
click at [276, 68] on input "فطيرة مشكل د" at bounding box center [246, 70] width 62 height 9
type input "فطيرة مشكل د"
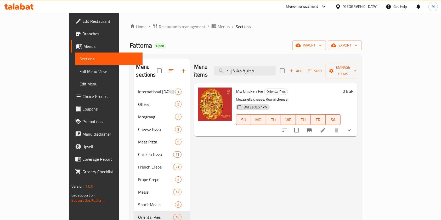
click at [326, 128] on icon at bounding box center [323, 130] width 5 height 5
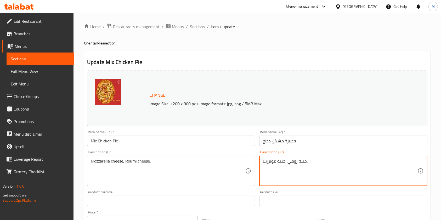
click at [292, 159] on textarea "جبنة رومي، جبنة موتزريلا." at bounding box center [340, 171] width 154 height 25
paste textarea "قطع شاورما فراخ و قطع بانيه مع رومي مدخن و بيف بيكون و مغطاه بطبقه موتزاريلا و …"
type textarea "قطع شاورما فراخ و قطع بانيه مع رومي مدخن و بيف بيكون و مغطاه بطبقه موتزاريلا و …"
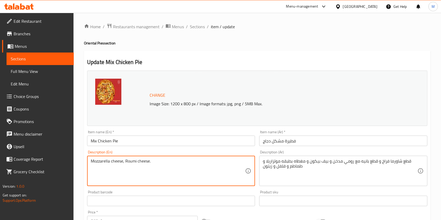
click at [170, 164] on textarea "Mozzarella cheese, Roumi cheese." at bounding box center [168, 171] width 154 height 25
paste textarea "Chicken shawarma pieces and breaded pieces with smoked turkey and beef bacon, c…"
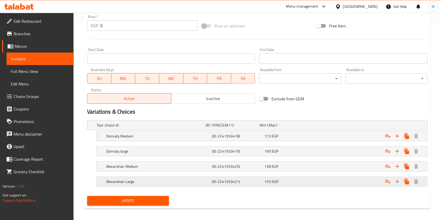
scroll to position [196, 0]
type textarea "Chicken shawarma pieces and breaded pieces with smoked turkey and beef bacon, c…"
click at [163, 204] on button "Update" at bounding box center [128, 201] width 82 height 10
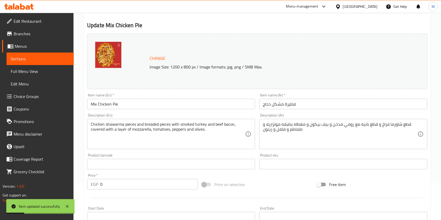
scroll to position [0, 0]
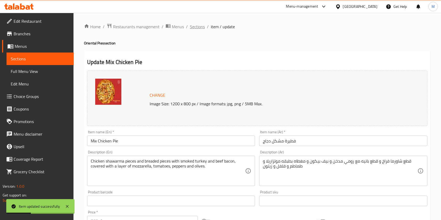
click at [202, 29] on span "Sections" at bounding box center [197, 27] width 15 height 6
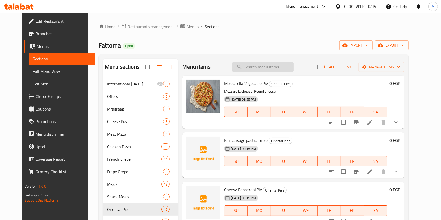
click at [273, 69] on input "search" at bounding box center [263, 67] width 62 height 9
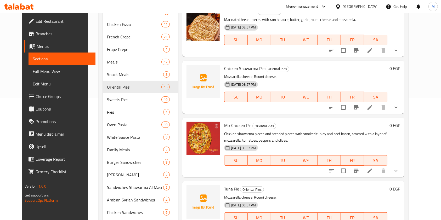
scroll to position [478, 0]
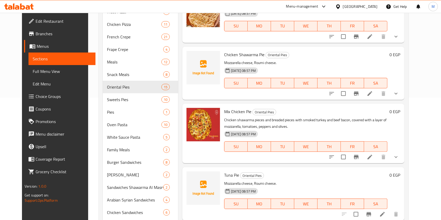
type input "فطيرة"
click at [25, 7] on icon at bounding box center [19, 6] width 30 height 6
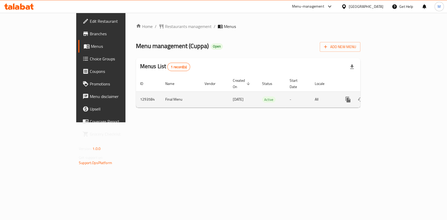
click at [389, 97] on icon "enhanced table" at bounding box center [385, 100] width 6 height 6
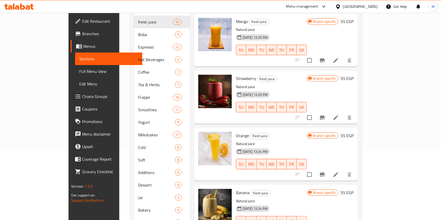
scroll to position [88, 0]
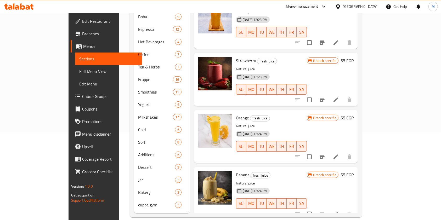
click at [134, 204] on nav "fresh juice 15 Boba 9 Espresso 12 Hot Beverages 4 Coffee 7 Tea & Herbs 7 Frappe…" at bounding box center [162, 105] width 56 height 218
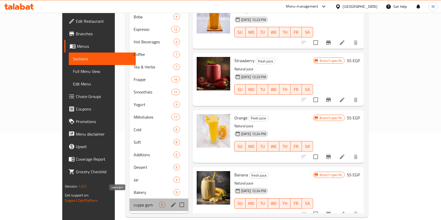
click at [134, 202] on span "cuppa gym" at bounding box center [146, 205] width 25 height 6
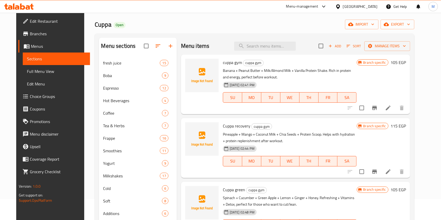
scroll to position [20, 0]
click at [392, 109] on icon at bounding box center [388, 108] width 6 height 6
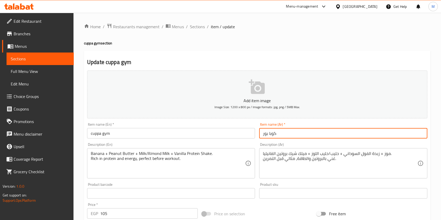
click at [267, 139] on input "كوبا بور" at bounding box center [343, 133] width 168 height 10
type input "كوبا باور"
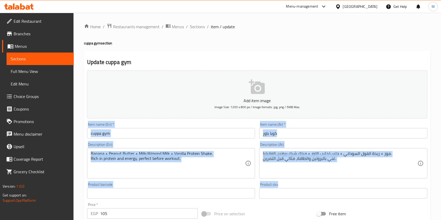
drag, startPoint x: 437, startPoint y: 87, endPoint x: 446, endPoint y: 184, distance: 97.2
click at [441, 188] on html "​ Menu-management [GEOGRAPHIC_DATA] Get Help M Edit Restaurant Branches Menus S…" at bounding box center [220, 110] width 441 height 220
click at [441, 142] on div "Home / Restaurants management / Menus / Sections / item / update cuppa gym sect…" at bounding box center [258, 191] width 368 height 357
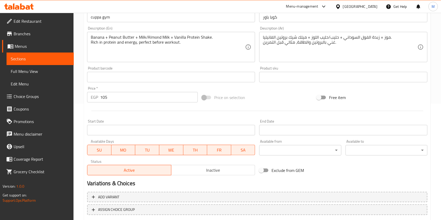
scroll to position [149, 0]
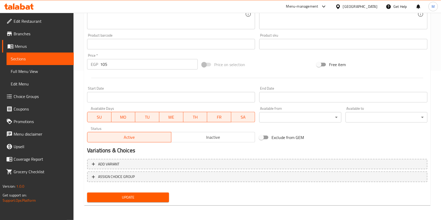
drag, startPoint x: 143, startPoint y: 196, endPoint x: 221, endPoint y: 197, distance: 77.2
click at [144, 196] on span "Update" at bounding box center [128, 197] width 74 height 7
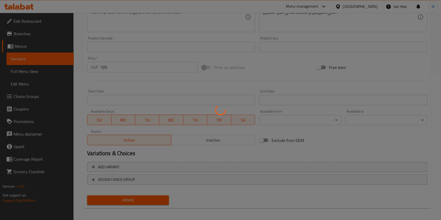
scroll to position [0, 0]
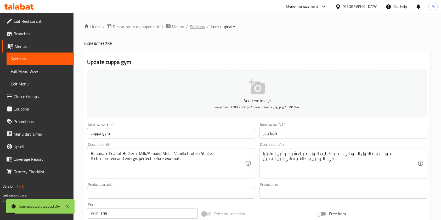
click at [203, 29] on span "Sections" at bounding box center [197, 27] width 15 height 6
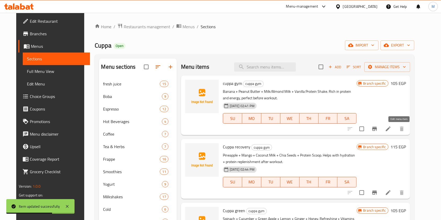
click at [391, 129] on icon at bounding box center [388, 129] width 5 height 5
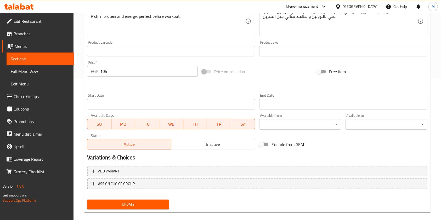
scroll to position [143, 0]
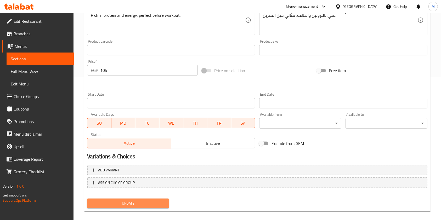
click at [152, 204] on span "Update" at bounding box center [128, 204] width 74 height 7
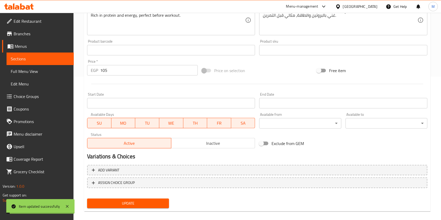
scroll to position [0, 0]
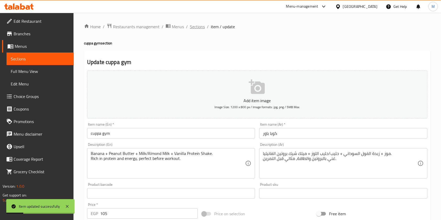
click at [197, 26] on span "Sections" at bounding box center [197, 27] width 15 height 6
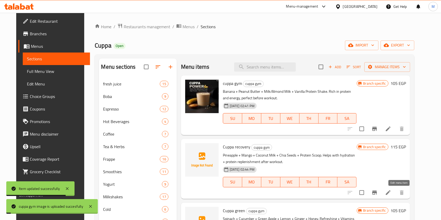
click at [391, 193] on icon at bounding box center [388, 193] width 5 height 5
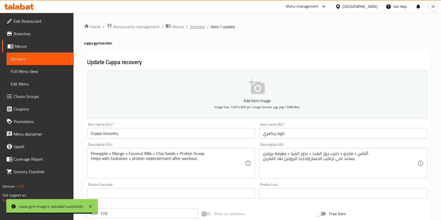
click at [202, 25] on span "Sections" at bounding box center [197, 27] width 15 height 6
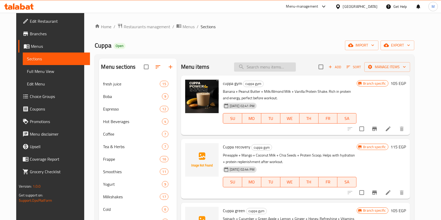
click at [280, 70] on input "search" at bounding box center [265, 67] width 62 height 9
type input "غ"
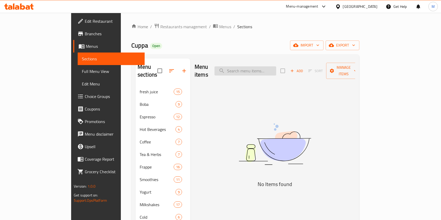
type input "ع"
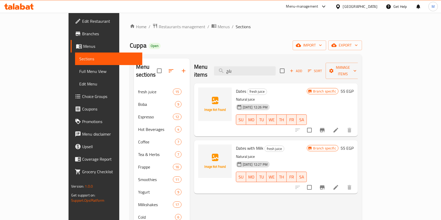
type input "بلح"
click at [343, 126] on li at bounding box center [336, 130] width 15 height 9
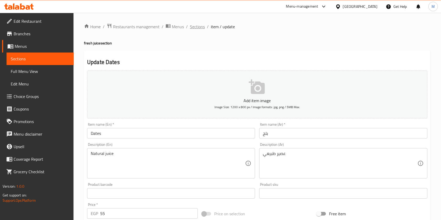
click at [203, 27] on span "Sections" at bounding box center [197, 27] width 15 height 6
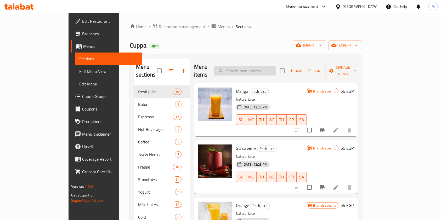
click at [267, 66] on input "search" at bounding box center [245, 70] width 62 height 9
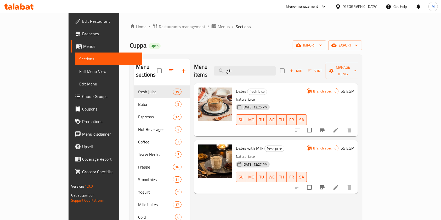
type input "بلح"
click at [264, 69] on input "بلح" at bounding box center [245, 70] width 62 height 9
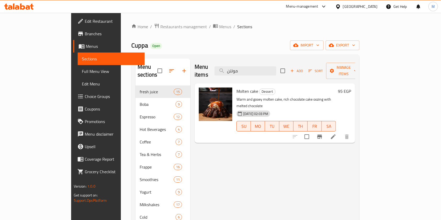
type input "مولتن"
click at [341, 132] on li at bounding box center [333, 136] width 15 height 9
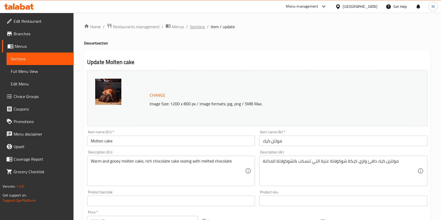
click at [198, 26] on span "Sections" at bounding box center [197, 27] width 15 height 6
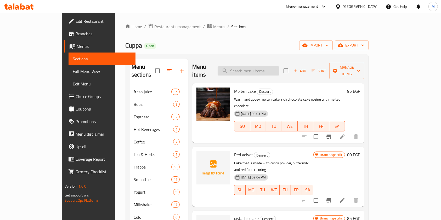
click at [277, 70] on input "search" at bounding box center [249, 70] width 62 height 9
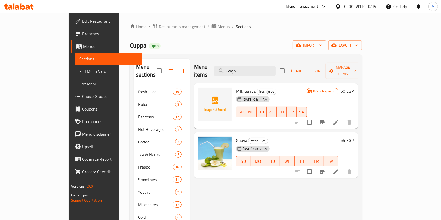
type input "جواف"
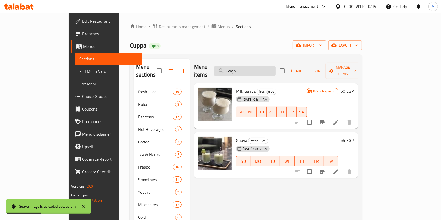
click at [271, 70] on input "جواف" at bounding box center [245, 70] width 62 height 9
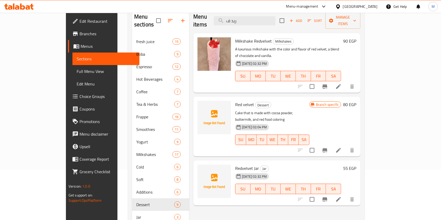
scroll to position [55, 0]
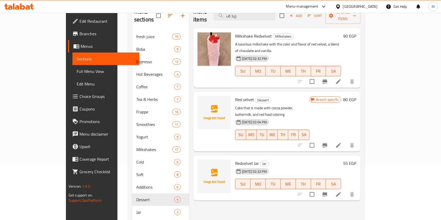
type input "ريد ف"
click at [342, 142] on icon at bounding box center [339, 145] width 6 height 6
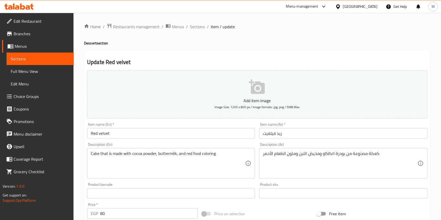
click at [196, 32] on div "Home / Restaurants management / Menus / Sections / item / update Dessert sectio…" at bounding box center [257, 191] width 347 height 336
click at [197, 30] on div "Home / Restaurants management / Menus / Sections / item / update Dessert sectio…" at bounding box center [257, 191] width 347 height 336
drag, startPoint x: 198, startPoint y: 27, endPoint x: 210, endPoint y: 53, distance: 28.2
click at [198, 27] on span "Sections" at bounding box center [197, 27] width 15 height 6
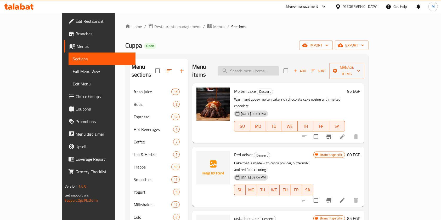
click at [253, 68] on input "search" at bounding box center [249, 70] width 62 height 9
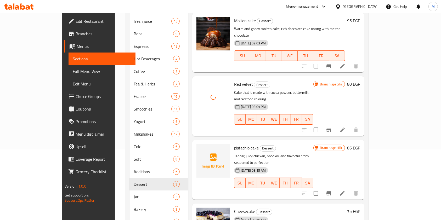
scroll to position [69, 0]
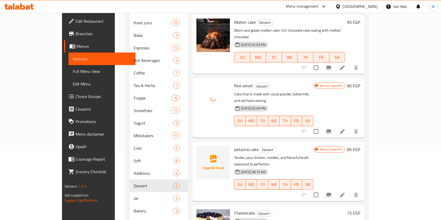
drag, startPoint x: 420, startPoint y: 89, endPoint x: 428, endPoint y: 75, distance: 16.2
click at [369, 75] on div "Menu sections fresh juice 15 Boba 9 Espresso 12 Hot Beverages 4 Coffee 7 Tea & …" at bounding box center [246, 110] width 243 height 251
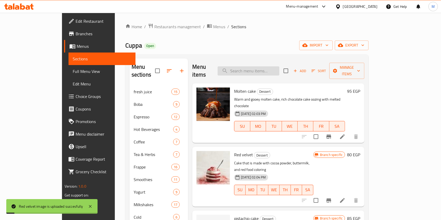
click at [278, 67] on input "search" at bounding box center [249, 70] width 62 height 9
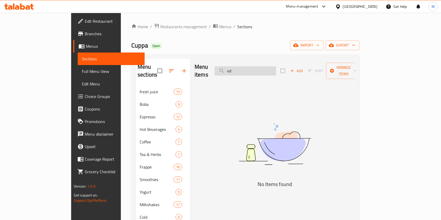
type input "v"
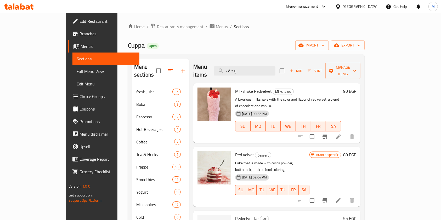
type input "ريد ف"
click at [274, 70] on input "ريد ف" at bounding box center [245, 70] width 62 height 9
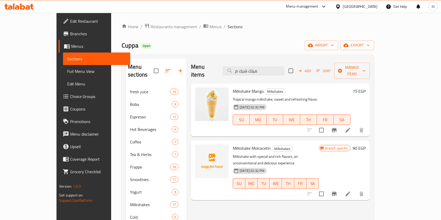
type input "ميلك شيك م"
click at [355, 190] on li at bounding box center [348, 194] width 15 height 9
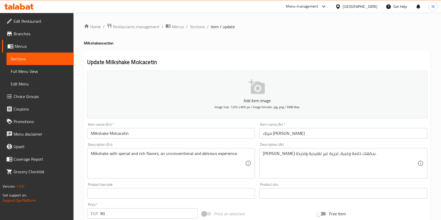
click at [271, 136] on input "ميلك [PERSON_NAME]" at bounding box center [343, 133] width 168 height 10
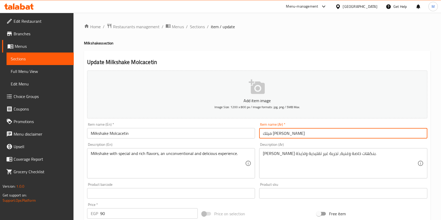
click at [271, 136] on input "ميلك [PERSON_NAME]" at bounding box center [343, 133] width 168 height 10
click at [289, 137] on input "ميلك [PERSON_NAME]" at bounding box center [343, 133] width 168 height 10
paste input "ميلك تشيك مولتن كيك"
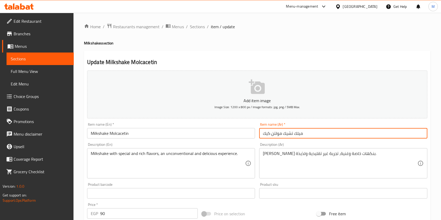
type input "ميلك تشيك مولتن كيك"
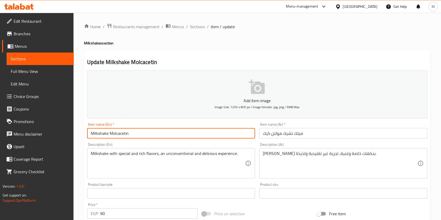
drag, startPoint x: 109, startPoint y: 134, endPoint x: 127, endPoint y: 135, distance: 17.8
click at [124, 135] on input "Milkshake Molcacetin" at bounding box center [171, 133] width 168 height 10
drag, startPoint x: 127, startPoint y: 135, endPoint x: 130, endPoint y: 135, distance: 3.1
click at [130, 135] on input "Milkshake Molcacetin" at bounding box center [171, 133] width 168 height 10
click at [112, 134] on input "Milkshake Molcacetin" at bounding box center [171, 133] width 168 height 10
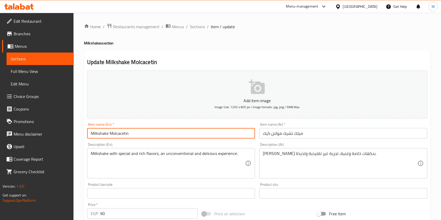
click at [112, 134] on input "Milkshake Molcacetin" at bounding box center [171, 133] width 168 height 10
paste input "ten Cake"
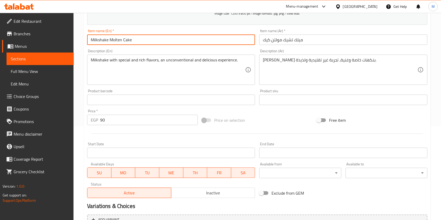
scroll to position [149, 0]
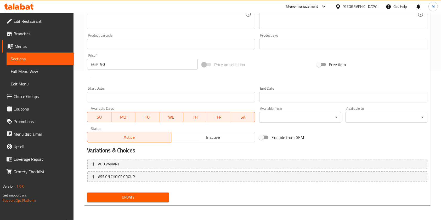
type input "Milkshake Molten Cake"
click at [152, 194] on button "Update" at bounding box center [128, 198] width 82 height 10
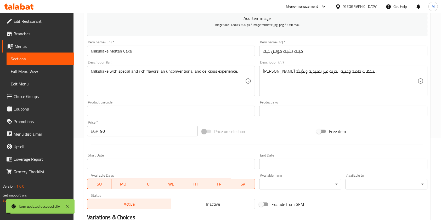
scroll to position [0, 0]
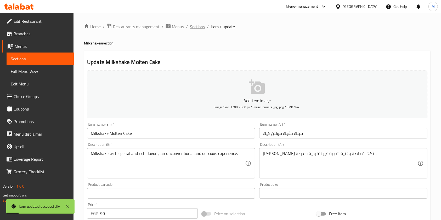
click at [199, 28] on span "Sections" at bounding box center [197, 27] width 15 height 6
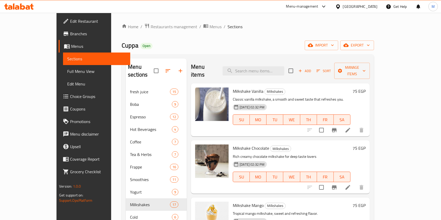
click at [14, 1] on div at bounding box center [19, 6] width 38 height 10
click at [19, 8] on icon at bounding box center [17, 7] width 4 height 4
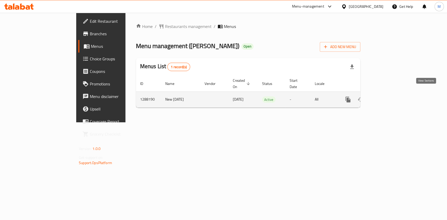
click at [392, 94] on link "enhanced table" at bounding box center [385, 99] width 13 height 13
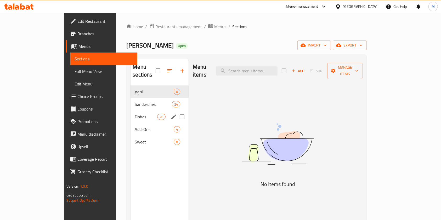
click at [131, 111] on div "Dishes 20" at bounding box center [160, 117] width 58 height 13
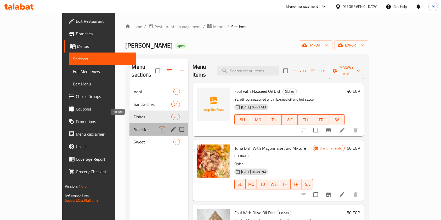
click at [134, 126] on span "Add-Ons" at bounding box center [146, 129] width 25 height 6
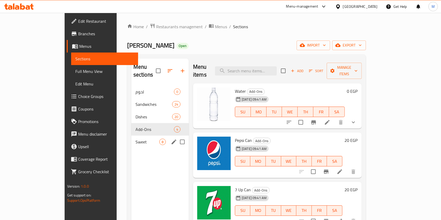
click at [131, 136] on div "Sweet 8" at bounding box center [160, 142] width 58 height 13
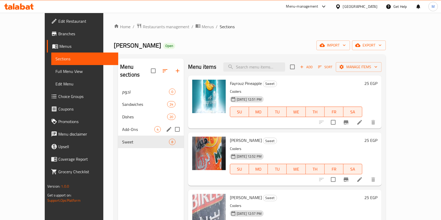
click at [122, 126] on span "Add-Ons" at bounding box center [138, 129] width 32 height 6
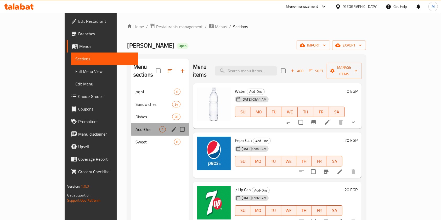
click at [131, 123] on div "Add-Ons 4" at bounding box center [160, 129] width 58 height 13
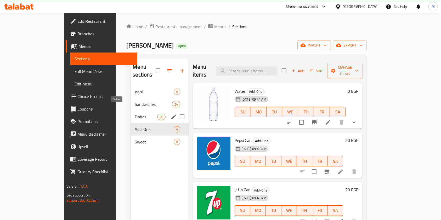
click at [135, 114] on span "Dishes" at bounding box center [146, 117] width 22 height 6
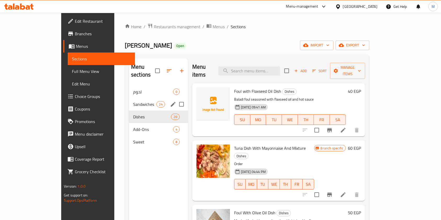
click at [129, 99] on div "Sandwiches 24" at bounding box center [158, 104] width 59 height 13
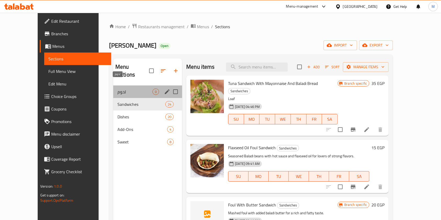
click at [118, 89] on span "لحوم" at bounding box center [135, 92] width 35 height 6
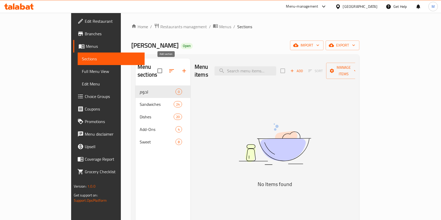
click at [181, 68] on icon "button" at bounding box center [184, 71] width 6 height 6
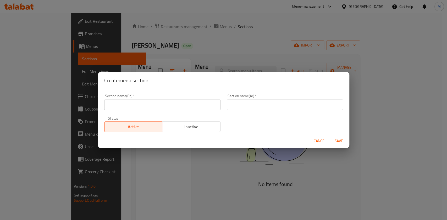
click at [235, 106] on input "text" at bounding box center [285, 105] width 116 height 10
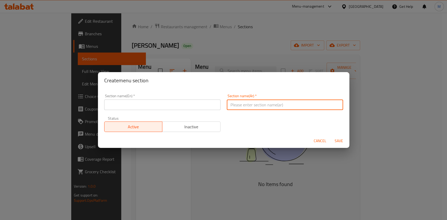
paste input "عصير فريش"
type input "عصير فريش"
click at [173, 101] on input "text" at bounding box center [162, 105] width 116 height 10
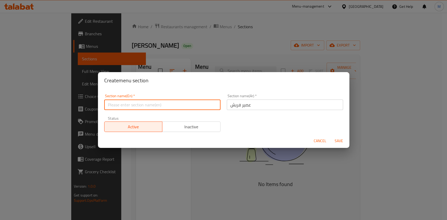
paste input "Fresh juice"
type input "Fresh juice"
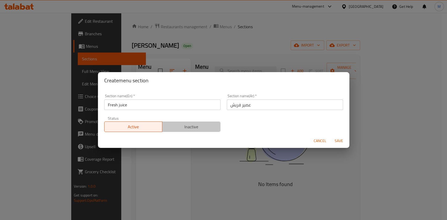
click at [208, 127] on span "Inactive" at bounding box center [191, 127] width 54 height 8
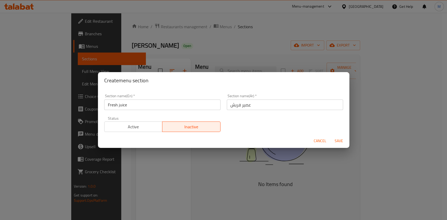
click at [201, 127] on span "Inactive" at bounding box center [191, 127] width 54 height 8
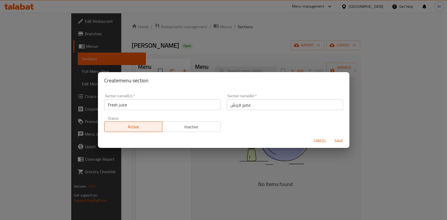
click at [339, 141] on span "Save" at bounding box center [338, 141] width 13 height 7
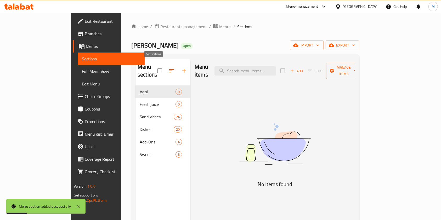
click at [169, 68] on icon "button" at bounding box center [172, 71] width 6 height 6
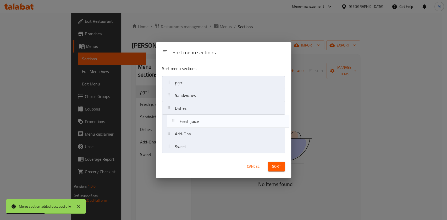
drag, startPoint x: 185, startPoint y: 96, endPoint x: 191, endPoint y: 124, distance: 28.2
click at [191, 124] on nav "لحوم Fresh juice Sandwiches Dishes Add-Ons Sweet" at bounding box center [223, 114] width 123 height 77
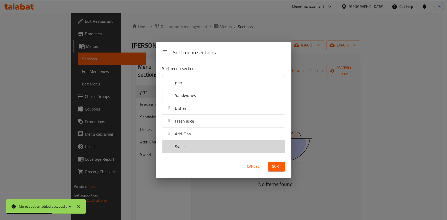
drag, startPoint x: 204, startPoint y: 151, endPoint x: 202, endPoint y: 137, distance: 14.0
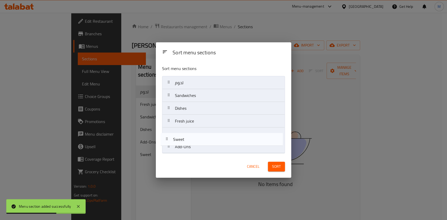
click at [201, 131] on nav "لحوم Sandwiches Dishes Fresh juice Add-Ons Sweet" at bounding box center [223, 114] width 123 height 77
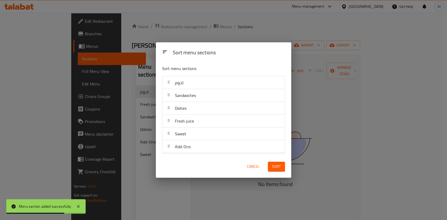
click at [278, 171] on button "Sort" at bounding box center [276, 167] width 17 height 10
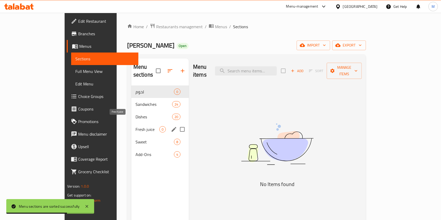
click at [136, 126] on span "Fresh juice" at bounding box center [148, 129] width 24 height 6
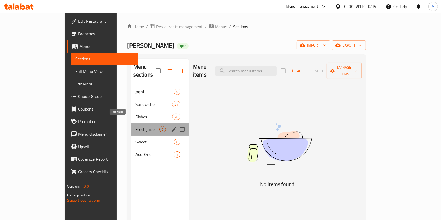
click at [136, 126] on span "Fresh juice" at bounding box center [148, 129] width 24 height 6
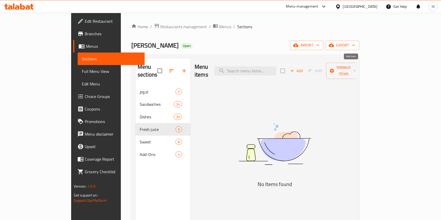
click at [304, 68] on span "Add" at bounding box center [297, 71] width 14 height 6
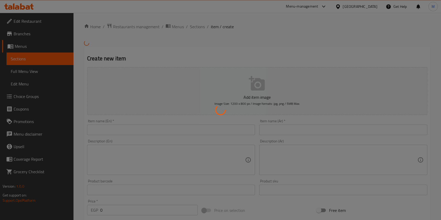
click at [284, 130] on div at bounding box center [220, 110] width 441 height 220
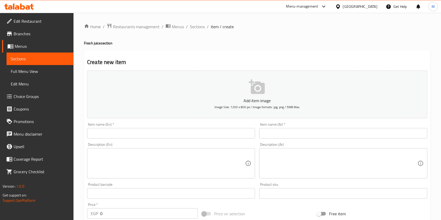
click at [282, 132] on input "text" at bounding box center [343, 133] width 168 height 10
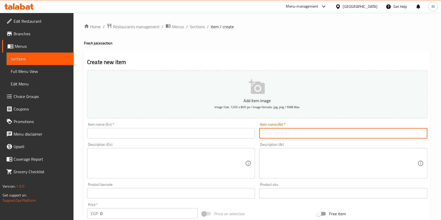
paste input "عصير فراولة"
type input "عصير فراولة"
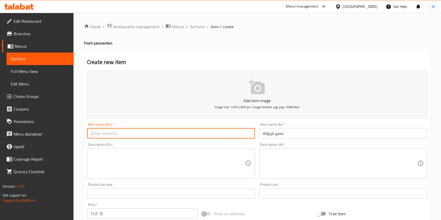
click at [199, 138] on input "text" at bounding box center [171, 133] width 168 height 10
paste input "Strawberry juice"
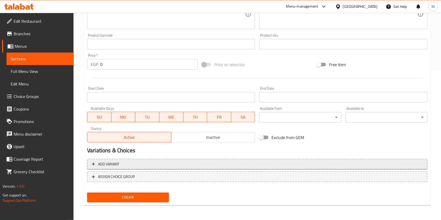
type input "Strawberry juice"
click at [329, 165] on span "Add variant" at bounding box center [257, 164] width 331 height 7
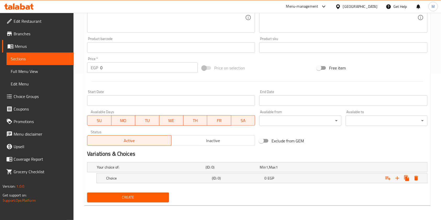
scroll to position [146, 0]
click at [405, 176] on icon "Expand" at bounding box center [407, 178] width 6 height 6
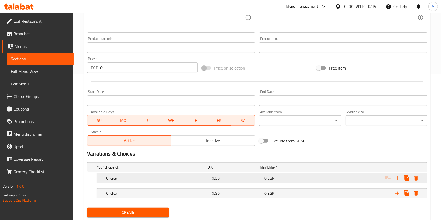
click at [237, 178] on h5 "(ID: 0)" at bounding box center [237, 178] width 51 height 5
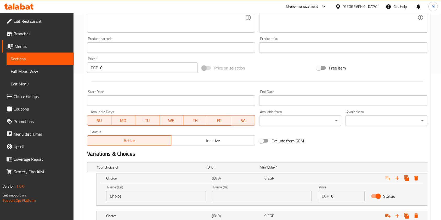
click at [165, 200] on input "Choice" at bounding box center [156, 196] width 100 height 10
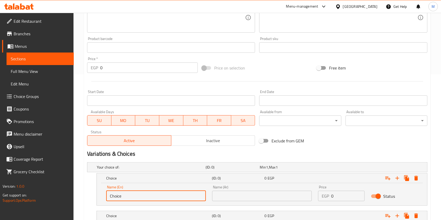
click at [165, 200] on input "Choice" at bounding box center [156, 196] width 100 height 10
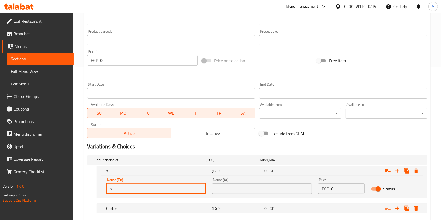
scroll to position [179, 0]
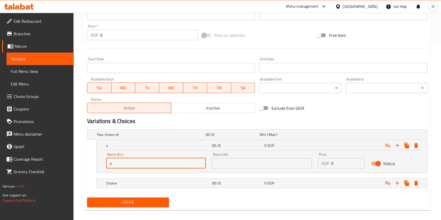
click at [151, 166] on input "s" at bounding box center [156, 163] width 100 height 10
type input "Small"
click at [177, 187] on div "Choice" at bounding box center [158, 183] width 106 height 7
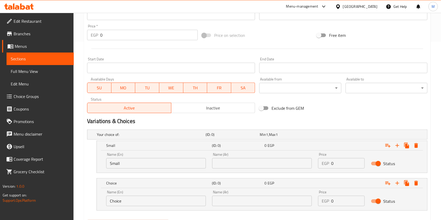
click at [148, 198] on input "Choice" at bounding box center [156, 201] width 100 height 10
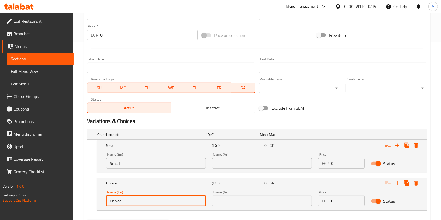
click at [148, 198] on input "Choice" at bounding box center [156, 201] width 100 height 10
type input "Large"
click at [240, 163] on input "text" at bounding box center [262, 163] width 100 height 10
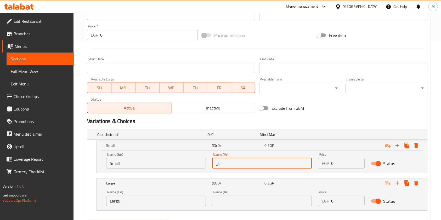
type input "صغير"
click at [252, 199] on input "text" at bounding box center [262, 201] width 100 height 10
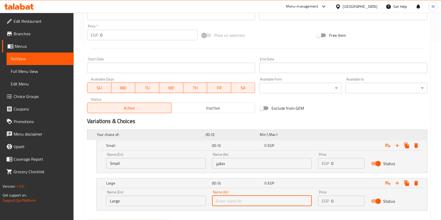
type input "كبير"
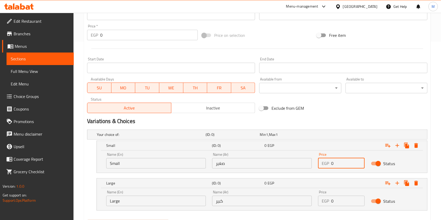
drag, startPoint x: 342, startPoint y: 165, endPoint x: 328, endPoint y: 167, distance: 14.5
click at [328, 167] on div "EGP 0 Price" at bounding box center [341, 163] width 47 height 10
type input "1"
type input "45"
drag, startPoint x: 336, startPoint y: 200, endPoint x: 331, endPoint y: 202, distance: 5.1
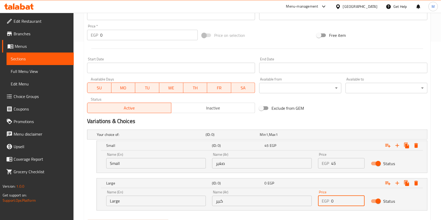
click at [331, 202] on div "EGP 0 Price" at bounding box center [341, 201] width 47 height 10
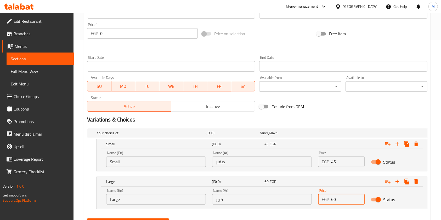
scroll to position [206, 0]
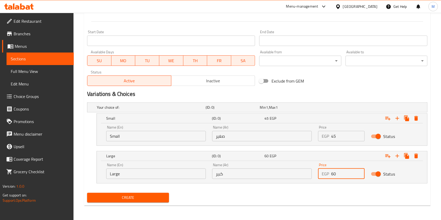
type input "60"
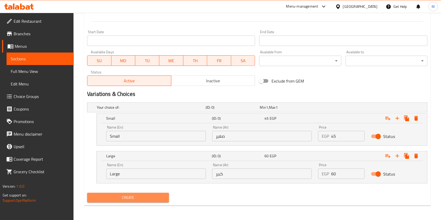
click at [152, 200] on span "Create" at bounding box center [128, 198] width 74 height 7
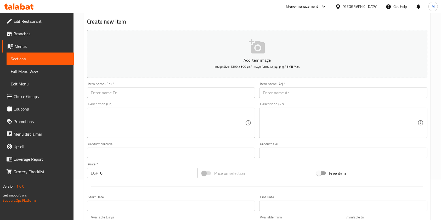
scroll to position [0, 0]
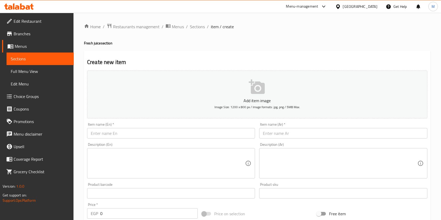
click at [291, 123] on div "Item name (Ar)   * Item name (Ar) *" at bounding box center [343, 131] width 172 height 20
click at [290, 130] on input "text" at bounding box center [343, 133] width 168 height 10
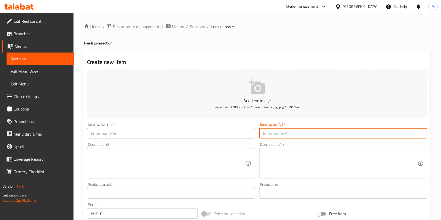
paste input "عصير مانجا"
type input "عصير مانجا"
click at [214, 130] on input "text" at bounding box center [171, 133] width 168 height 10
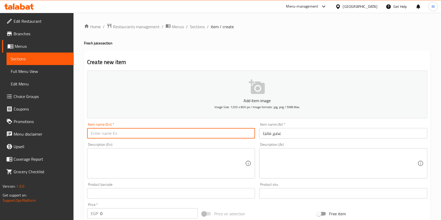
paste input "Mango juice"
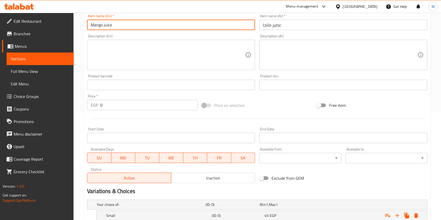
scroll to position [174, 0]
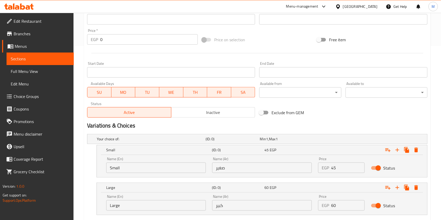
type input "Mango juice"
click at [172, 173] on input "Small" at bounding box center [156, 168] width 100 height 10
type input "Choice"
type input "س"
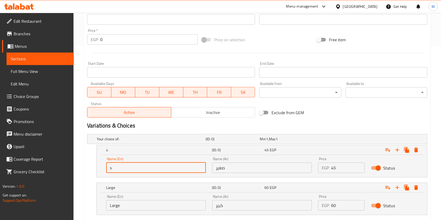
type input "Small"
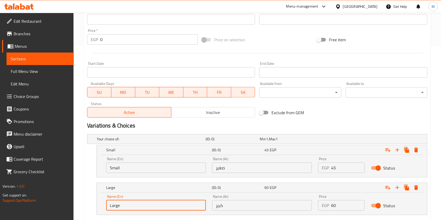
click at [170, 208] on input "Large" at bounding box center [156, 206] width 100 height 10
type input "C"
type input "Large"
click at [264, 173] on div "Name (Ar) صغير Name (Ar)" at bounding box center [262, 165] width 106 height 22
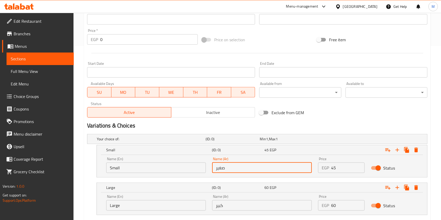
click at [254, 172] on input "صغير" at bounding box center [262, 168] width 100 height 10
type input "صغير"
click at [251, 216] on div "Your choice of: (ID: 0) Min 1 , Max 1 Name (En) Your choice of: Name (En) Name …" at bounding box center [257, 177] width 345 height 91
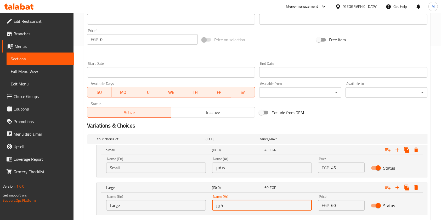
click at [253, 208] on input "كبير" at bounding box center [262, 206] width 100 height 10
type input "كبير"
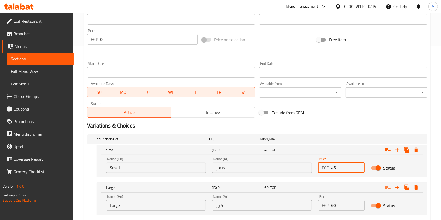
drag, startPoint x: 340, startPoint y: 169, endPoint x: 331, endPoint y: 168, distance: 8.2
click at [331, 168] on input "45" at bounding box center [348, 168] width 34 height 10
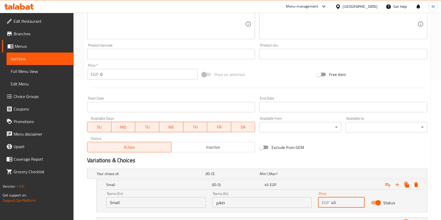
scroll to position [206, 0]
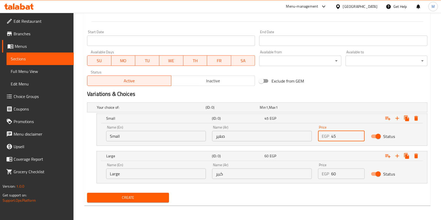
type input "45"
drag, startPoint x: 337, startPoint y: 179, endPoint x: 326, endPoint y: 179, distance: 10.7
click at [326, 179] on div "EGP 60 Price" at bounding box center [341, 174] width 47 height 10
type input "60"
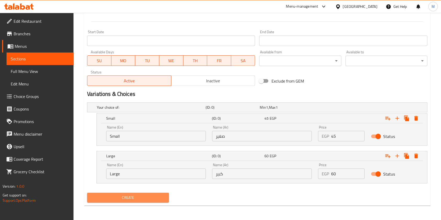
click at [160, 196] on span "Create" at bounding box center [128, 198] width 74 height 7
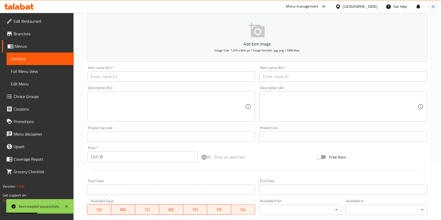
scroll to position [10, 0]
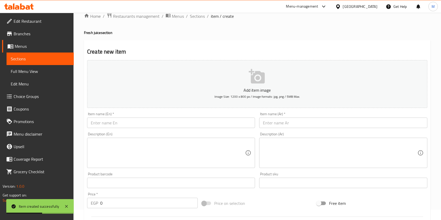
click at [118, 128] on input "text" at bounding box center [171, 123] width 168 height 10
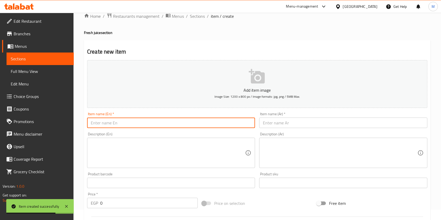
paste input "Guava juice"
type input "Guava juice"
click at [300, 128] on input "text" at bounding box center [343, 123] width 168 height 10
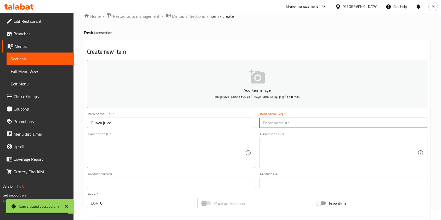
paste input "عصير جوافة"
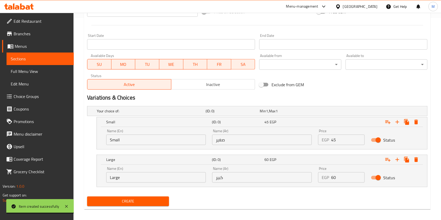
scroll to position [206, 0]
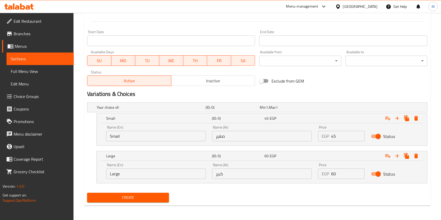
type input "عصير جوافة"
click at [128, 135] on input "Small" at bounding box center [156, 136] width 100 height 10
type input "Large"
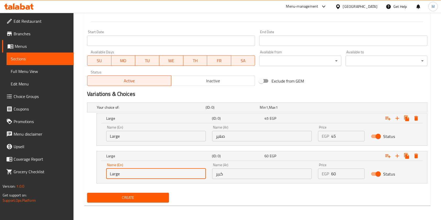
click at [132, 173] on input "Large" at bounding box center [156, 174] width 100 height 10
type input "Small"
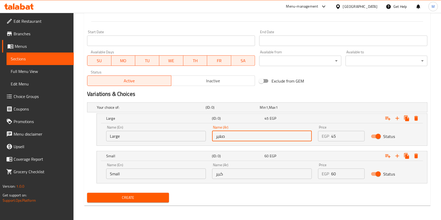
click at [274, 136] on input "صغير" at bounding box center [262, 136] width 100 height 10
type input "صغير"
click at [247, 138] on input "صغير" at bounding box center [262, 136] width 100 height 10
click at [237, 136] on input "text" at bounding box center [262, 136] width 100 height 10
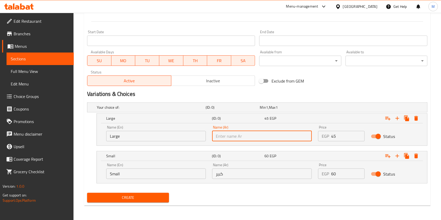
type input "l"
type input ";"
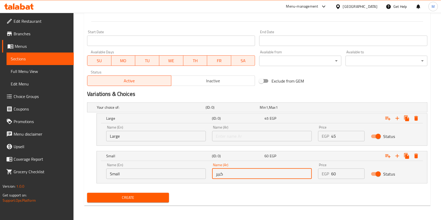
click at [244, 174] on input "كبير" at bounding box center [262, 174] width 100 height 10
click at [143, 139] on input "Large" at bounding box center [156, 136] width 100 height 10
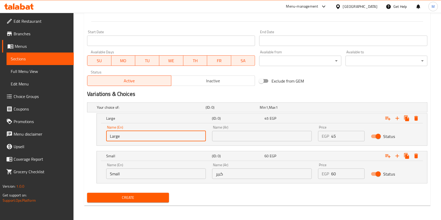
click at [143, 139] on input "Large" at bounding box center [156, 136] width 100 height 10
type input "Small"
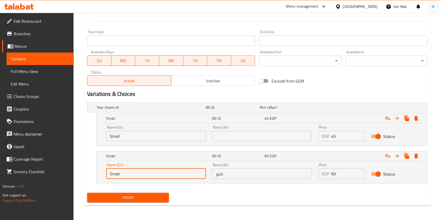
click at [135, 174] on input "Small" at bounding box center [156, 174] width 100 height 10
type input "Large"
click at [265, 172] on input "كبير" at bounding box center [262, 174] width 100 height 10
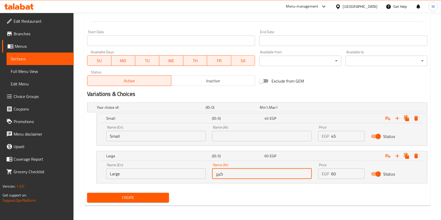
type input "كبير"
click at [234, 135] on input "text" at bounding box center [262, 136] width 100 height 10
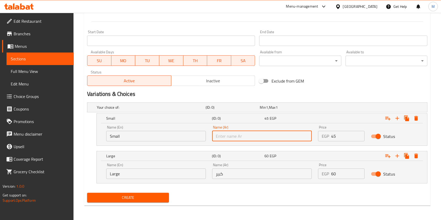
type input "صغير"
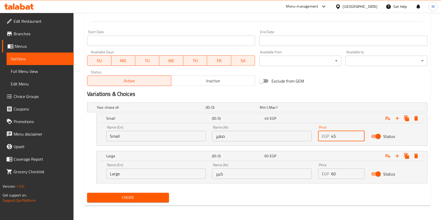
drag, startPoint x: 344, startPoint y: 136, endPoint x: 328, endPoint y: 137, distance: 16.0
click at [328, 137] on div "EGP 45 Price" at bounding box center [341, 136] width 47 height 10
type input "45"
drag, startPoint x: 337, startPoint y: 177, endPoint x: 332, endPoint y: 178, distance: 5.9
click at [332, 178] on input "60" at bounding box center [348, 174] width 34 height 10
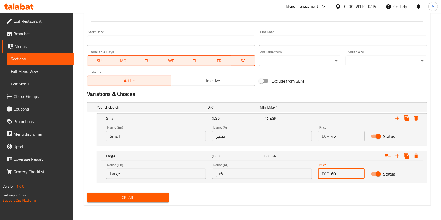
type input "60"
click at [150, 201] on span "Create" at bounding box center [128, 198] width 74 height 7
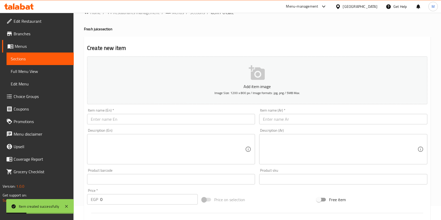
scroll to position [0, 0]
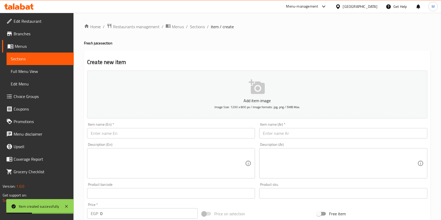
click at [299, 133] on input "text" at bounding box center [343, 133] width 168 height 10
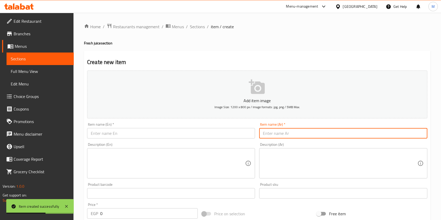
paste input "عصير موز"
type input "عصير موز"
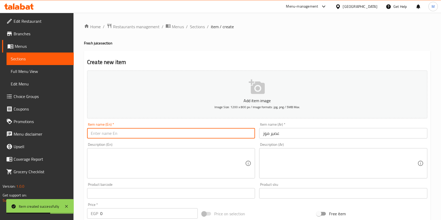
click at [204, 131] on input "text" at bounding box center [171, 133] width 168 height 10
paste input "Banana juice"
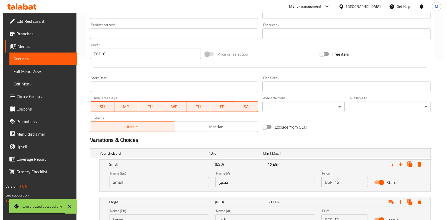
scroll to position [206, 0]
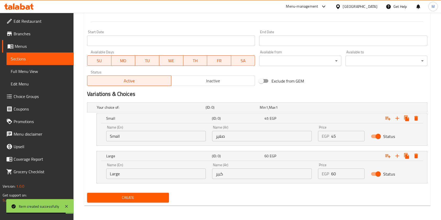
type input "Banana juice"
click at [142, 141] on input "Small" at bounding box center [156, 136] width 100 height 10
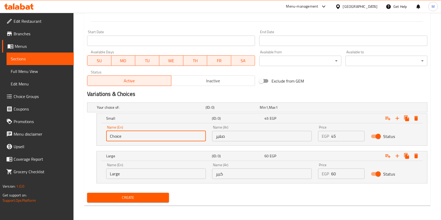
type input "l"
click at [124, 133] on input "l" at bounding box center [156, 136] width 100 height 10
type input "Small"
click at [222, 133] on input "صغير" at bounding box center [262, 136] width 100 height 10
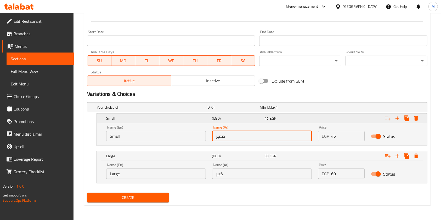
type input "صغير"
click at [234, 179] on div "Name (Ar) كبير Name (Ar)" at bounding box center [262, 171] width 106 height 22
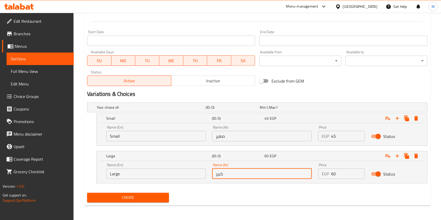
click at [235, 175] on input "كبير" at bounding box center [262, 174] width 100 height 10
type input "كبير"
click at [162, 174] on input "Large" at bounding box center [156, 174] width 100 height 10
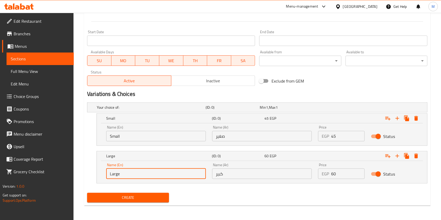
click at [162, 174] on input "Large" at bounding box center [156, 174] width 100 height 10
type input "Large"
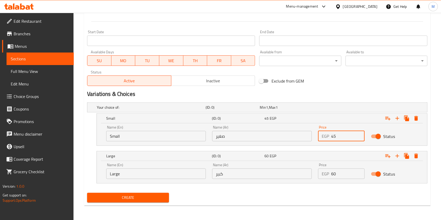
drag, startPoint x: 340, startPoint y: 136, endPoint x: 323, endPoint y: 138, distance: 17.1
click at [323, 138] on div "EGP 45 Price" at bounding box center [341, 136] width 47 height 10
type input "45"
drag, startPoint x: 334, startPoint y: 176, endPoint x: 326, endPoint y: 176, distance: 7.6
click at [326, 176] on div "EGP 60 Price" at bounding box center [341, 174] width 47 height 10
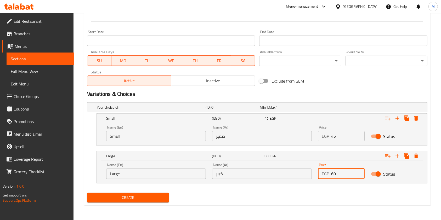
type input "60"
click at [163, 199] on span "Create" at bounding box center [128, 198] width 74 height 7
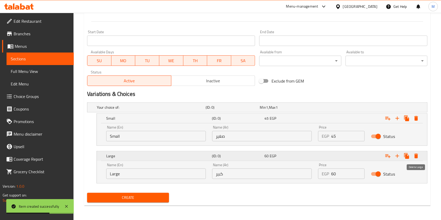
click at [416, 157] on icon "Expand" at bounding box center [417, 156] width 4 height 5
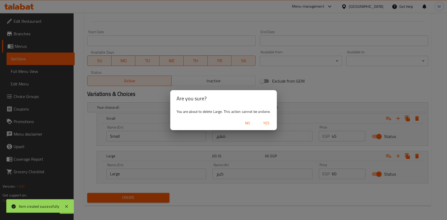
click at [269, 125] on span "Yes" at bounding box center [266, 123] width 13 height 7
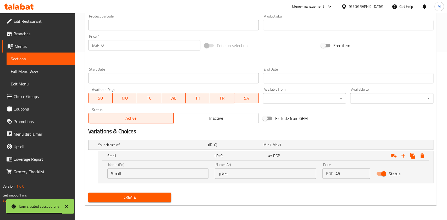
scroll to position [169, 0]
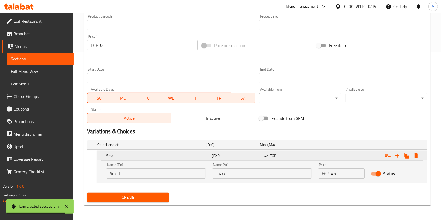
click at [419, 158] on icon "Expand" at bounding box center [416, 156] width 6 height 6
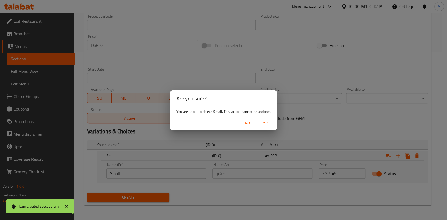
click at [266, 126] on span "Yes" at bounding box center [266, 123] width 13 height 7
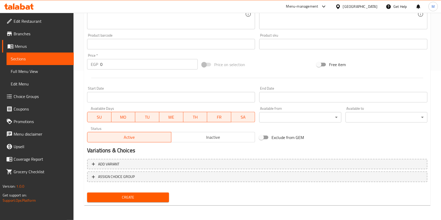
scroll to position [0, 0]
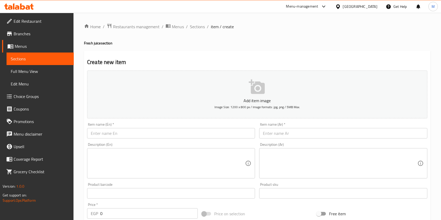
click at [331, 129] on input "text" at bounding box center [343, 133] width 168 height 10
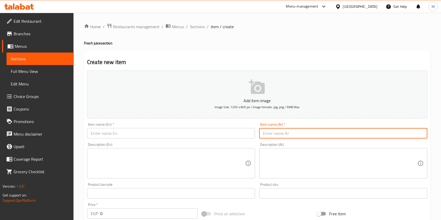
paste input "زبادي عسل"
type input "زبادي عسل"
click at [231, 130] on input "text" at bounding box center [171, 133] width 168 height 10
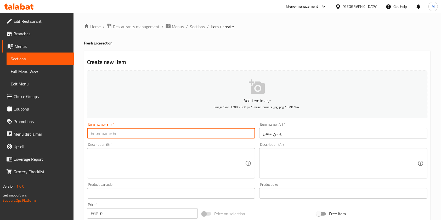
paste input "Honey yogurt"
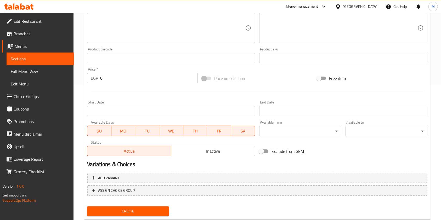
scroll to position [136, 0]
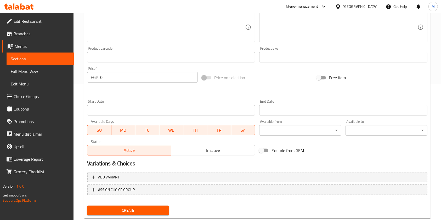
type input "Honey yogurt"
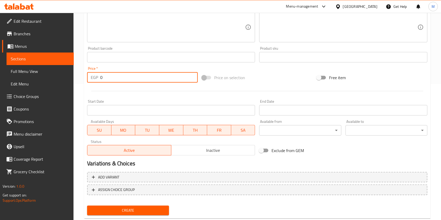
drag, startPoint x: 113, startPoint y: 79, endPoint x: 97, endPoint y: 79, distance: 15.5
click at [97, 79] on div "EGP 0 Price *" at bounding box center [142, 77] width 111 height 10
type input "70"
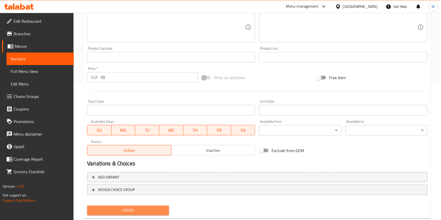
click at [158, 213] on span "Create" at bounding box center [128, 211] width 74 height 7
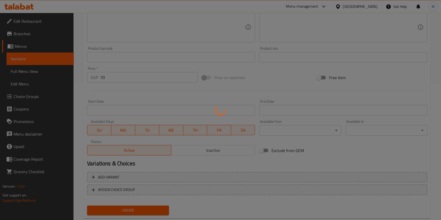
type input "0"
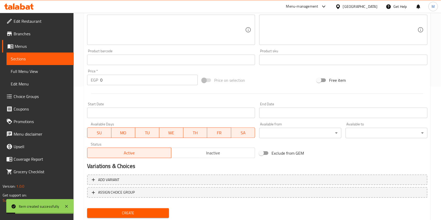
scroll to position [0, 0]
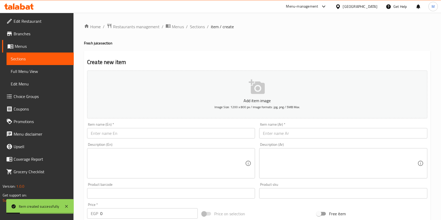
click at [303, 127] on div "Item name (Ar)   * Item name (Ar) *" at bounding box center [343, 131] width 168 height 16
click at [302, 137] on input "text" at bounding box center [343, 133] width 168 height 10
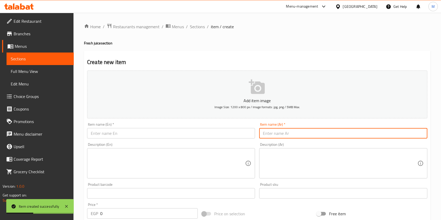
paste input "زبادي فراولة"
type input "زبادي فراولة"
click at [237, 135] on input "text" at bounding box center [171, 133] width 168 height 10
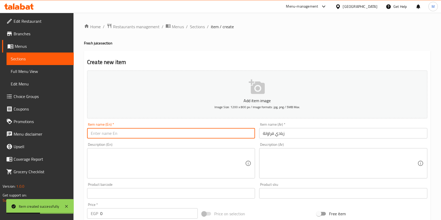
paste input "Strawberry yogurt"
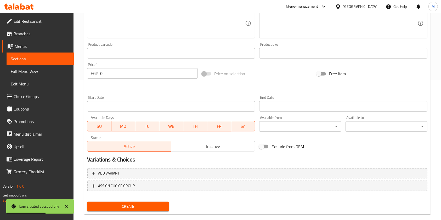
scroll to position [149, 0]
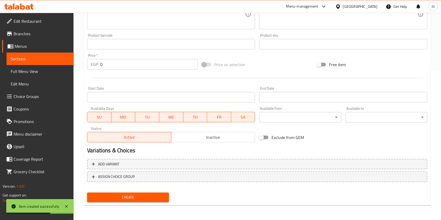
type input "Strawberry yogurt"
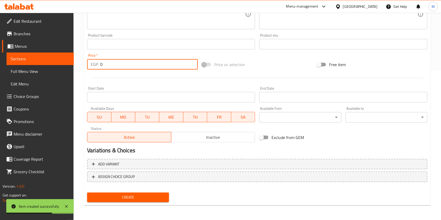
drag, startPoint x: 111, startPoint y: 63, endPoint x: 94, endPoint y: 66, distance: 17.9
click at [94, 66] on div "EGP 0 Price *" at bounding box center [142, 64] width 111 height 10
type input "70"
click at [167, 194] on button "Create" at bounding box center [128, 198] width 82 height 10
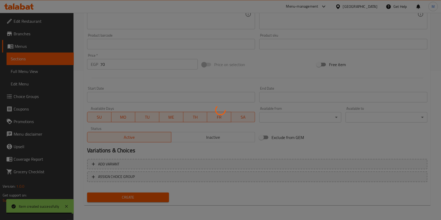
type input "0"
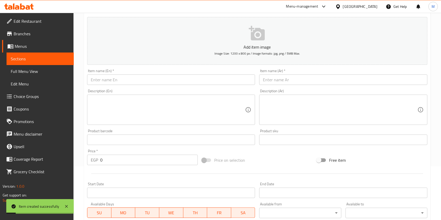
scroll to position [0, 0]
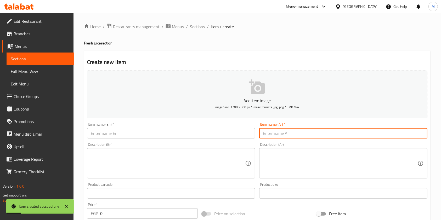
click at [294, 135] on input "text" at bounding box center [343, 133] width 168 height 10
paste input "زبادي مانجا"
type input "زبادي مانجا"
click at [222, 131] on input "text" at bounding box center [171, 133] width 168 height 10
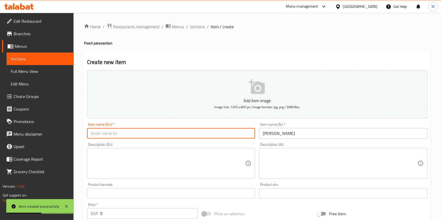
paste input "Mango yogurt"
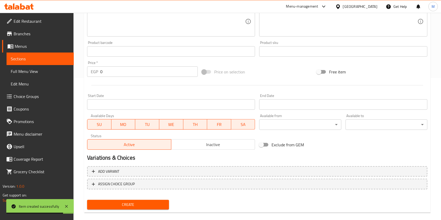
scroll to position [149, 0]
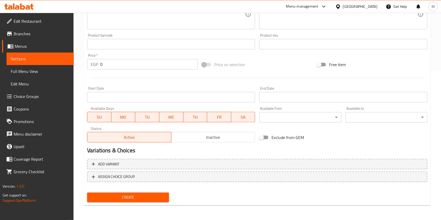
type input "Mango yogurt"
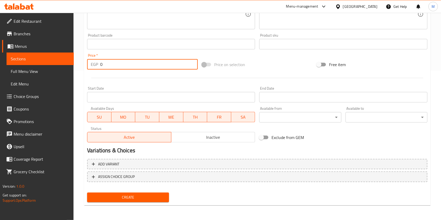
drag, startPoint x: 107, startPoint y: 67, endPoint x: 98, endPoint y: 65, distance: 9.8
click at [98, 65] on div "EGP 0 Price *" at bounding box center [142, 64] width 111 height 10
type input "80"
click at [154, 193] on button "Create" at bounding box center [128, 198] width 82 height 10
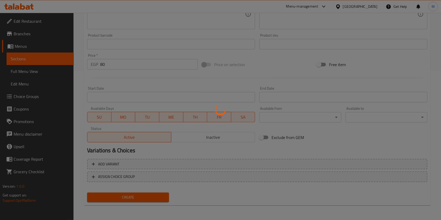
type input "0"
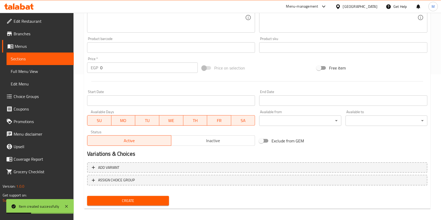
scroll to position [0, 0]
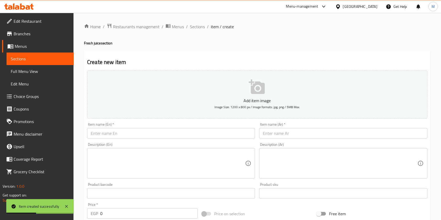
click at [288, 127] on div "Item name (Ar)   * Item name (Ar) *" at bounding box center [343, 131] width 168 height 16
click at [287, 133] on input "text" at bounding box center [343, 133] width 168 height 10
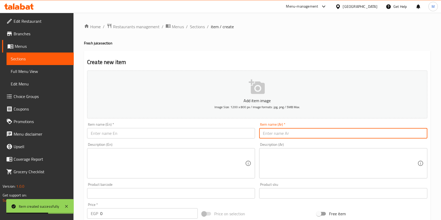
paste input "ليمون نعناع"
type input "ليمون نعناع"
click at [227, 140] on div "Item name (En)   * Item name (En) *" at bounding box center [171, 131] width 172 height 20
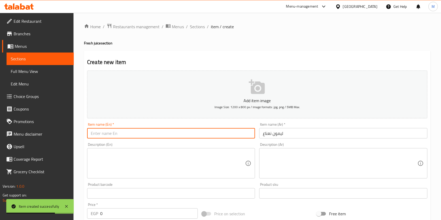
click at [227, 137] on input "text" at bounding box center [171, 133] width 168 height 10
paste input "Lemon mint"
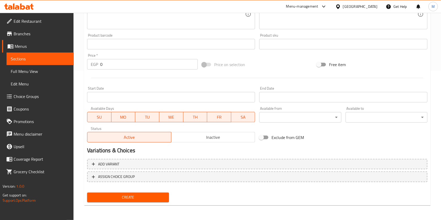
type input "Lemon mint"
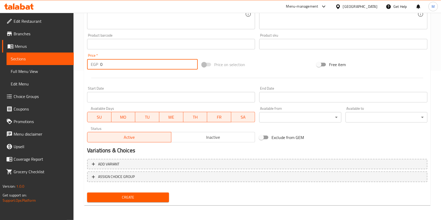
drag, startPoint x: 109, startPoint y: 64, endPoint x: 95, endPoint y: 66, distance: 14.3
click at [95, 66] on div "EGP 0 Price *" at bounding box center [142, 64] width 111 height 10
type input "45"
click at [150, 196] on span "Create" at bounding box center [128, 197] width 74 height 7
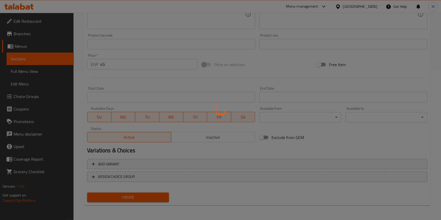
type input "0"
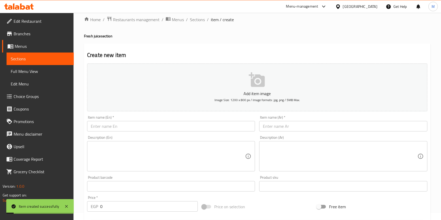
scroll to position [0, 0]
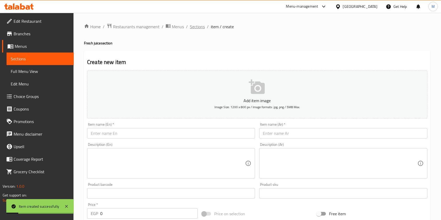
click at [202, 28] on span "Sections" at bounding box center [197, 27] width 15 height 6
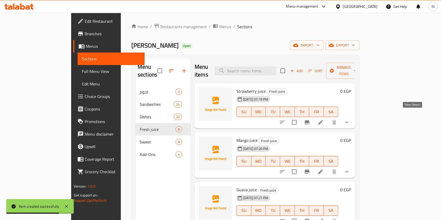
click at [353, 116] on button "show more" at bounding box center [347, 122] width 13 height 13
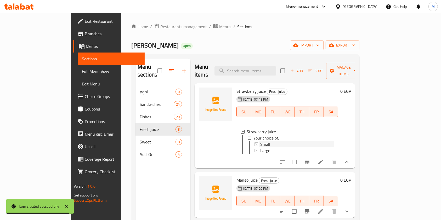
click at [322, 141] on div "Small" at bounding box center [297, 144] width 74 height 6
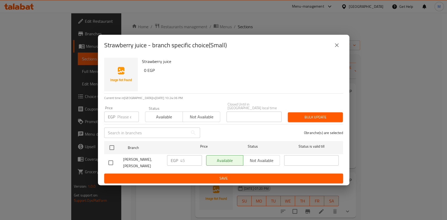
click at [332, 49] on button "close" at bounding box center [336, 45] width 13 height 13
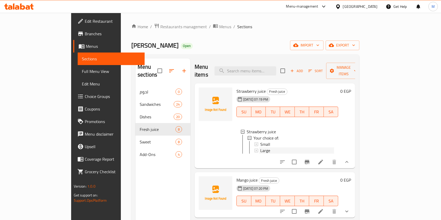
click at [260, 148] on div "Large" at bounding box center [297, 151] width 74 height 6
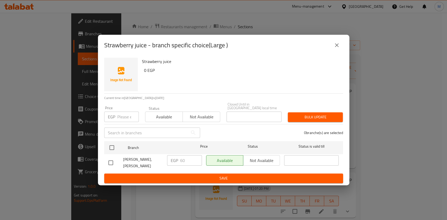
click at [336, 42] on button "close" at bounding box center [336, 45] width 13 height 13
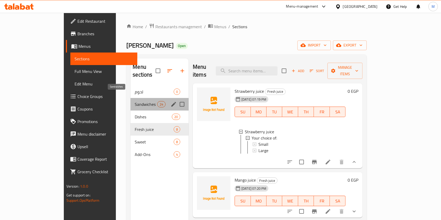
click at [135, 101] on span "Sandwiches" at bounding box center [146, 104] width 22 height 6
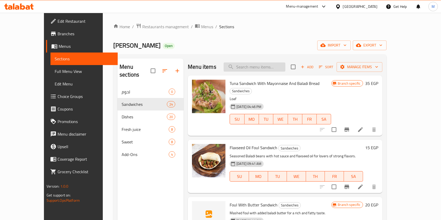
click at [270, 70] on input "search" at bounding box center [255, 67] width 62 height 9
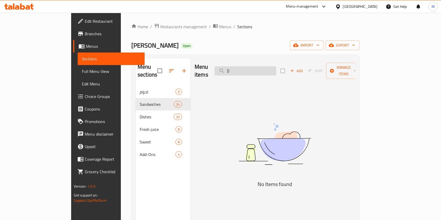
type input "["
type input "ج"
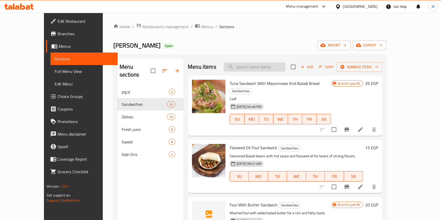
type input "d"
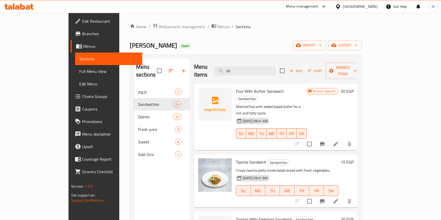
type input "sh"
click at [261, 67] on input "sh" at bounding box center [245, 70] width 62 height 9
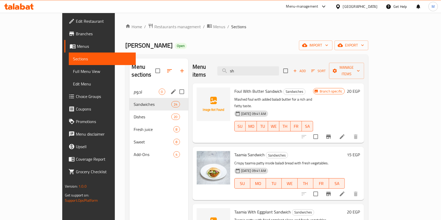
click at [155, 86] on div "لحوم 0" at bounding box center [159, 92] width 59 height 13
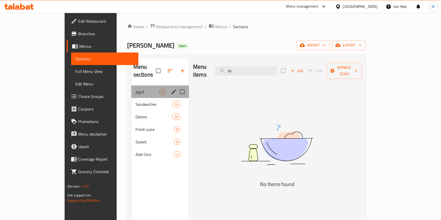
click at [131, 87] on div "لحوم 0" at bounding box center [160, 92] width 58 height 13
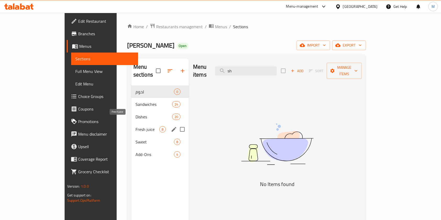
click at [136, 126] on span "Fresh juice" at bounding box center [148, 129] width 24 height 6
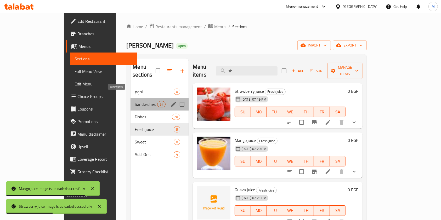
click at [135, 101] on span "Sandwiches" at bounding box center [146, 104] width 22 height 6
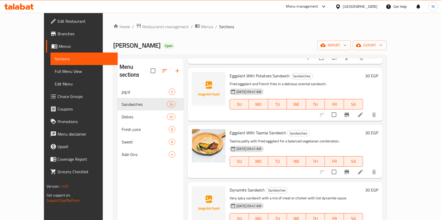
scroll to position [1003, 0]
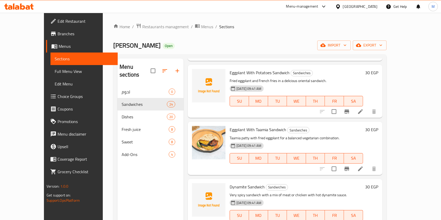
click at [28, 5] on icon at bounding box center [28, 7] width 4 height 4
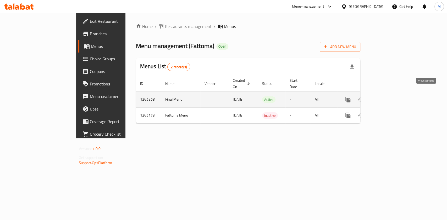
click at [388, 97] on icon "enhanced table" at bounding box center [385, 99] width 5 height 5
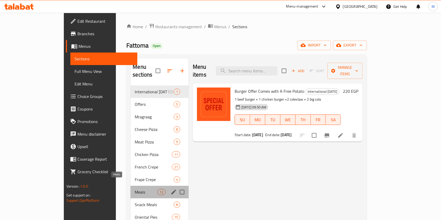
click at [135, 189] on span "Meals" at bounding box center [146, 192] width 22 height 6
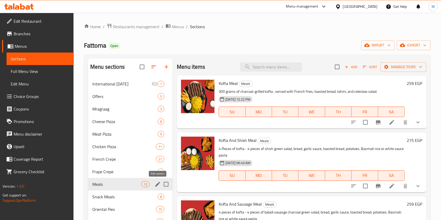
click at [155, 184] on icon "edit" at bounding box center [158, 184] width 6 height 6
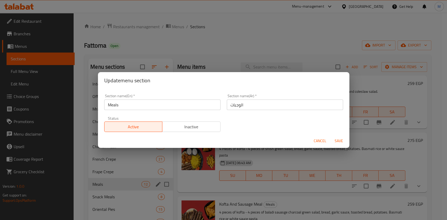
click at [155, 184] on div "Update menu section Section name(En)   * Meals Section name(En) * Section name(…" at bounding box center [223, 110] width 447 height 220
click at [138, 185] on div "Update menu section Section name(En)   * Meals Section name(En) * Section name(…" at bounding box center [223, 110] width 447 height 220
click at [316, 141] on span "Cancel" at bounding box center [320, 141] width 13 height 7
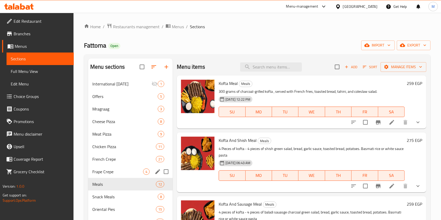
click at [119, 166] on div "Frape Crepe 4" at bounding box center [130, 172] width 85 height 13
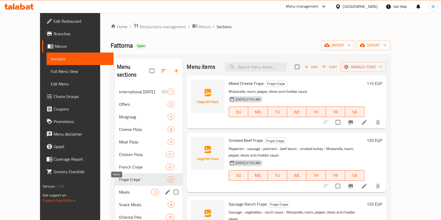
click at [119, 189] on span "Meals" at bounding box center [135, 192] width 32 height 6
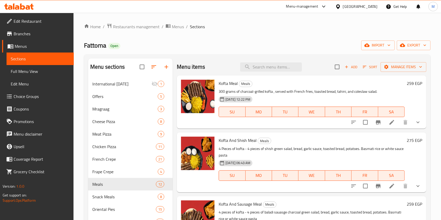
click at [417, 124] on button "show more" at bounding box center [418, 122] width 13 height 13
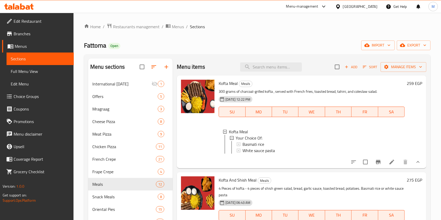
click at [412, 166] on button "show more" at bounding box center [418, 162] width 13 height 13
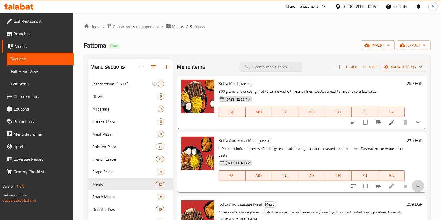
click at [417, 187] on button "show more" at bounding box center [418, 186] width 13 height 13
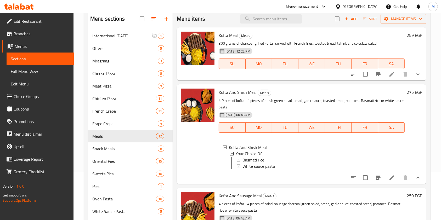
scroll to position [57, 0]
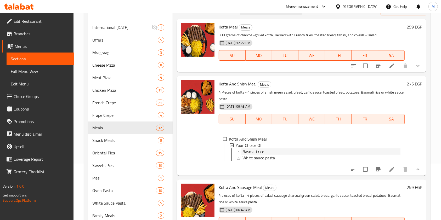
click at [264, 152] on span "Basmati rice" at bounding box center [254, 152] width 22 height 6
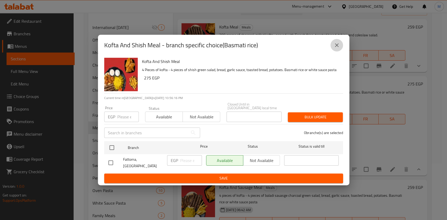
click at [335, 48] on icon "close" at bounding box center [336, 45] width 6 height 6
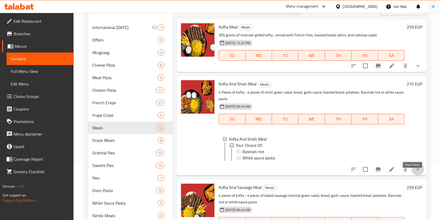
drag, startPoint x: 414, startPoint y: 172, endPoint x: 404, endPoint y: 158, distance: 17.1
click at [415, 172] on icon "show more" at bounding box center [418, 169] width 6 height 6
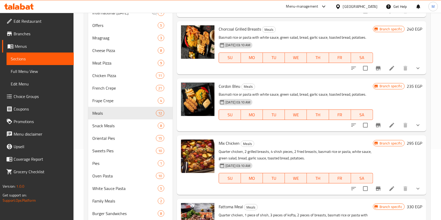
scroll to position [69, 0]
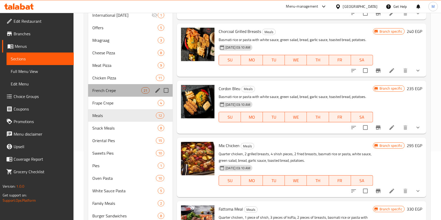
click at [104, 94] on div "French Crepe 21" at bounding box center [130, 90] width 85 height 13
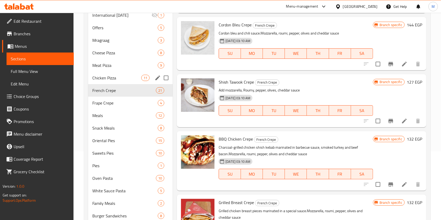
click at [109, 79] on span "Chicken Pizza" at bounding box center [116, 78] width 49 height 6
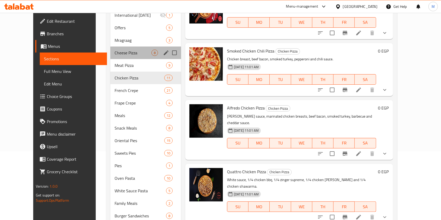
click at [110, 57] on div "Cheese Pizza 8" at bounding box center [145, 53] width 71 height 13
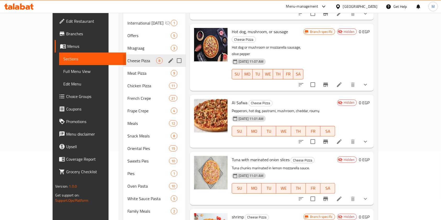
scroll to position [135, 0]
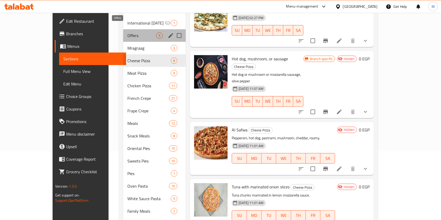
click at [127, 32] on span "Offers" at bounding box center [141, 35] width 29 height 6
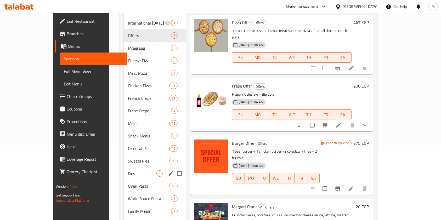
click at [128, 171] on span "Pies" at bounding box center [142, 174] width 29 height 6
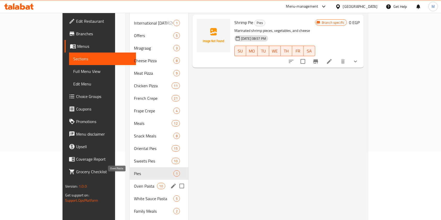
click at [134, 183] on span "Oven Pasta" at bounding box center [145, 186] width 23 height 6
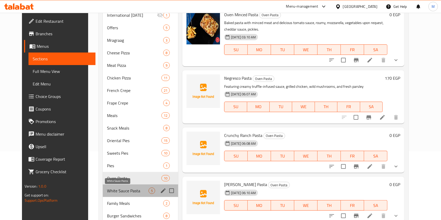
click at [120, 190] on span "White Sauce Pasta" at bounding box center [128, 191] width 42 height 6
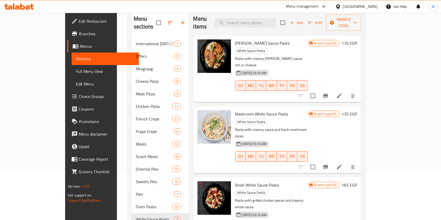
scroll to position [5, 0]
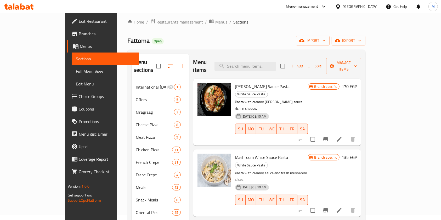
click at [304, 63] on span "Add" at bounding box center [297, 66] width 14 height 6
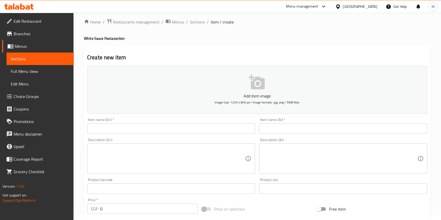
click at [207, 22] on li "/" at bounding box center [208, 22] width 2 height 6
click at [203, 23] on span "Sections" at bounding box center [197, 22] width 15 height 6
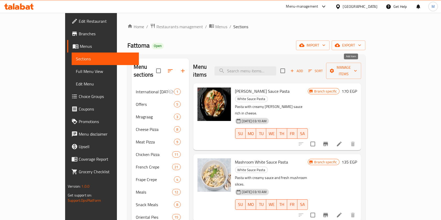
click at [304, 68] on span "Add" at bounding box center [297, 71] width 14 height 6
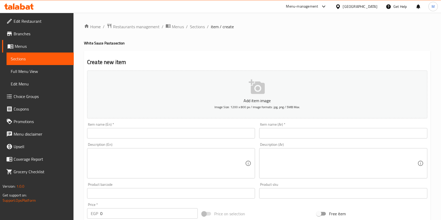
click at [281, 136] on input "text" at bounding box center [343, 133] width 168 height 10
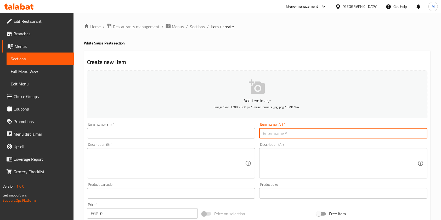
paste input "وجبة ماك اند تشيز كرانشي"
type input "وجبة ماك اند تشيز كرانشي"
click at [196, 136] on input "text" at bounding box center [171, 133] width 168 height 10
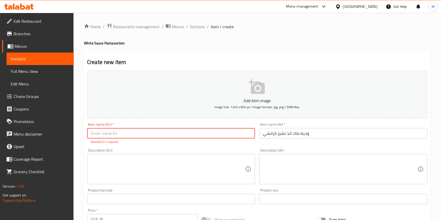
click at [179, 136] on input "text" at bounding box center [171, 133] width 168 height 10
paste input "Crunchy Mac & Cheese Meal"
type input "Crunchy Mac & Cheese Meal"
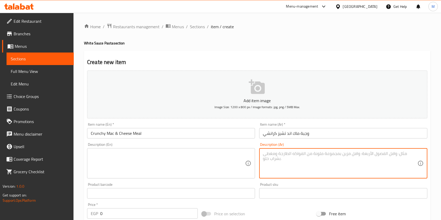
click at [276, 164] on textarea at bounding box center [340, 163] width 154 height 25
paste textarea "٤ قطع دجاج كرانشي مغطاه بصوص الجبنه و اللحم البقري مع مكرونه ماك اللذيذه"
type textarea "٤ قطع دجاج كرانشي مغطاه بصوص الجبنه و اللحم البقري مع مكرونه ماك اللذيذه"
click at [218, 150] on div "Description (En)" at bounding box center [171, 163] width 168 height 30
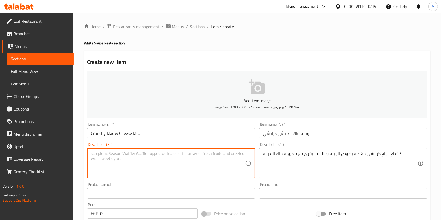
paste textarea "4 pieces of crunchy chicken covered in cheese and beef sauce with delicious mac…"
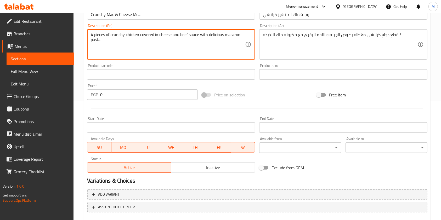
scroll to position [121, 0]
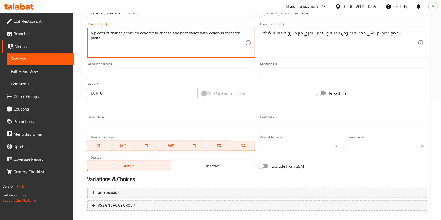
type textarea "4 pieces of crunchy chicken covered in cheese and beef sauce with delicious mac…"
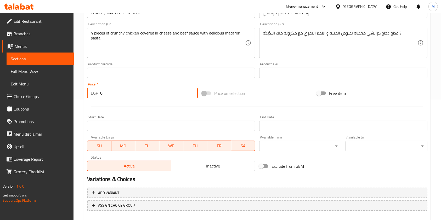
drag, startPoint x: 110, startPoint y: 98, endPoint x: 97, endPoint y: 94, distance: 13.7
click at [97, 94] on div "EGP 0 Price *" at bounding box center [142, 93] width 111 height 10
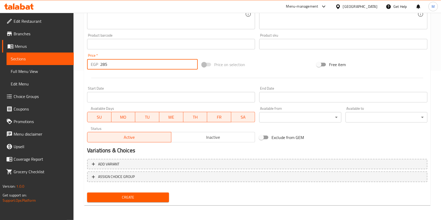
type input "285"
drag, startPoint x: 149, startPoint y: 202, endPoint x: 175, endPoint y: 202, distance: 25.7
click at [150, 202] on button "Create" at bounding box center [128, 198] width 82 height 10
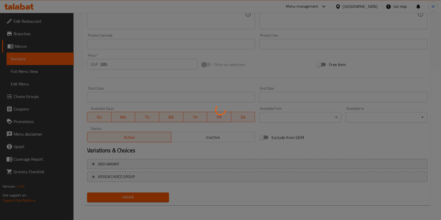
type input "0"
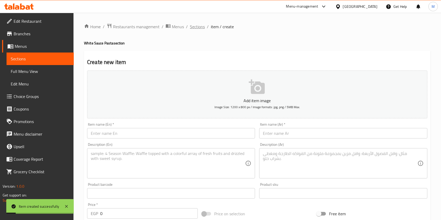
click at [204, 29] on span "Sections" at bounding box center [197, 27] width 15 height 6
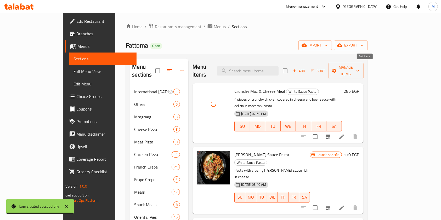
click at [315, 69] on icon "button" at bounding box center [312, 71] width 5 height 5
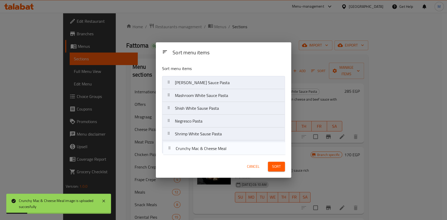
drag, startPoint x: 209, startPoint y: 85, endPoint x: 210, endPoint y: 154, distance: 68.3
click at [210, 154] on div "Sort menu items Crunchy Mac & Cheese Meal [PERSON_NAME] Sauce Pasta Mashroom Wh…" at bounding box center [223, 108] width 135 height 94
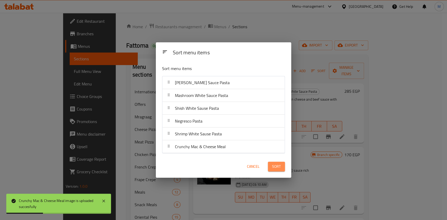
click at [280, 168] on span "Sort" at bounding box center [276, 167] width 9 height 7
